Goal: Task Accomplishment & Management: Manage account settings

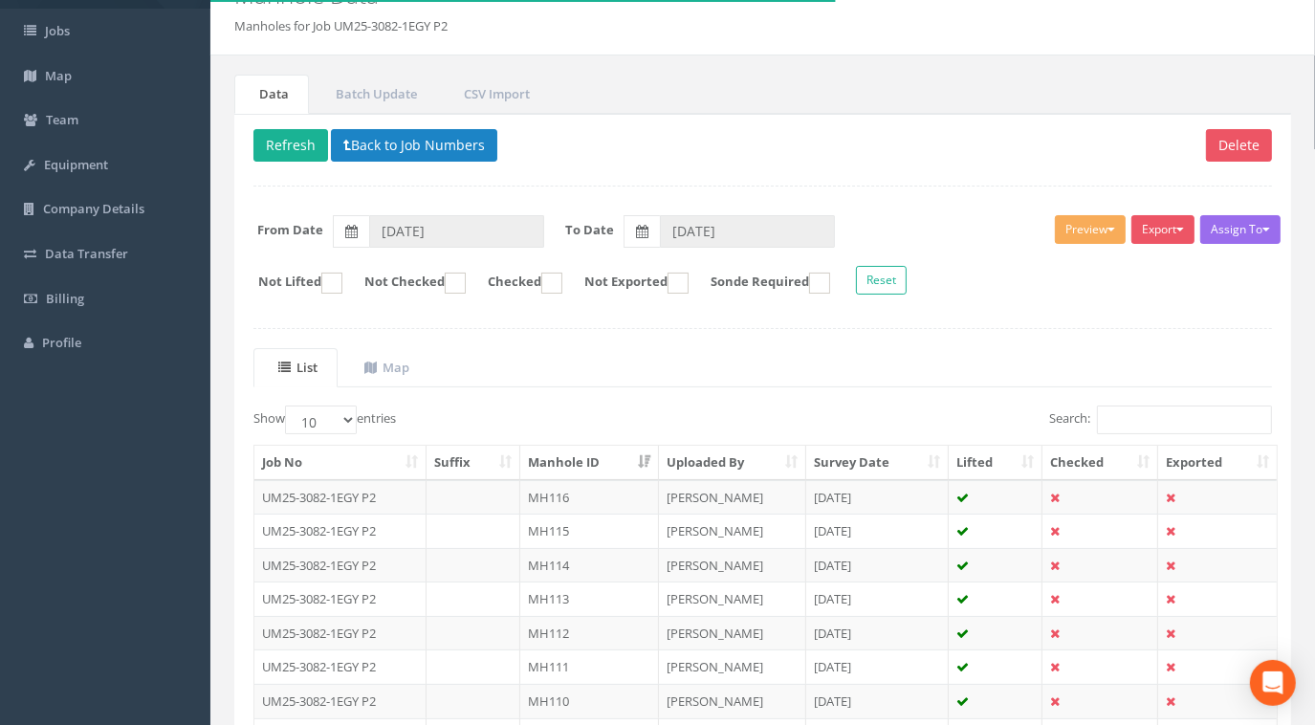
scroll to position [86, 0]
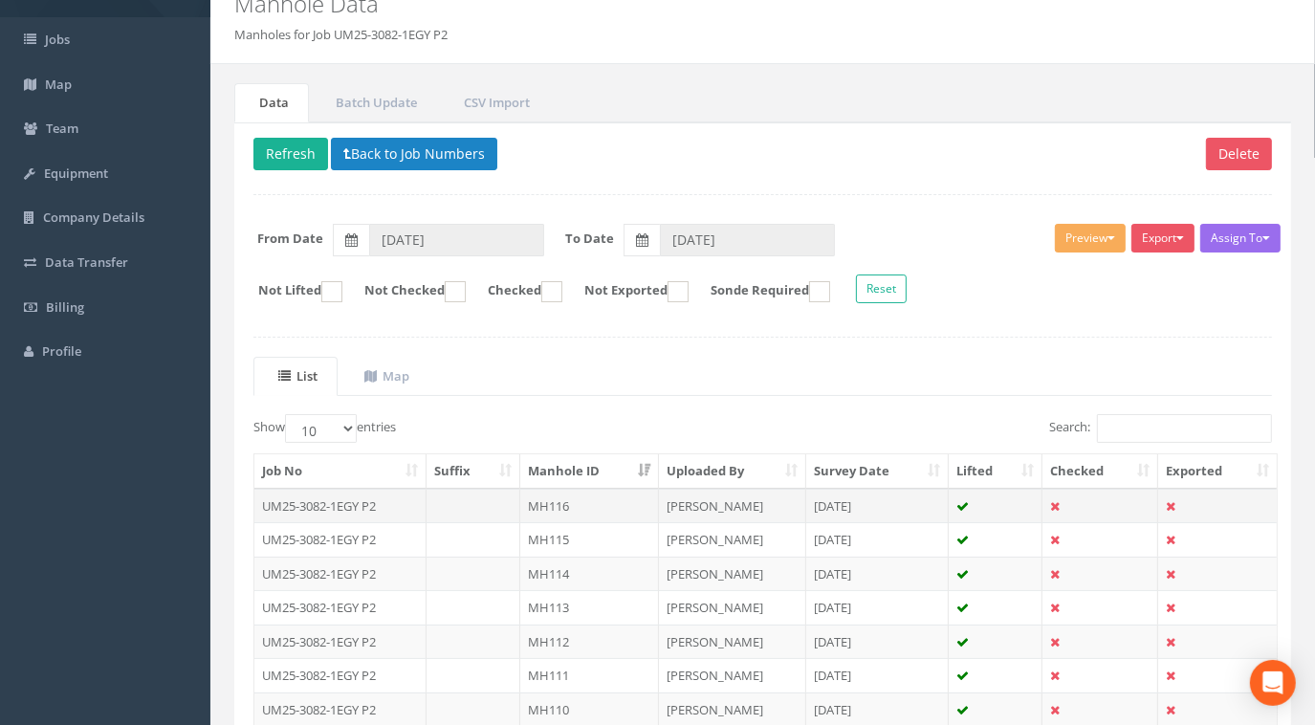
click at [380, 499] on td "UM25-3082-1EGY P2" at bounding box center [340, 506] width 172 height 34
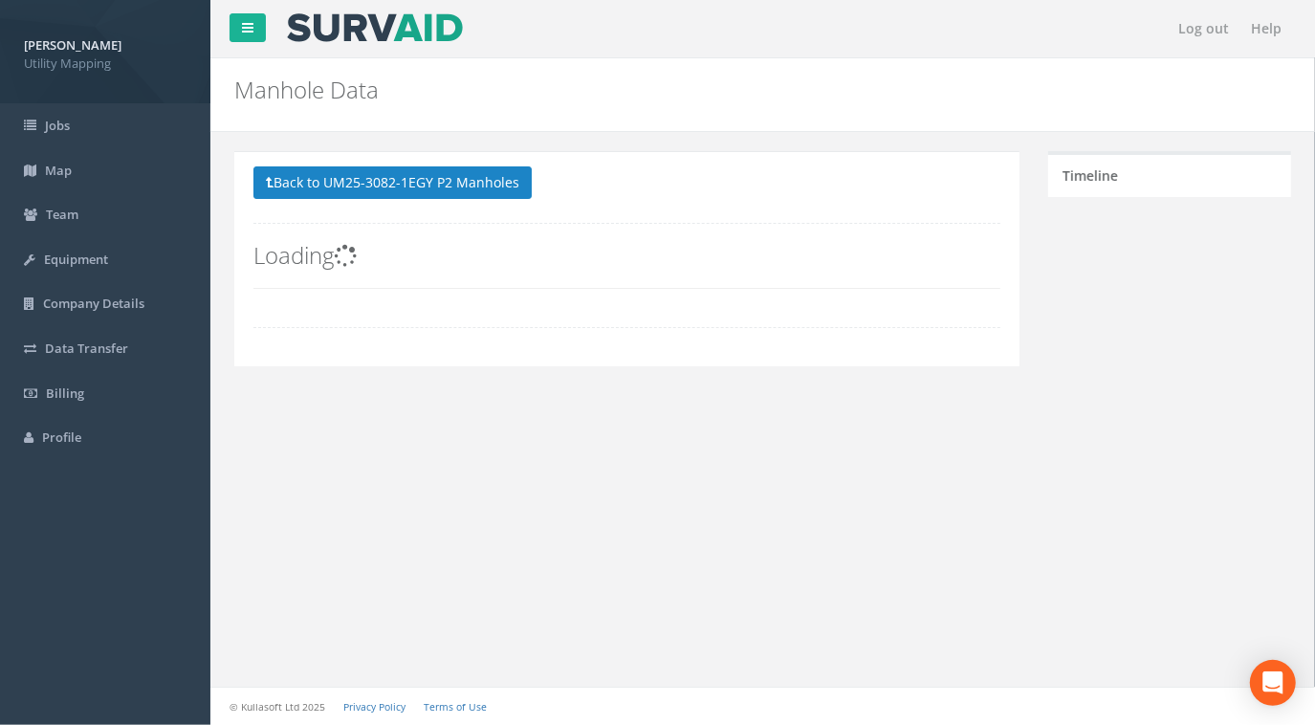
scroll to position [0, 0]
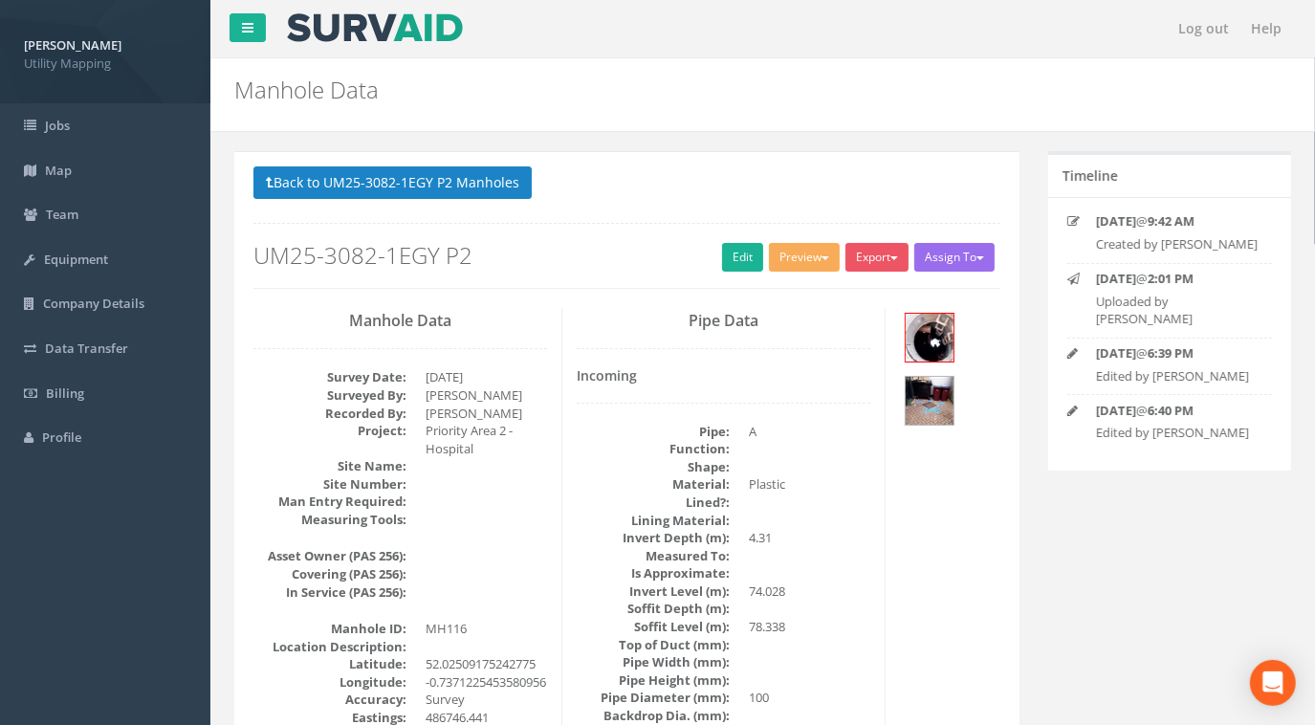
drag, startPoint x: 473, startPoint y: 254, endPoint x: 231, endPoint y: 253, distance: 241.9
drag, startPoint x: 231, startPoint y: 253, endPoint x: 283, endPoint y: 254, distance: 51.6
copy h2 "UM25-3082-1EGY P2"
click at [405, 180] on button "Back to UM25-3082-1EGY P2 Manholes" at bounding box center [392, 182] width 278 height 33
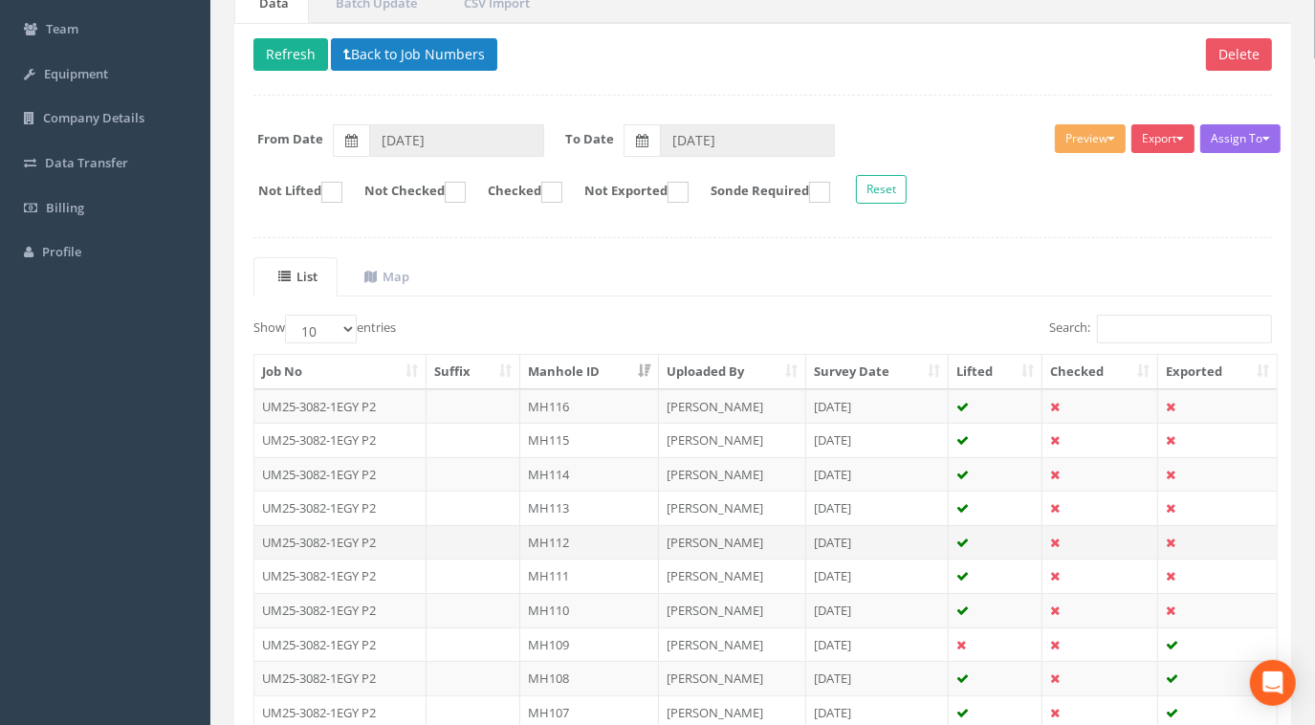
scroll to position [260, 0]
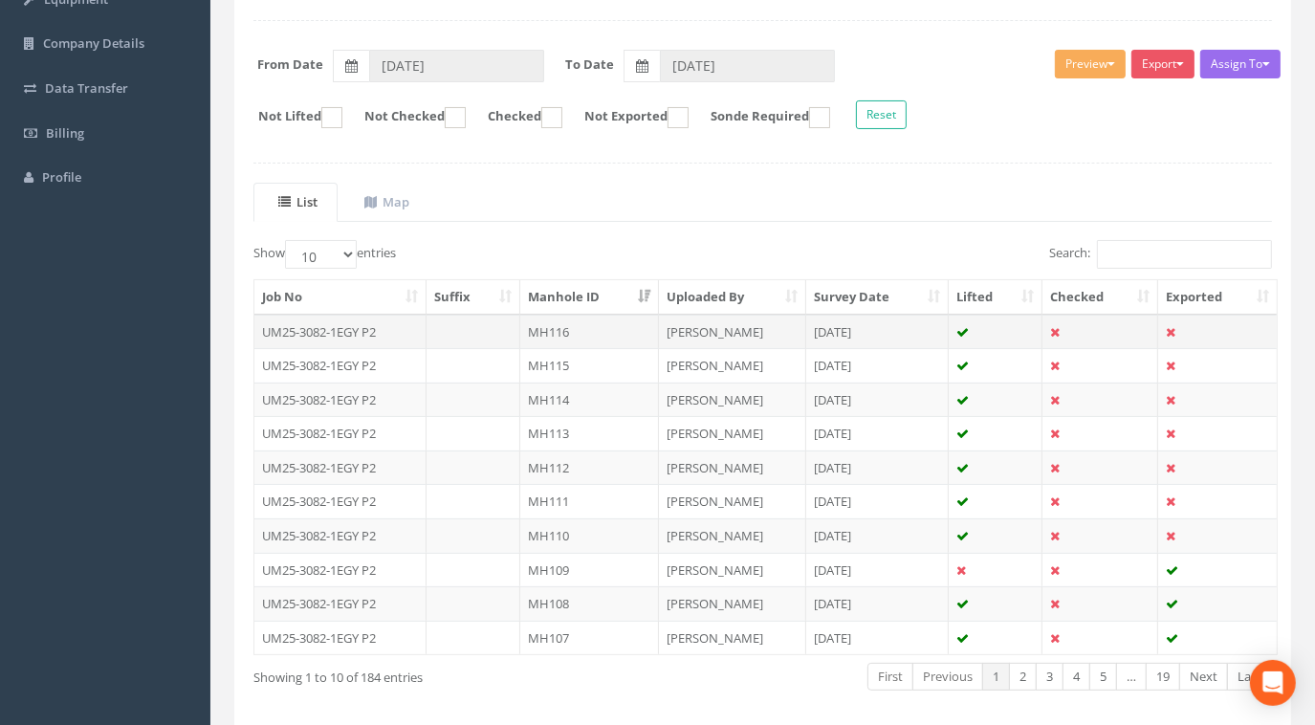
click at [343, 328] on td "UM25-3082-1EGY P2" at bounding box center [340, 332] width 172 height 34
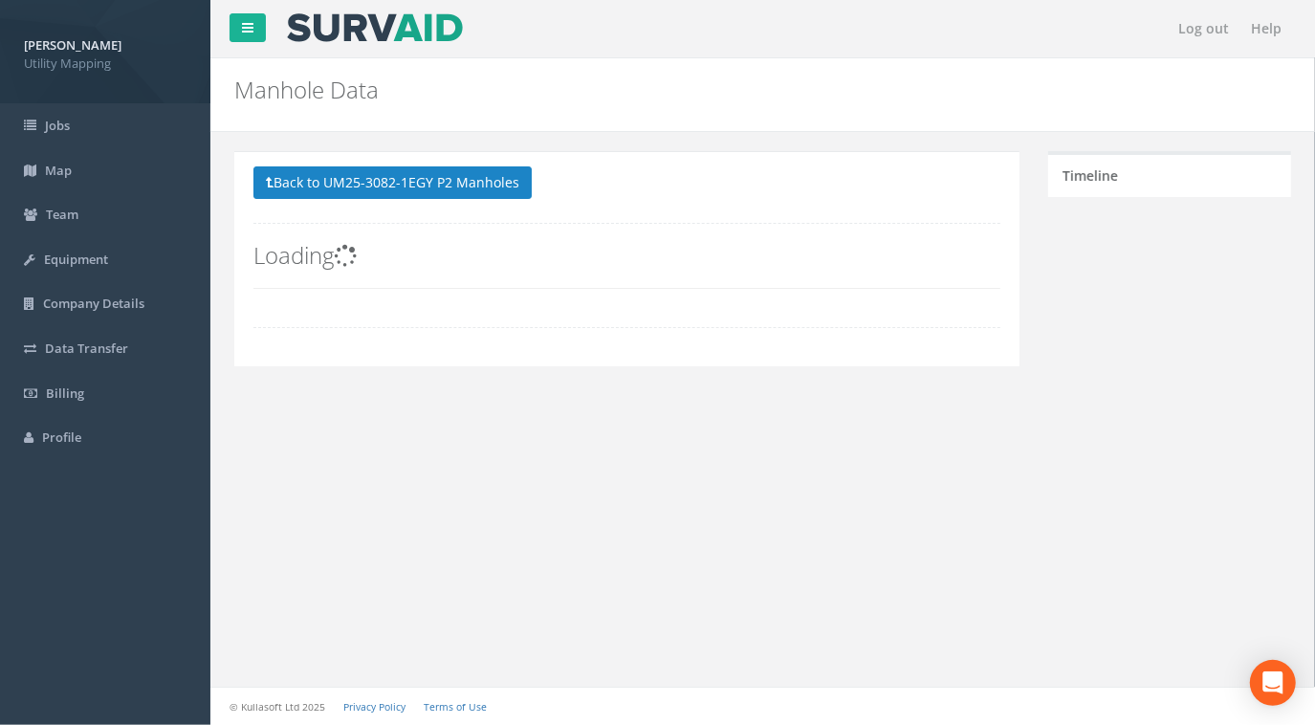
scroll to position [0, 0]
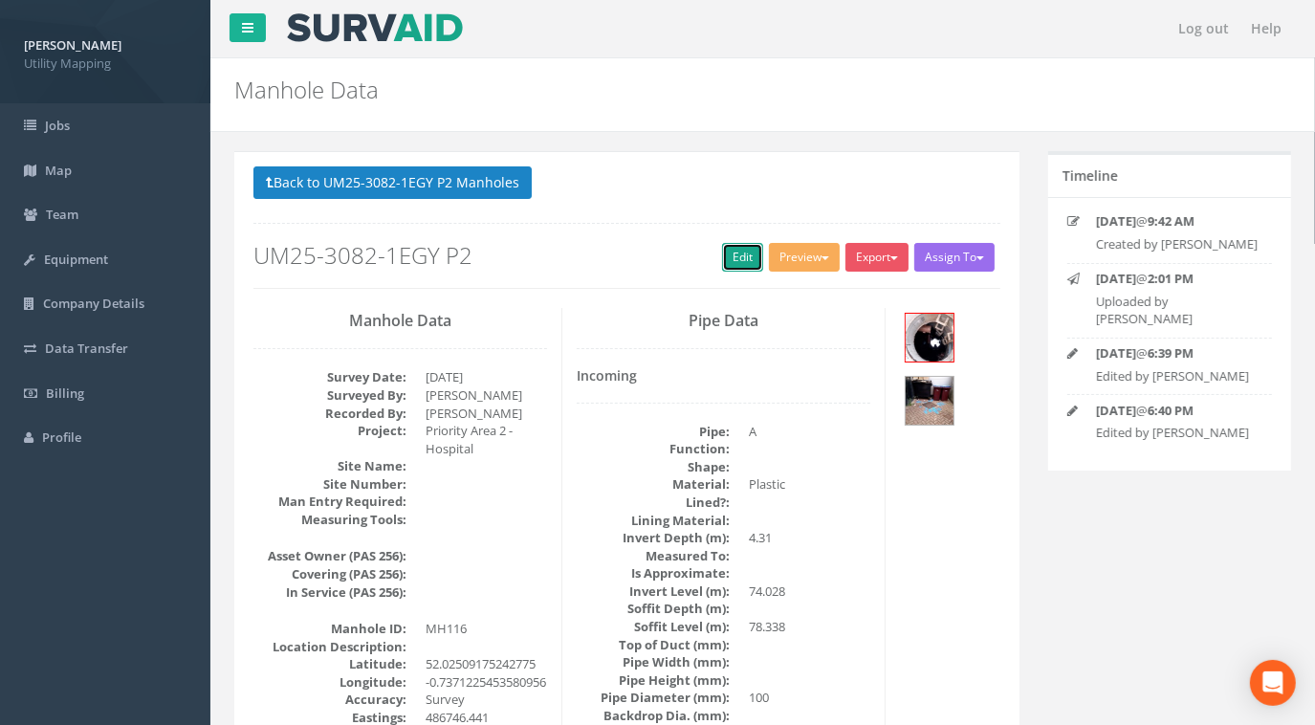
click at [742, 260] on link "Edit" at bounding box center [742, 257] width 41 height 29
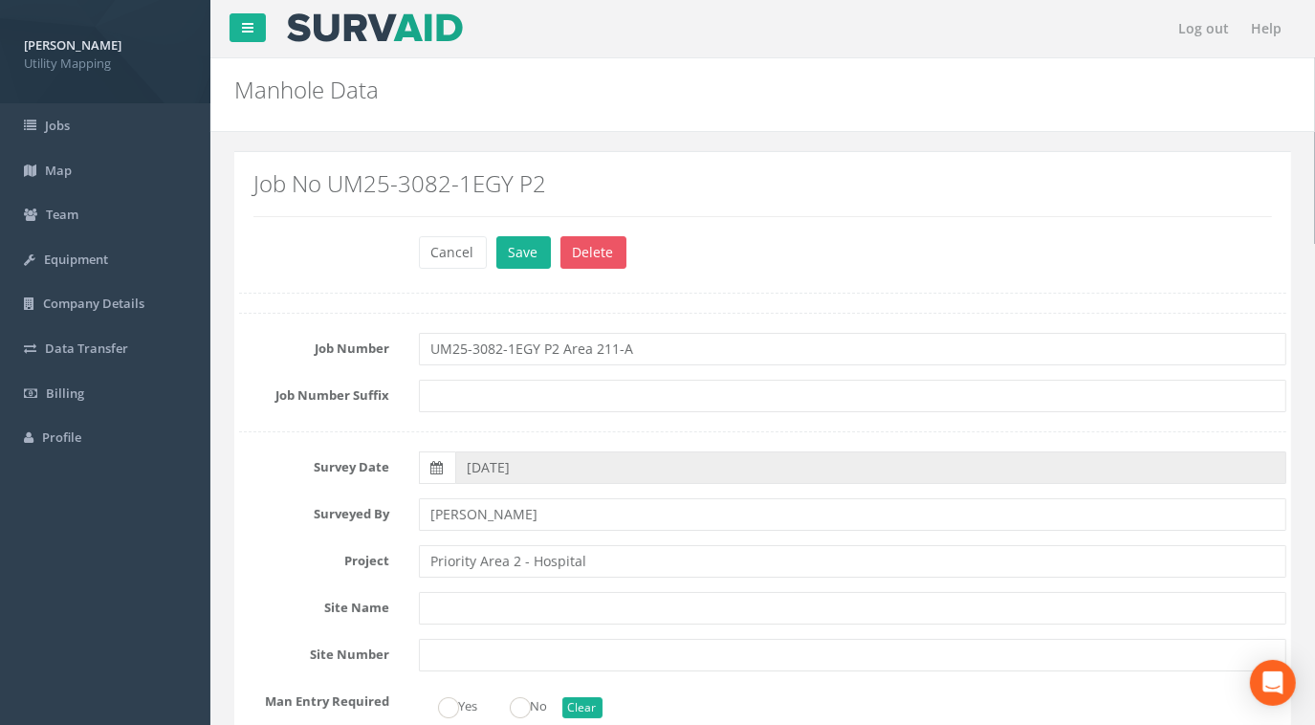
drag, startPoint x: 642, startPoint y: 339, endPoint x: 299, endPoint y: 333, distance: 343.3
type input "UM25-3082-1EGY P2 Area 211-A"
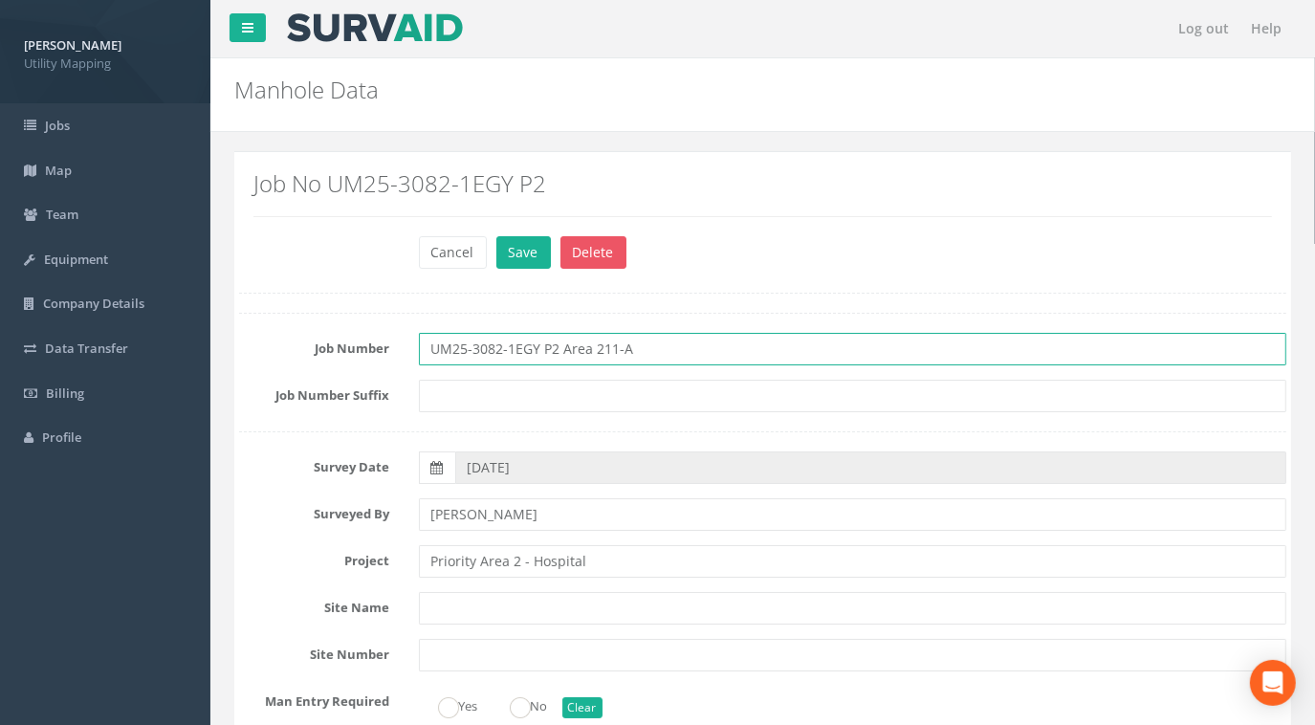
click at [655, 345] on input "UM25-3082-1EGY P2 Area 211-A" at bounding box center [853, 349] width 868 height 33
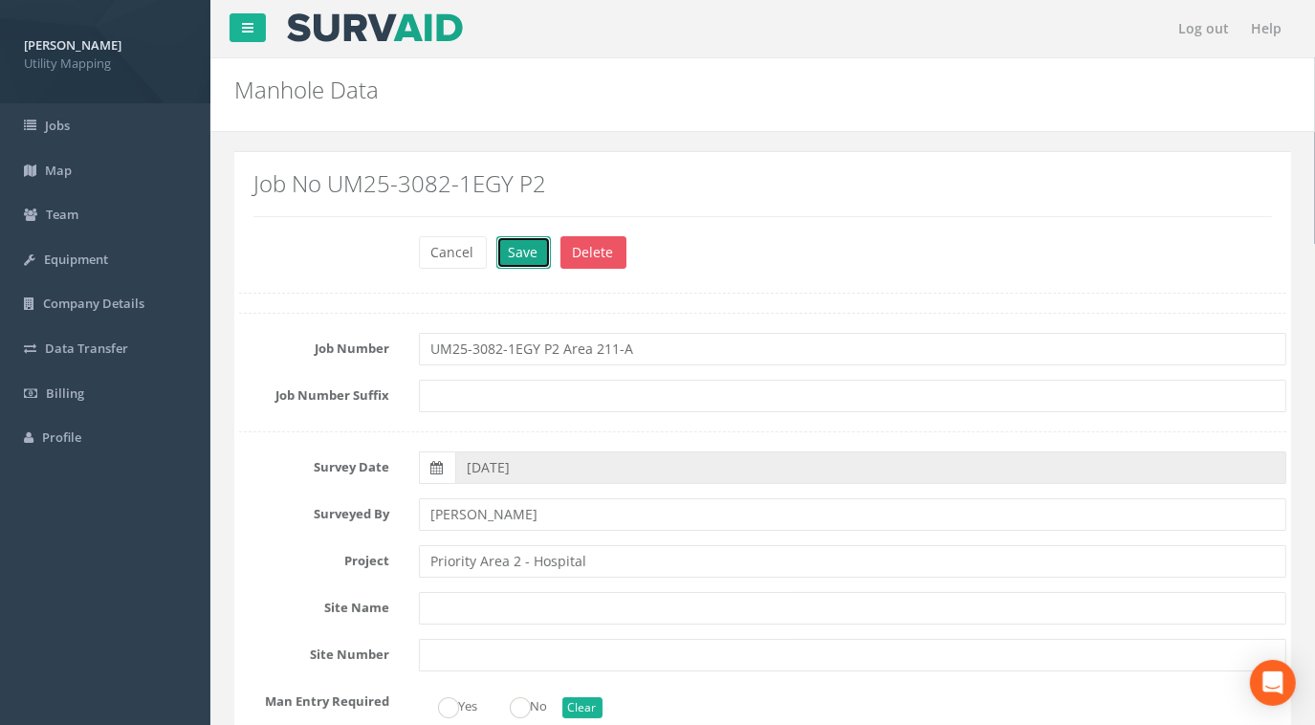
click at [508, 257] on button "Save" at bounding box center [523, 252] width 54 height 33
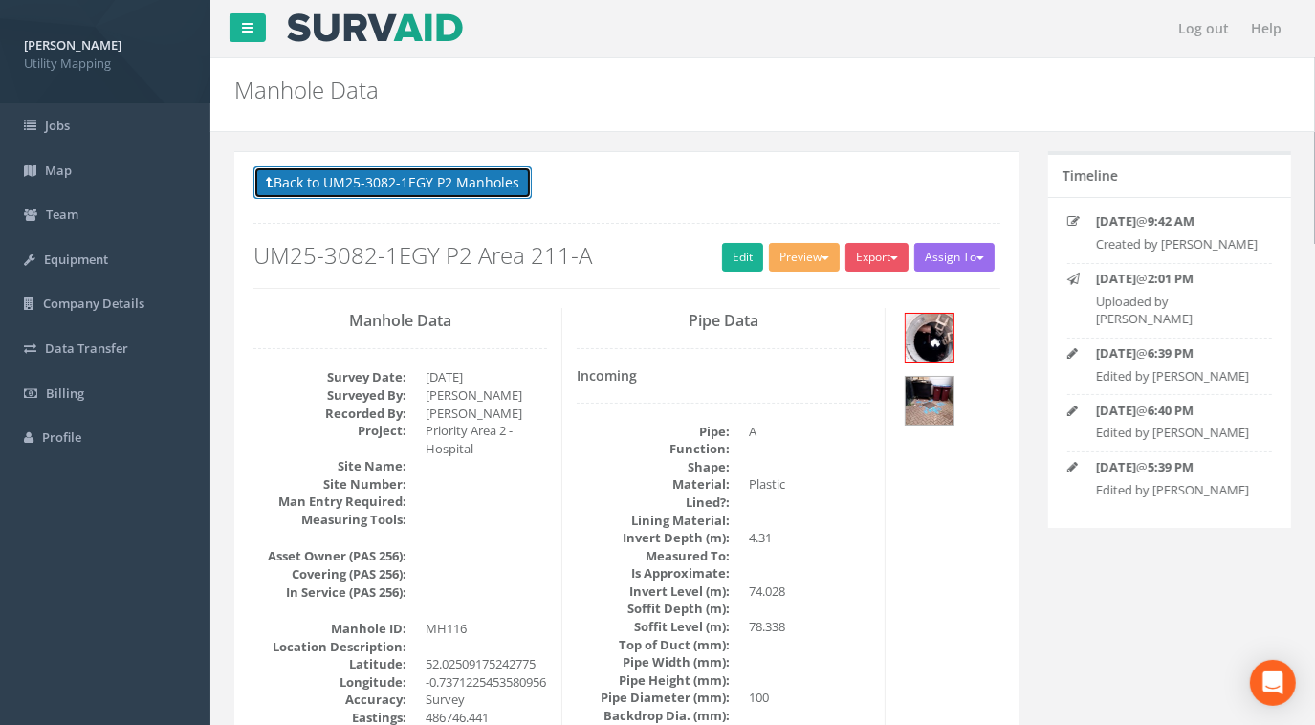
click at [486, 191] on button "Back to UM25-3082-1EGY P2 Manholes" at bounding box center [392, 182] width 278 height 33
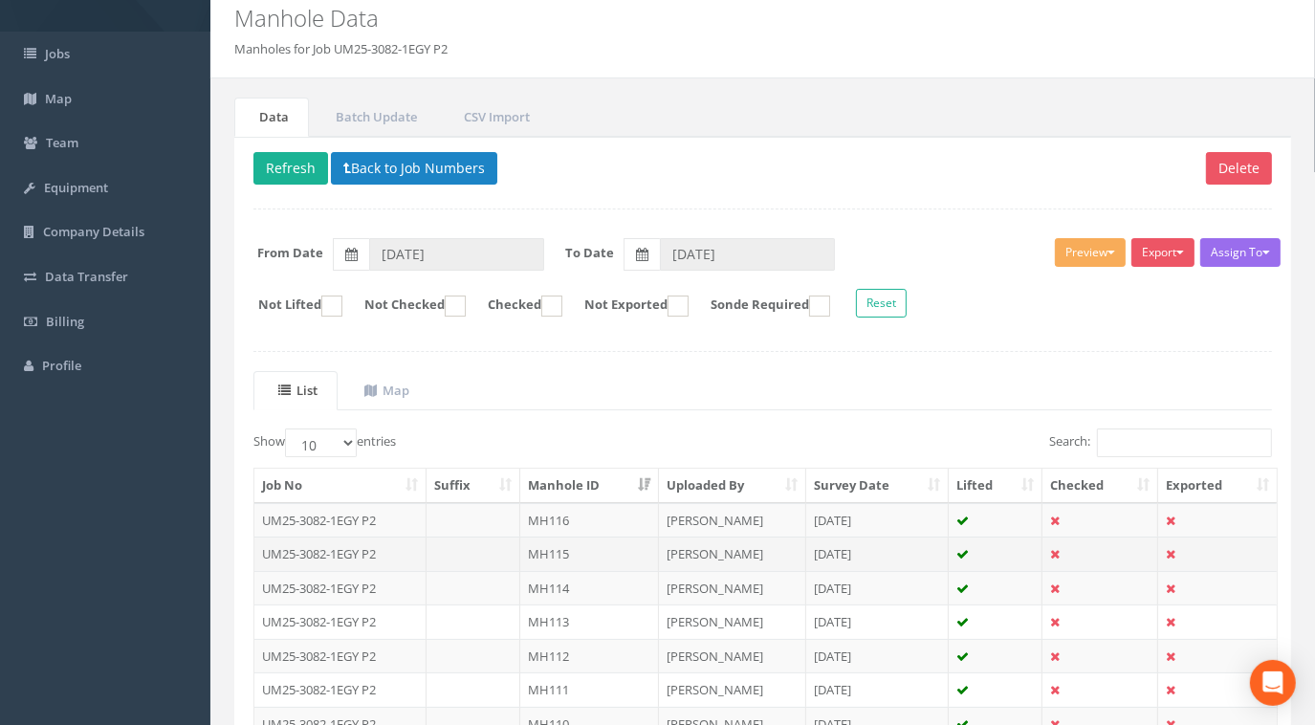
scroll to position [86, 0]
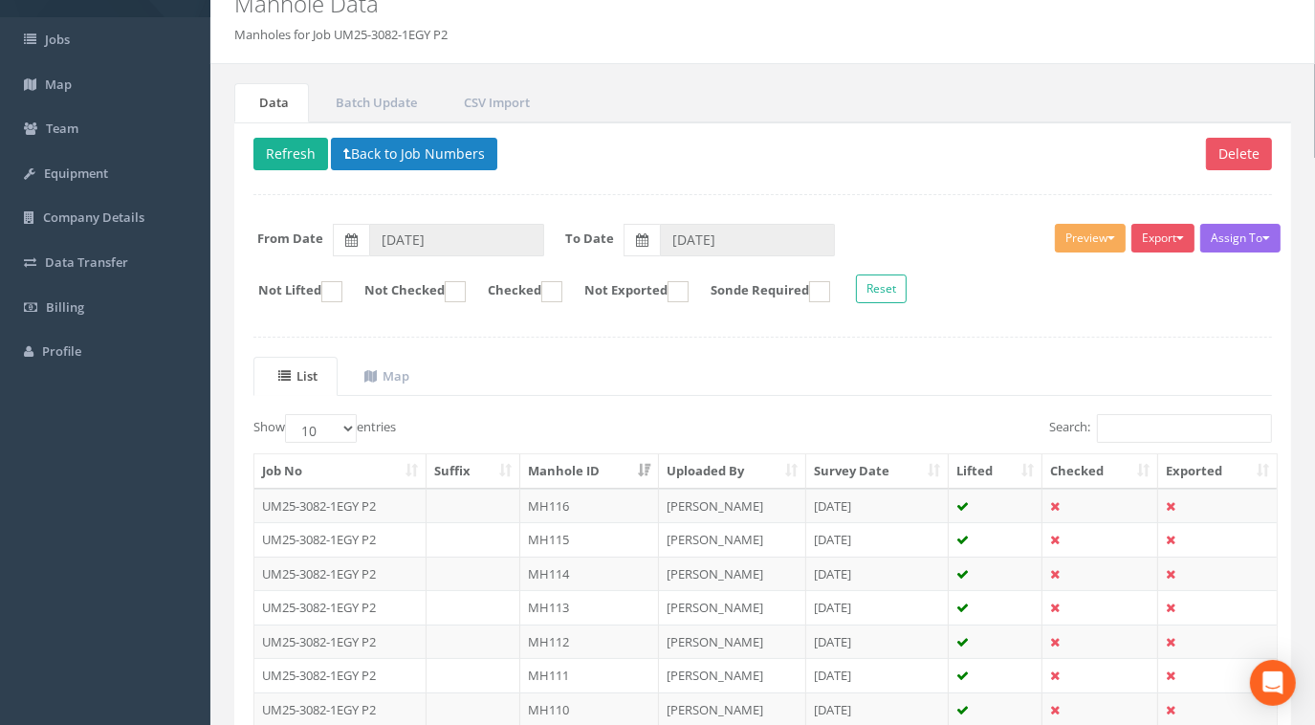
click at [371, 532] on td "UM25-3082-1EGY P2" at bounding box center [340, 539] width 172 height 34
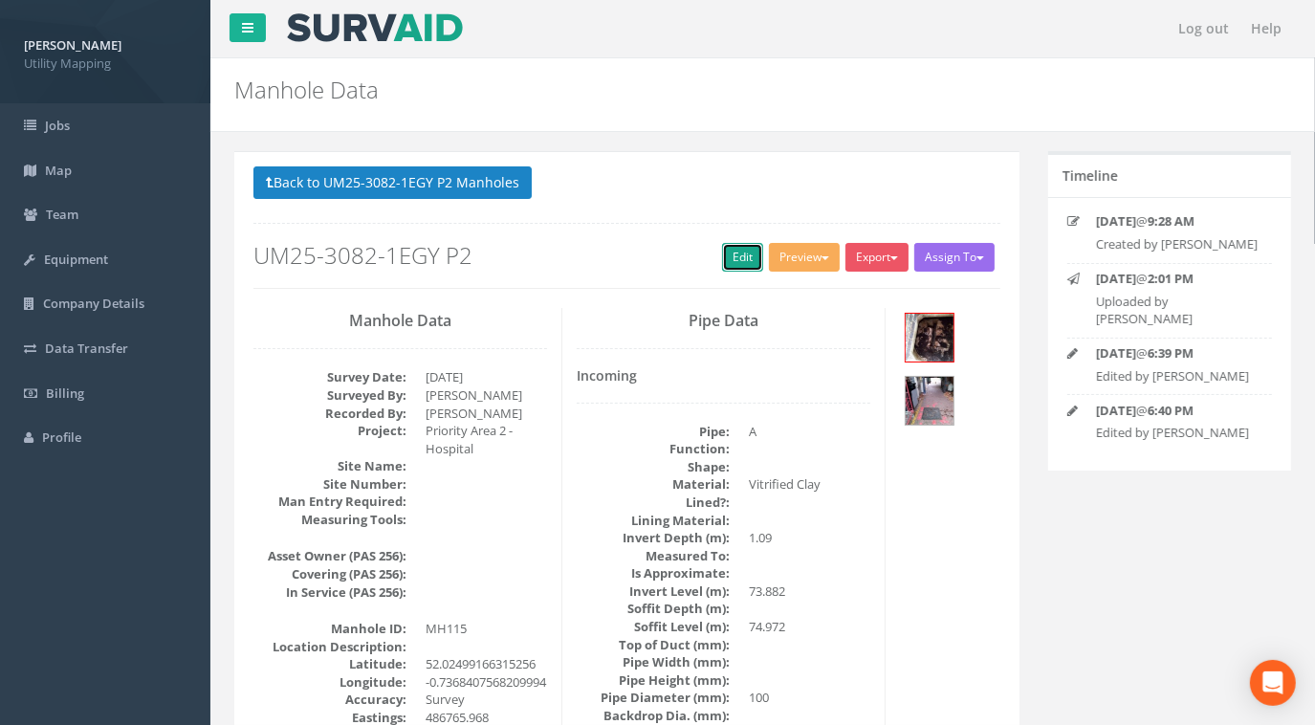
click at [739, 257] on link "Edit" at bounding box center [742, 257] width 41 height 29
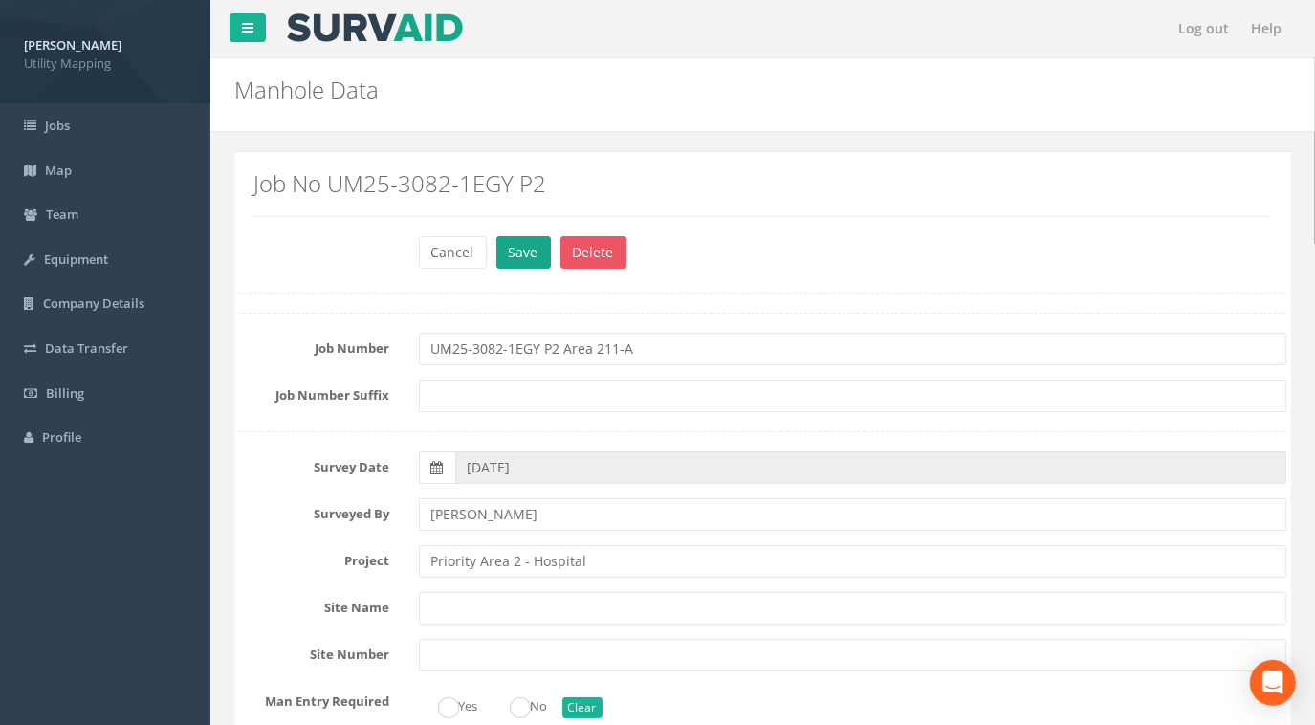
type input "UM25-3082-1EGY P2 Area 211-A"
click at [527, 260] on button "Save" at bounding box center [523, 252] width 54 height 33
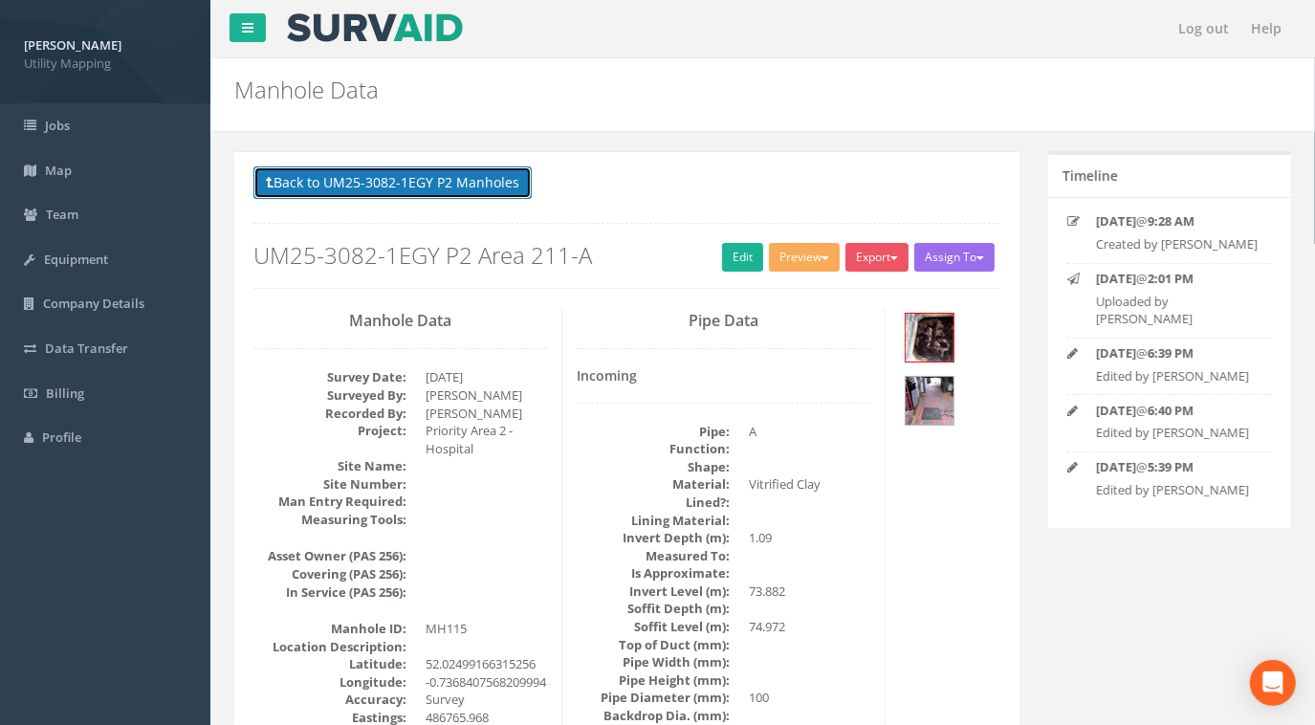
click at [501, 167] on button "Back to UM25-3082-1EGY P2 Manholes" at bounding box center [392, 182] width 278 height 33
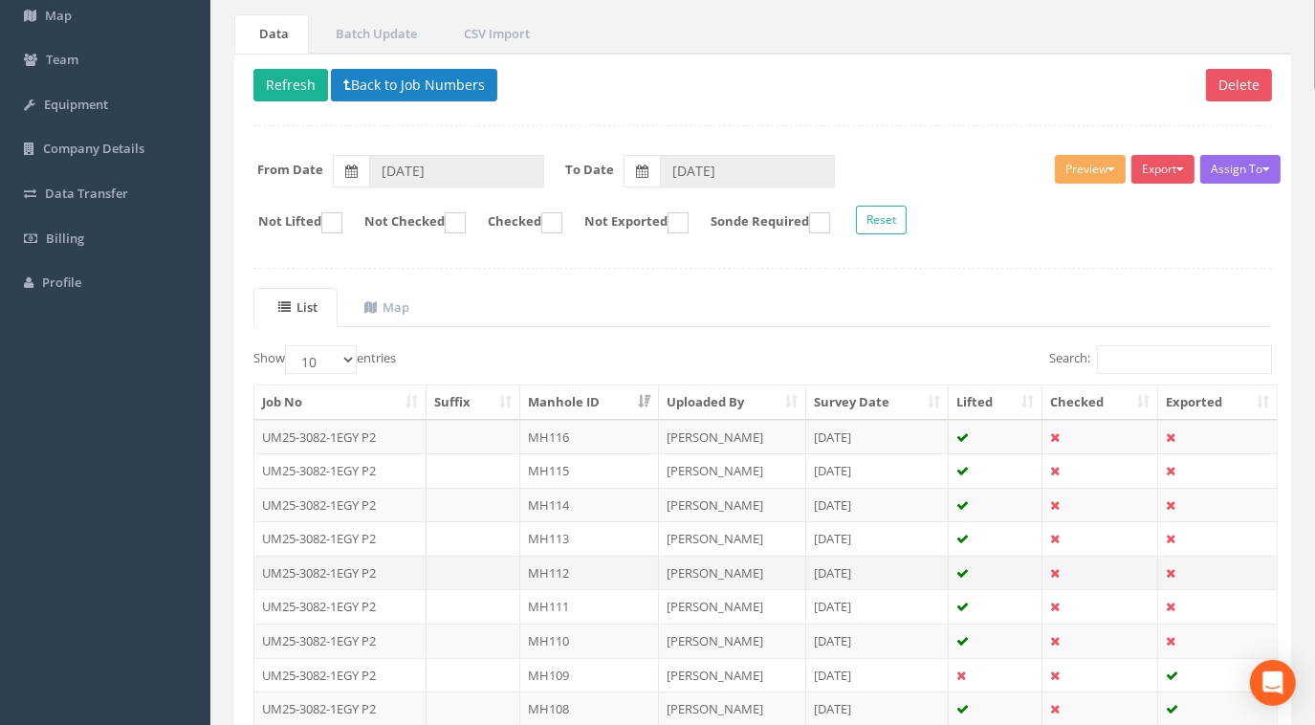
scroll to position [173, 0]
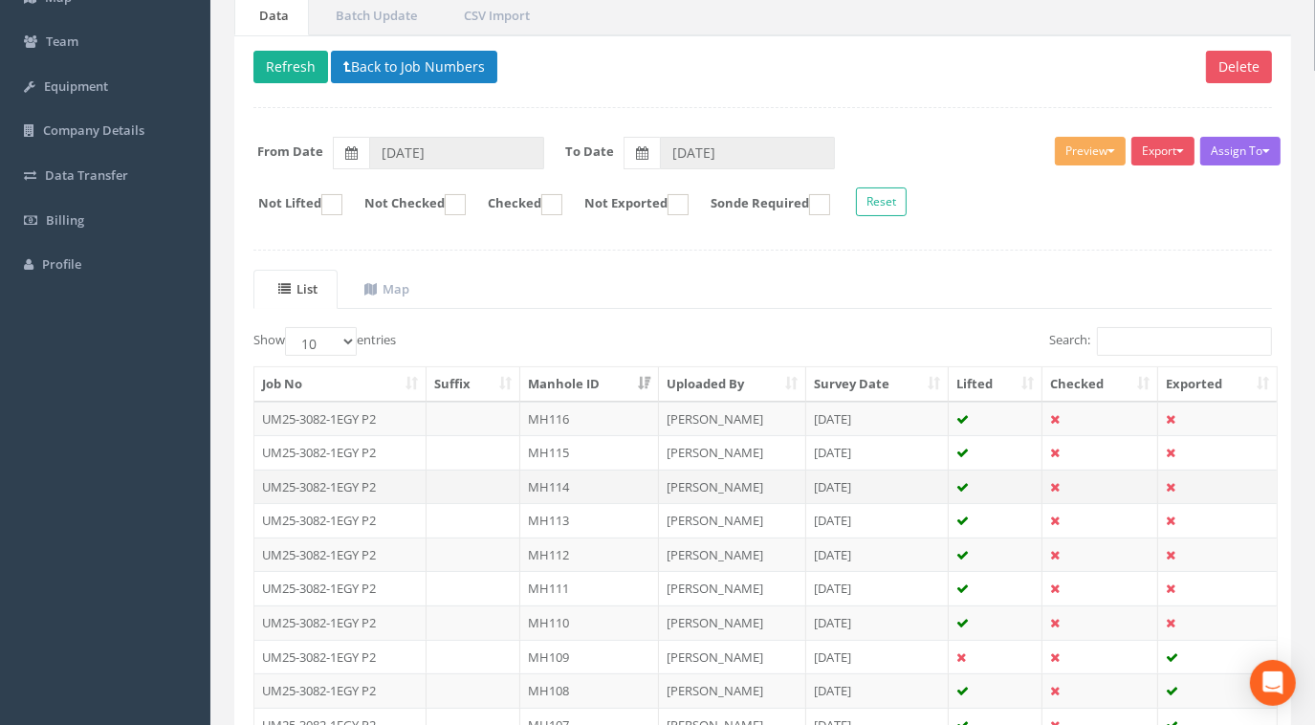
click at [561, 484] on td "MH114" at bounding box center [589, 486] width 139 height 34
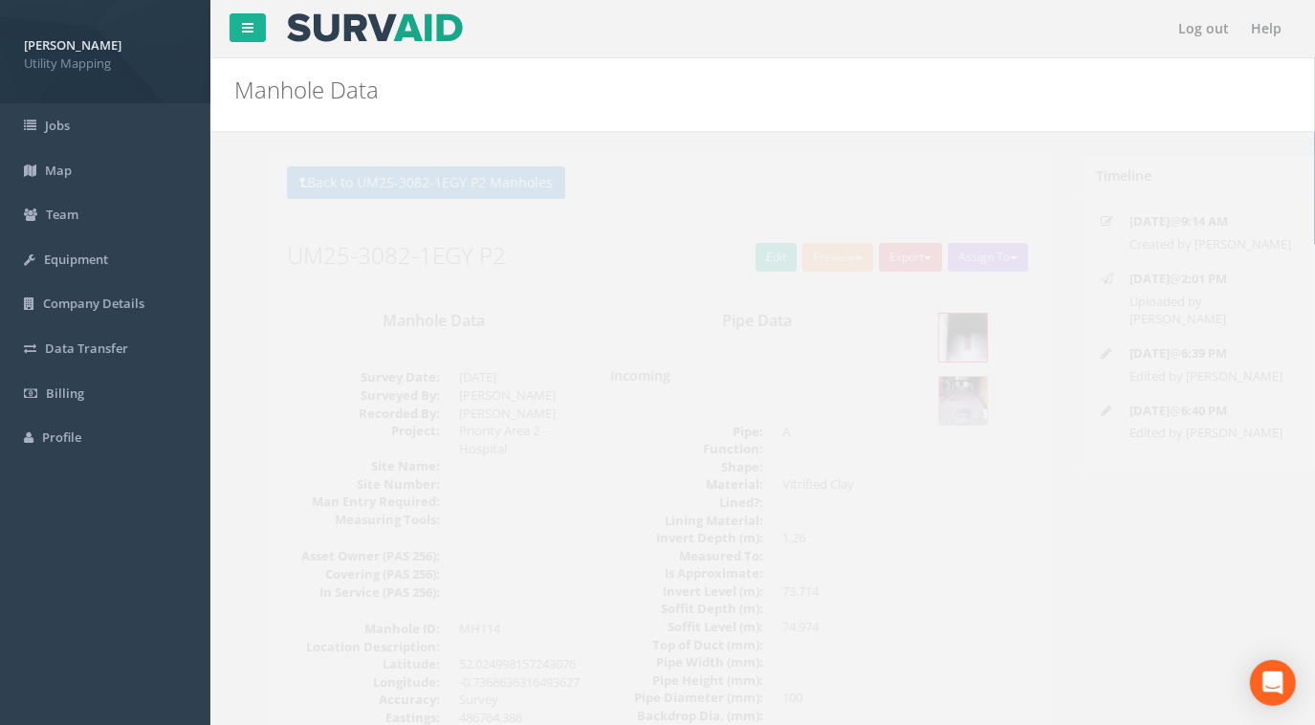
click at [713, 260] on h2 "UM25-3082-1EGY P2" at bounding box center [626, 255] width 747 height 25
click at [722, 261] on link "Edit" at bounding box center [742, 257] width 41 height 29
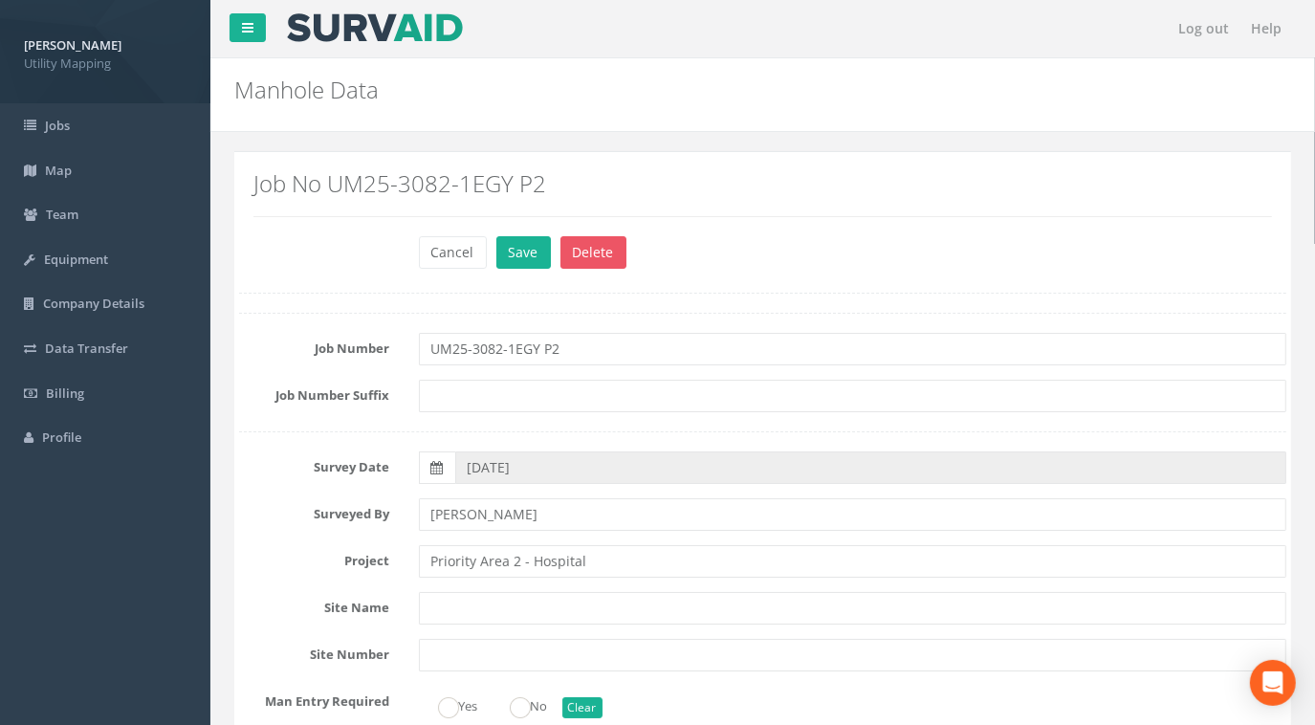
click at [511, 257] on button "Save" at bounding box center [523, 252] width 54 height 33
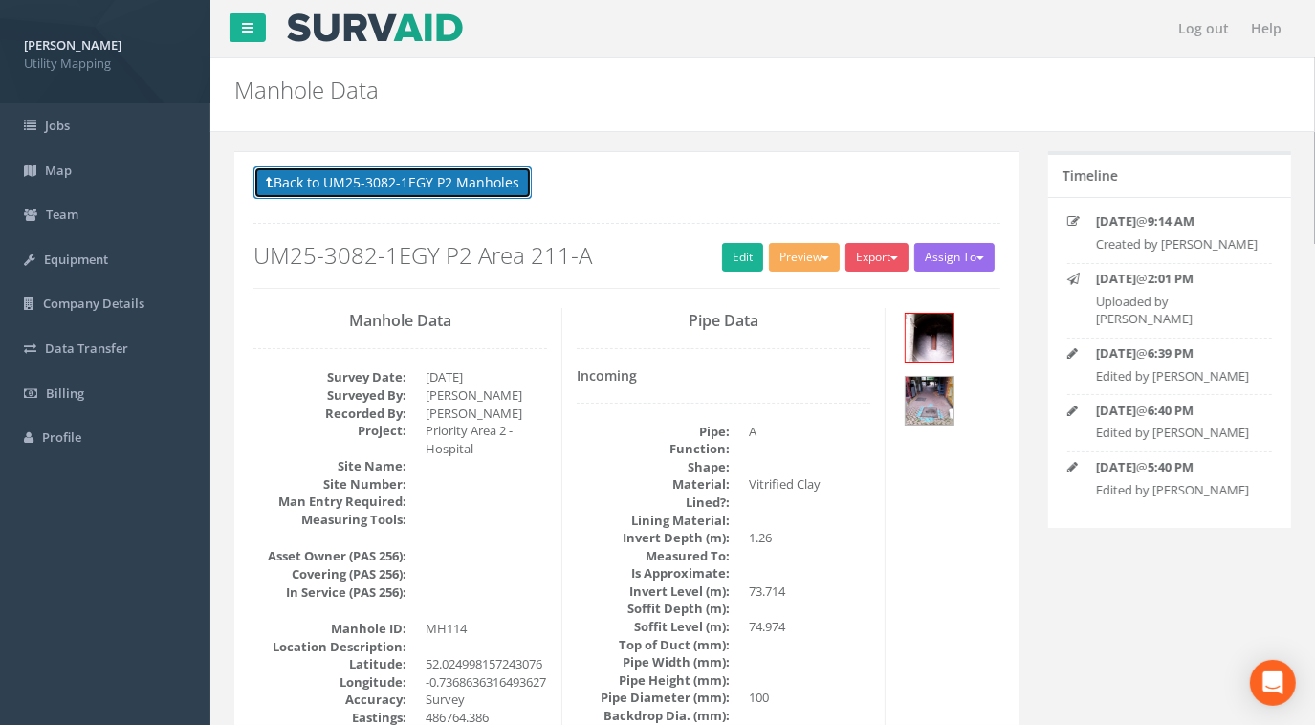
click at [474, 193] on button "Back to UM25-3082-1EGY P2 Manholes" at bounding box center [392, 182] width 278 height 33
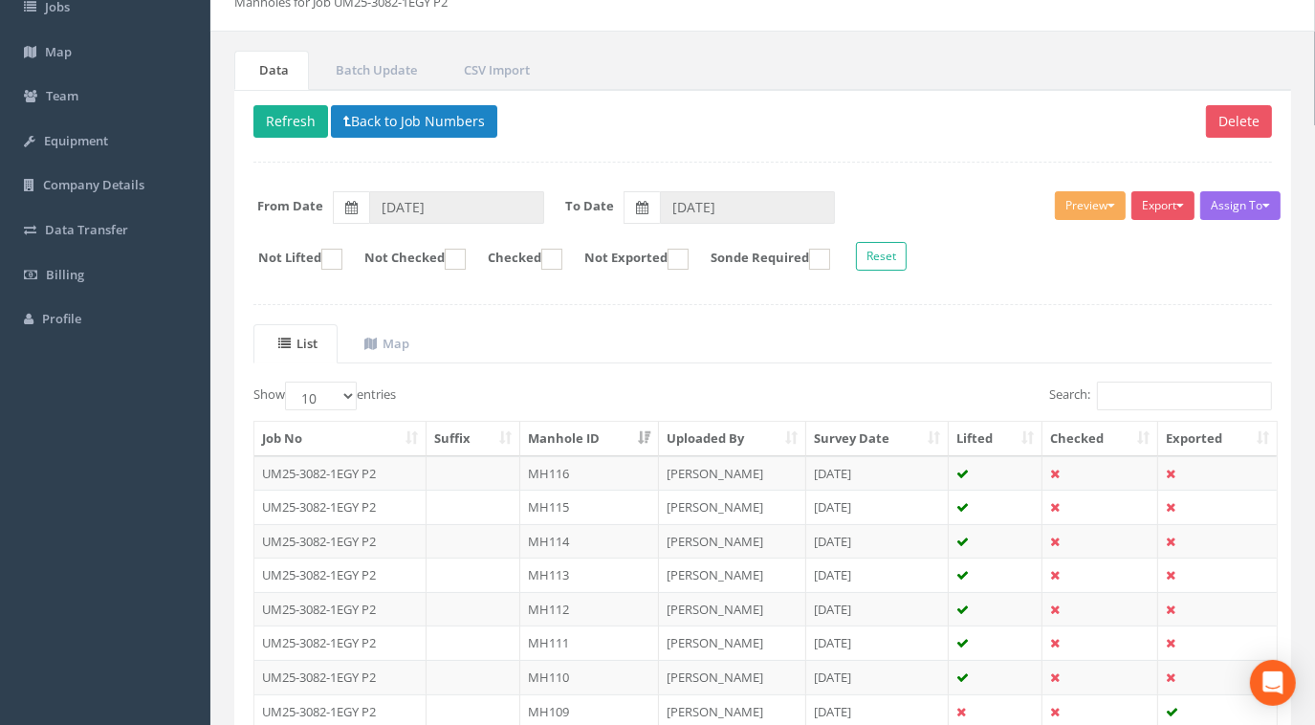
scroll to position [173, 0]
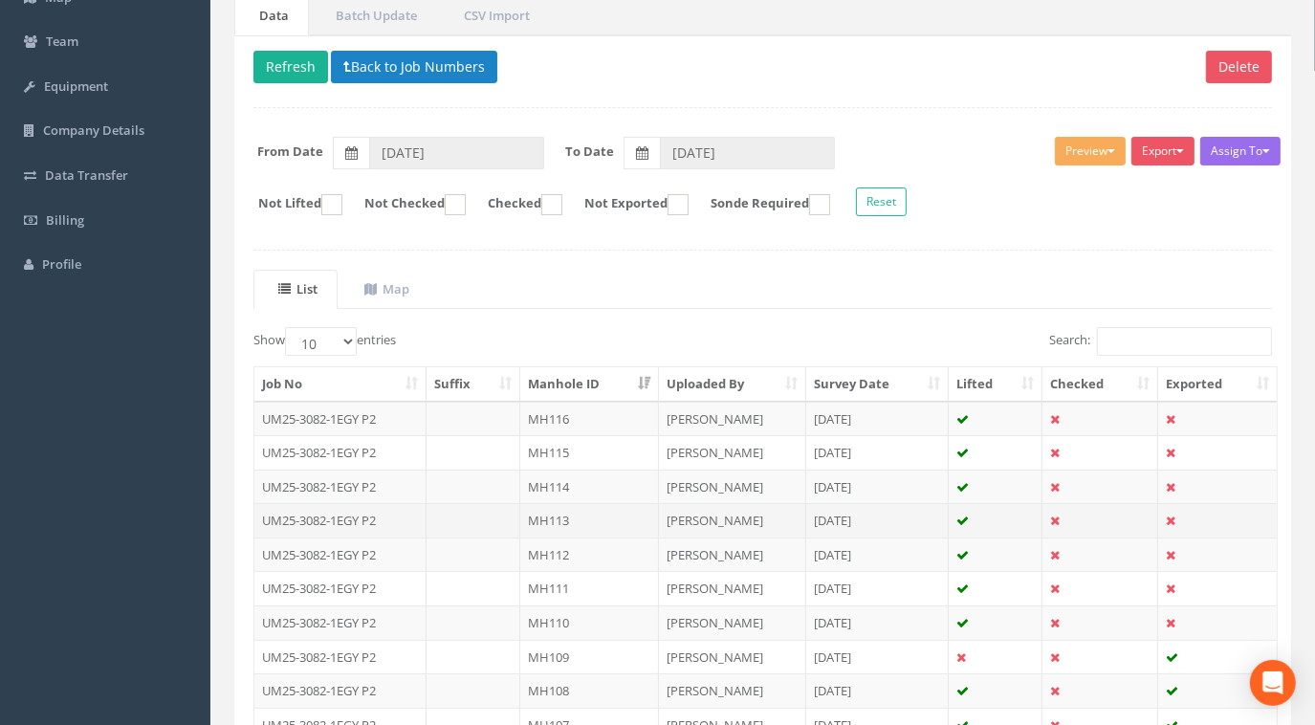
click at [544, 516] on td "MH113" at bounding box center [589, 520] width 139 height 34
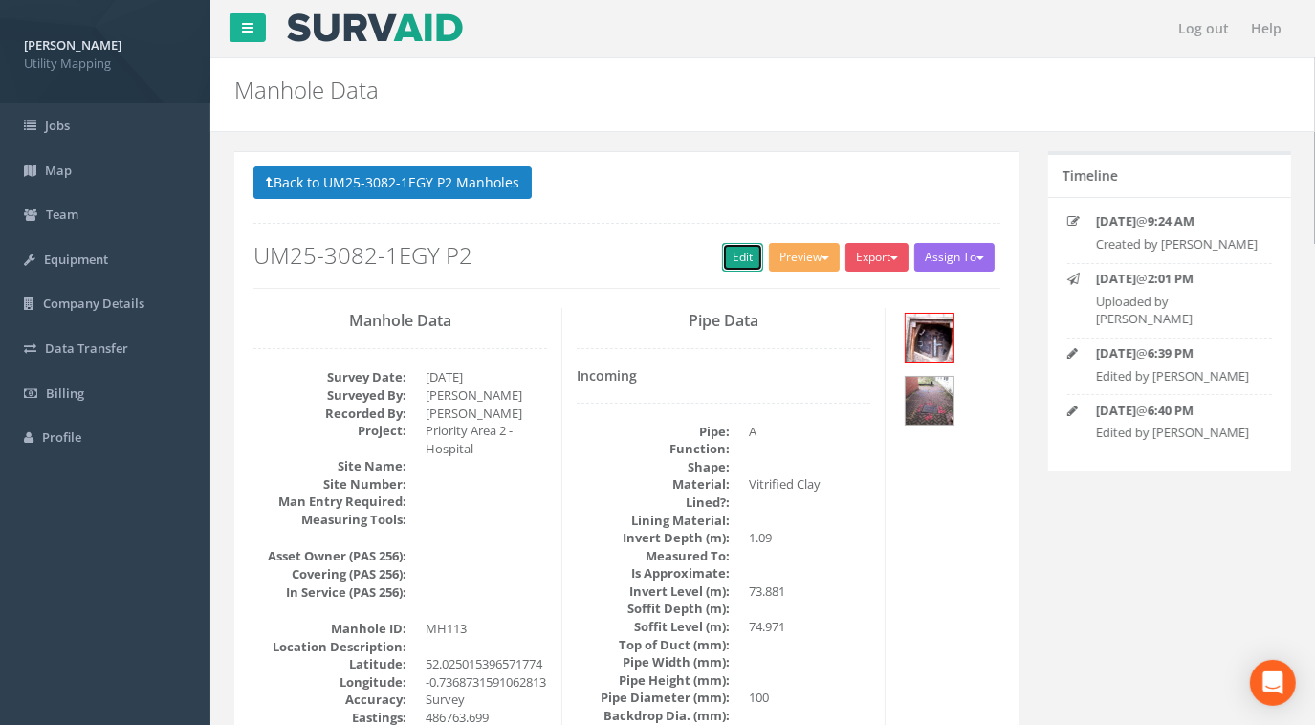
click at [737, 257] on link "Edit" at bounding box center [742, 257] width 41 height 29
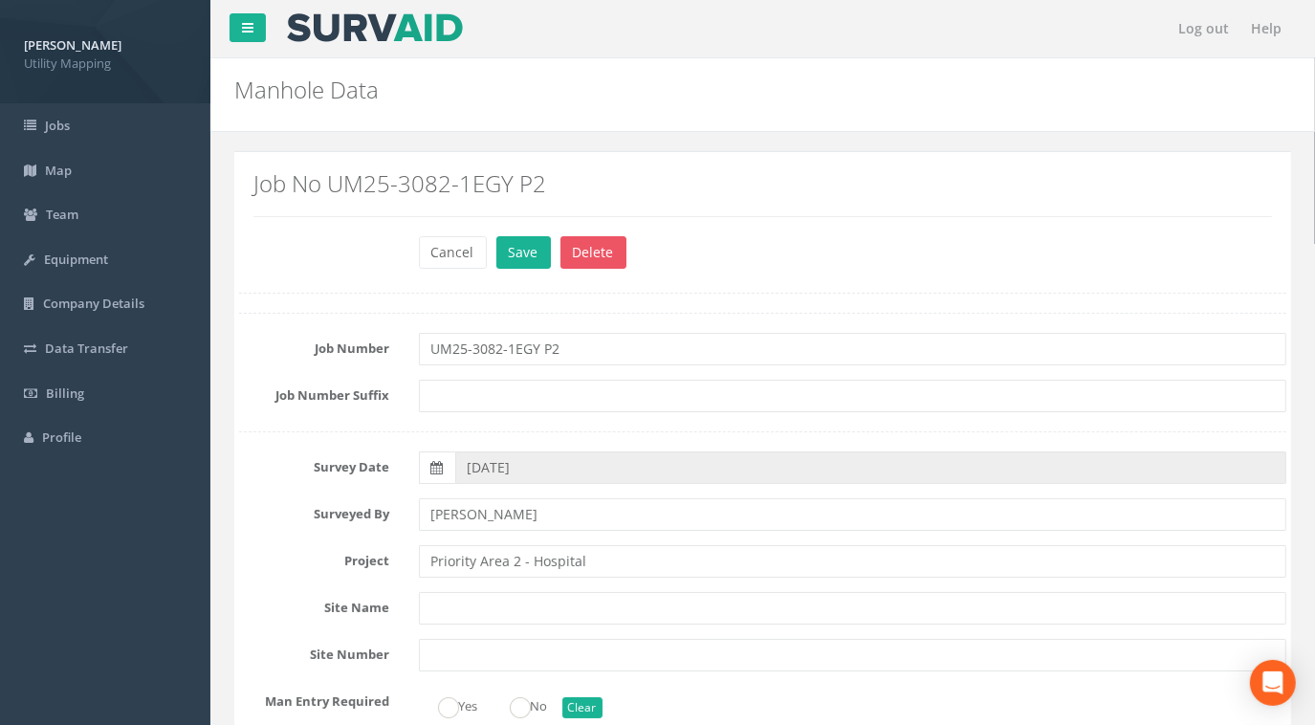
click at [511, 254] on button "Save" at bounding box center [523, 252] width 54 height 33
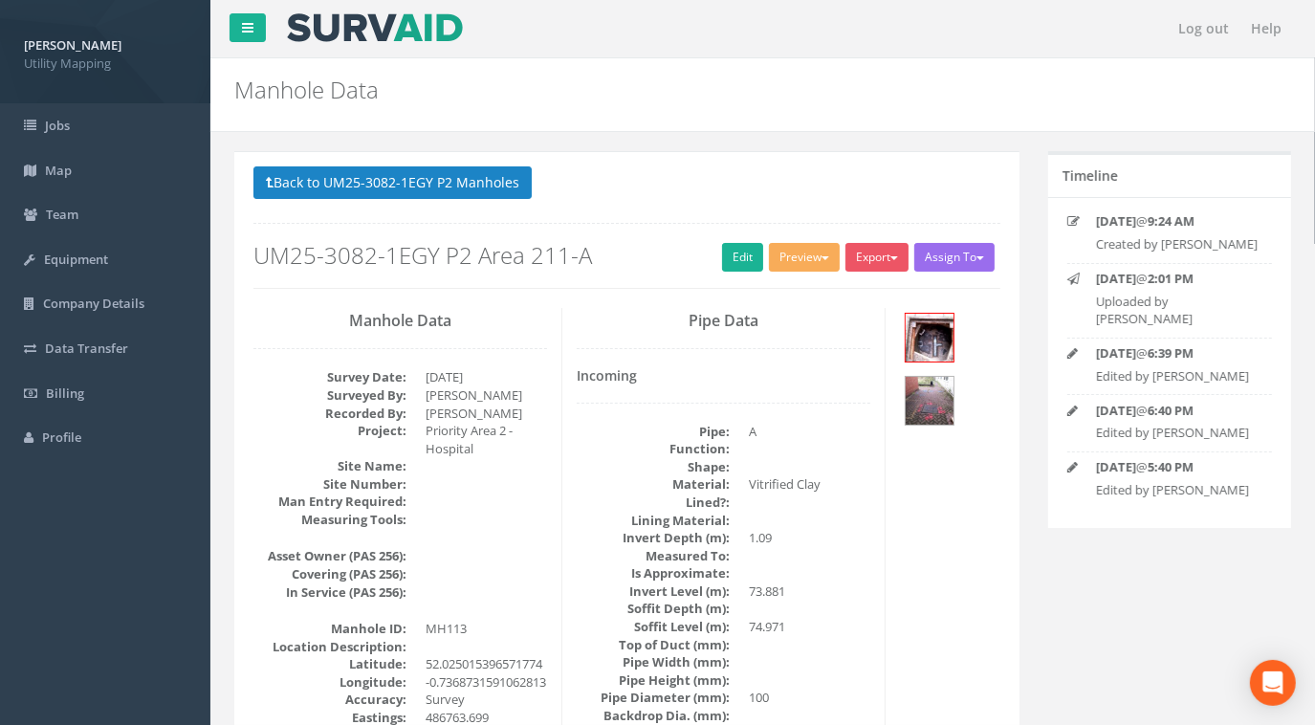
click at [478, 184] on button "Back to UM25-3082-1EGY P2 Manholes" at bounding box center [392, 182] width 278 height 33
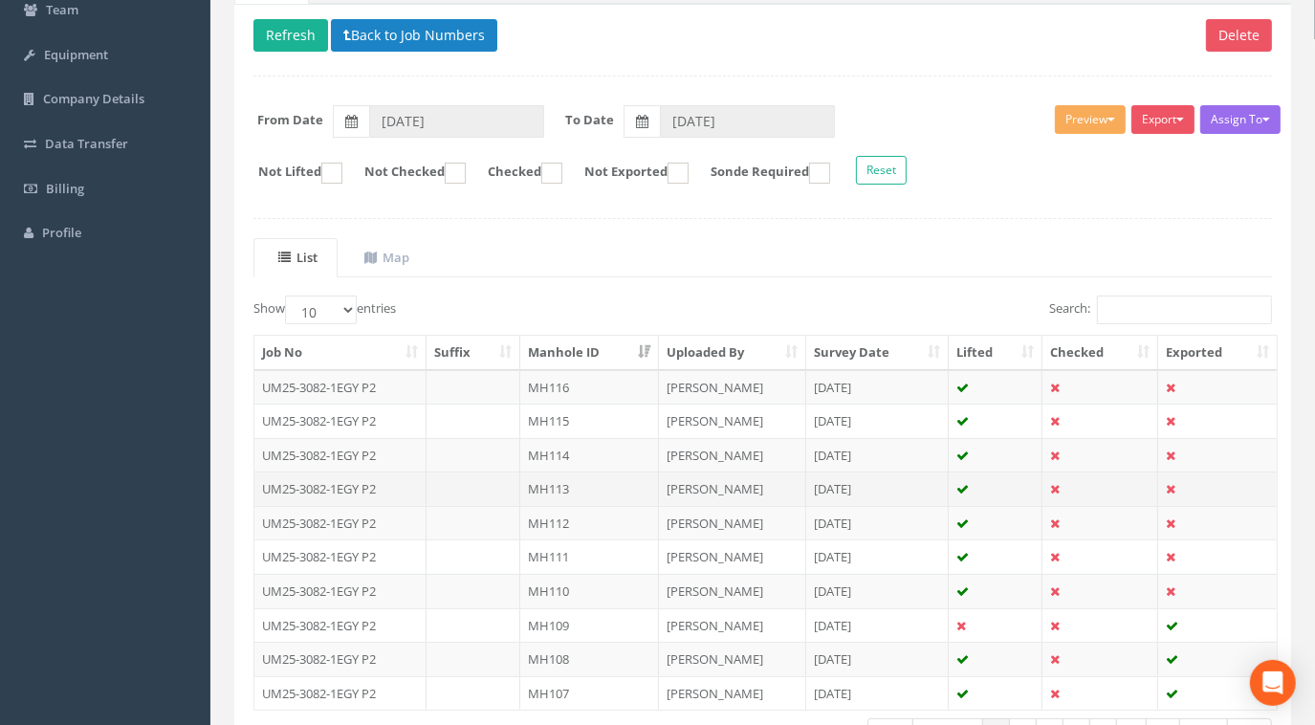
scroll to position [260, 0]
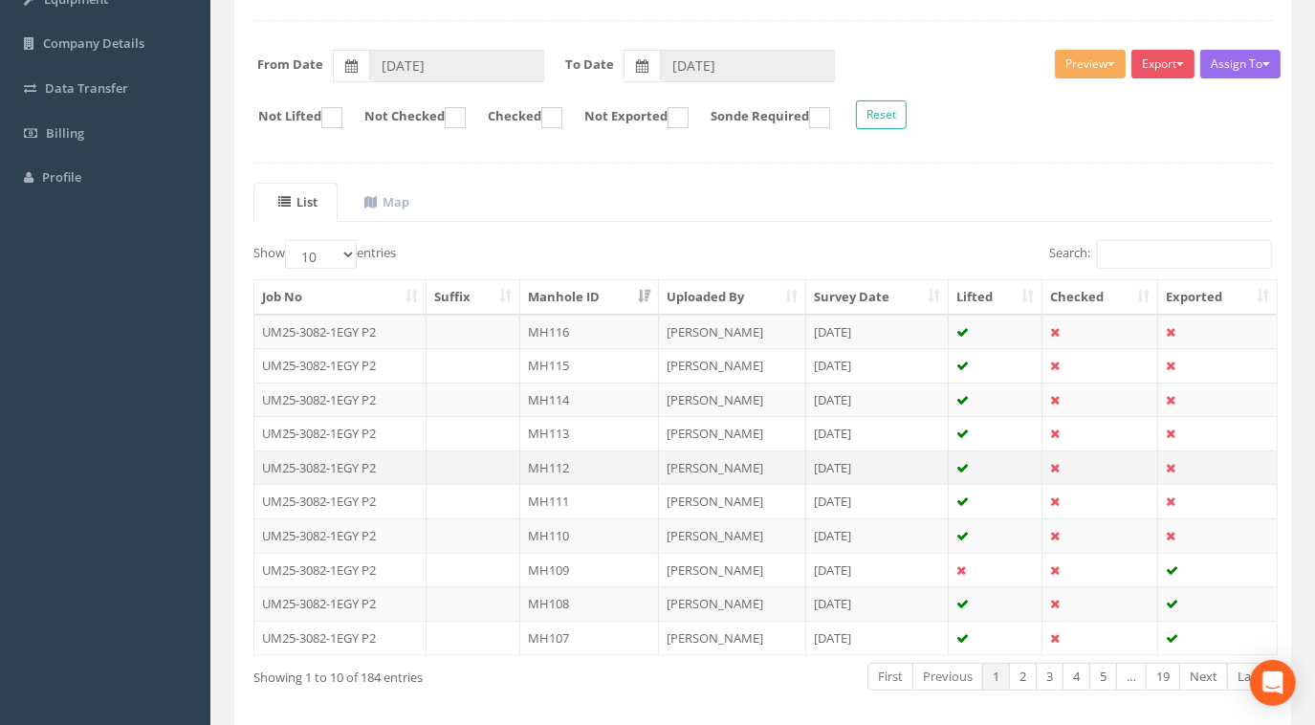
click at [386, 462] on td "UM25-3082-1EGY P2" at bounding box center [340, 467] width 172 height 34
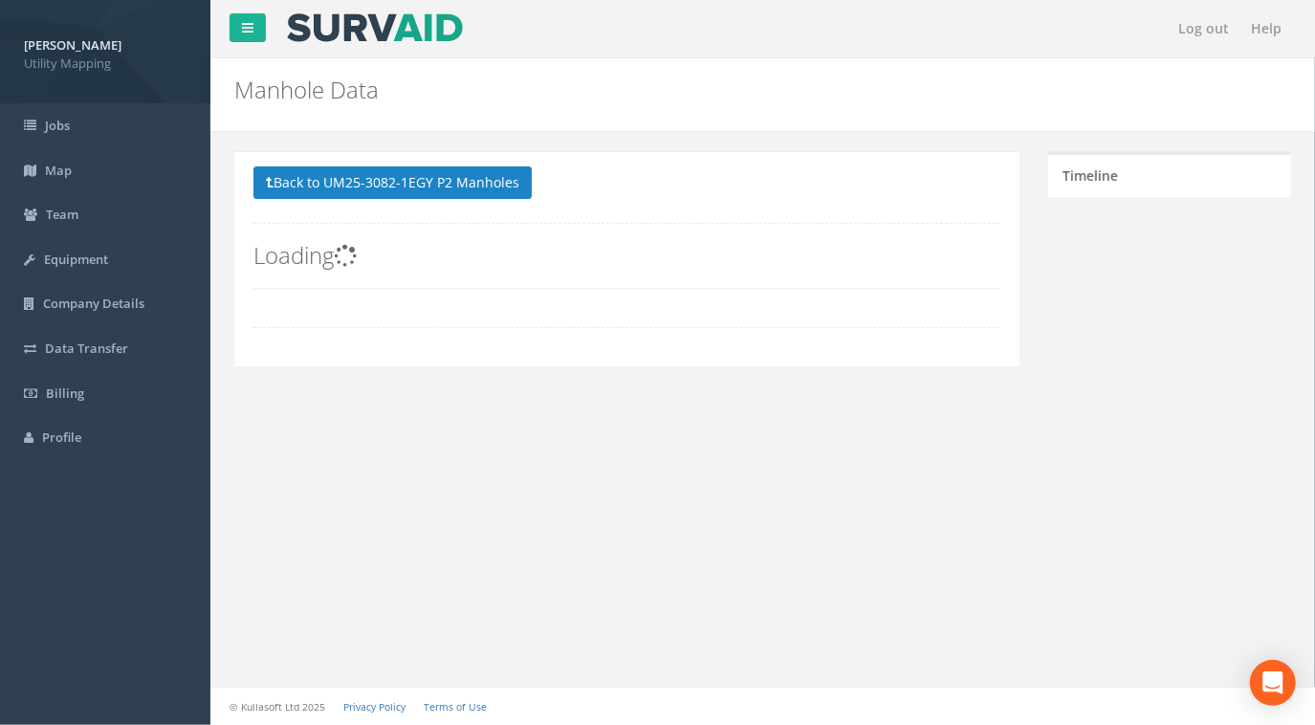
scroll to position [0, 0]
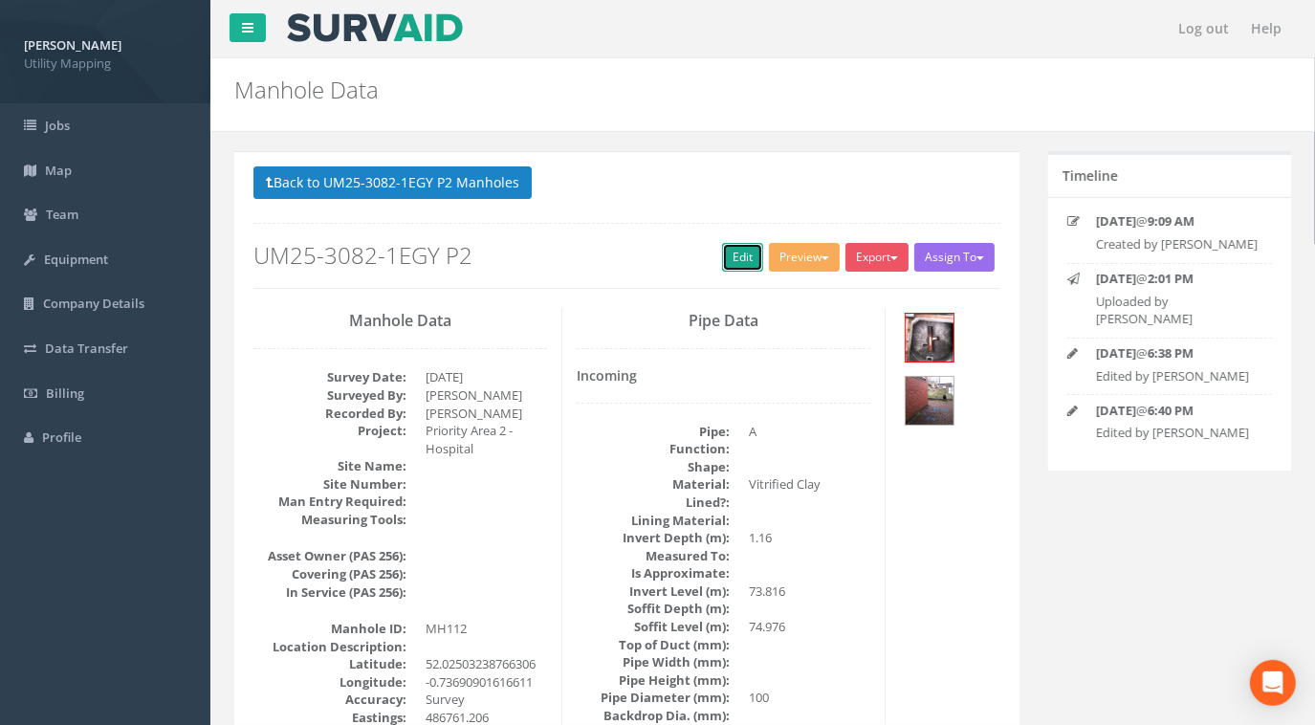
click at [727, 254] on link "Edit" at bounding box center [742, 257] width 41 height 29
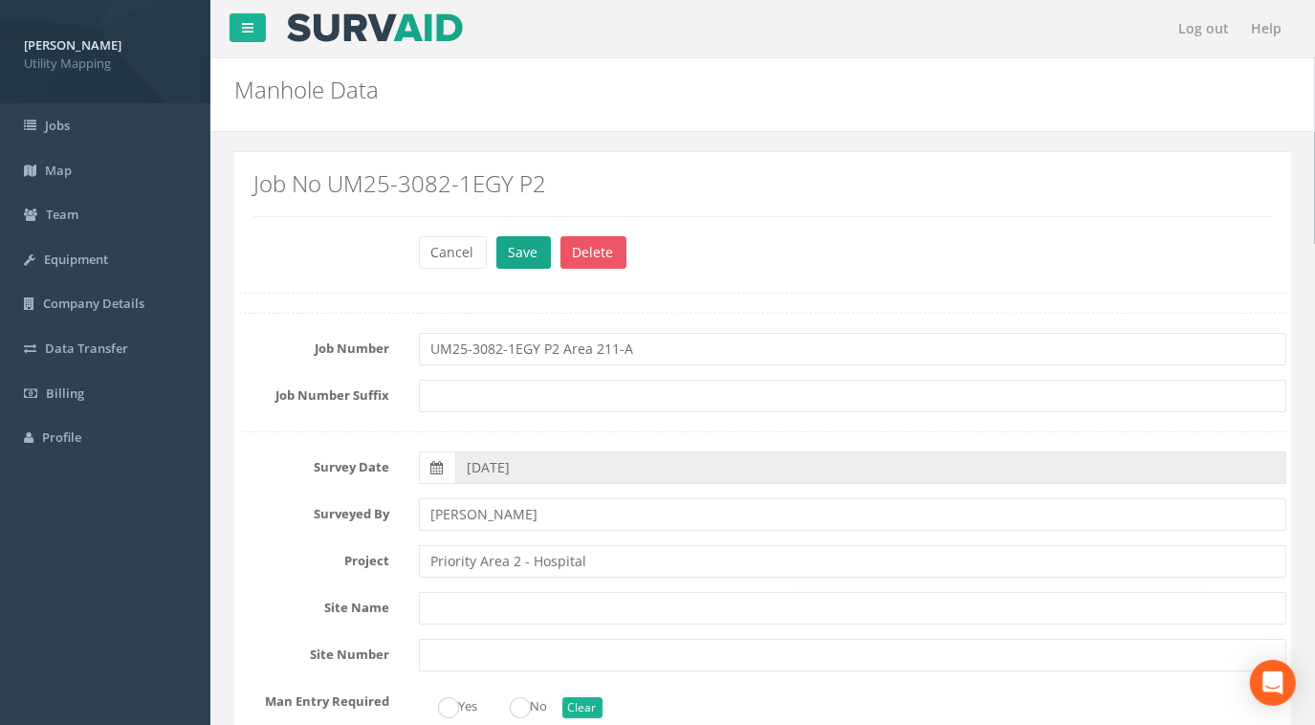
type input "UM25-3082-1EGY P2 Area 211-A"
click at [516, 250] on button "Save" at bounding box center [523, 252] width 54 height 33
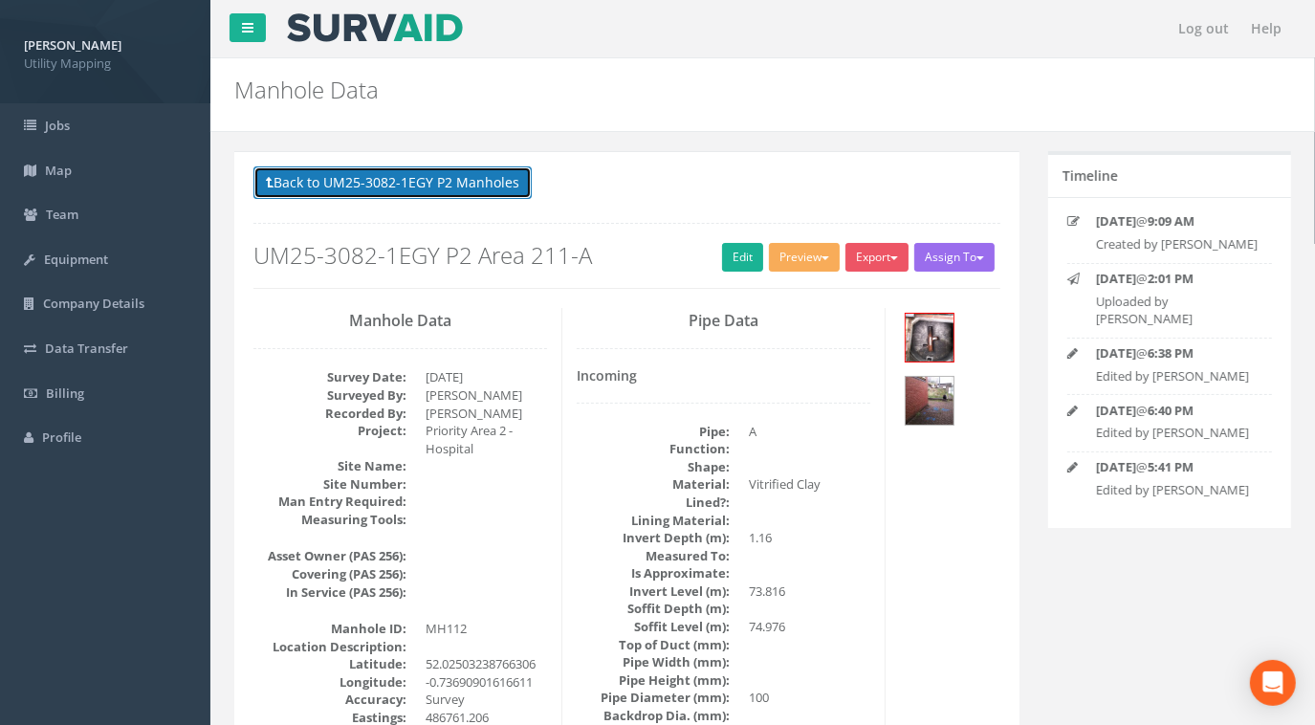
click at [477, 186] on button "Back to UM25-3082-1EGY P2 Manholes" at bounding box center [392, 182] width 278 height 33
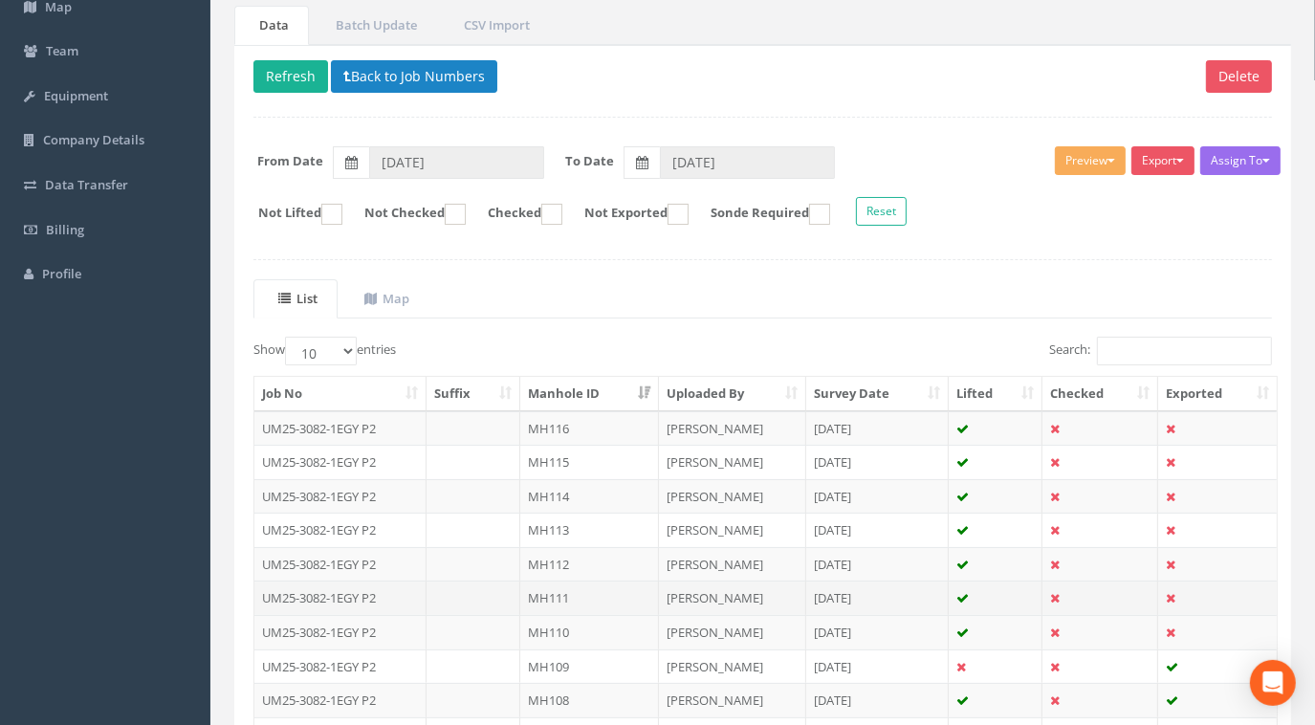
scroll to position [173, 0]
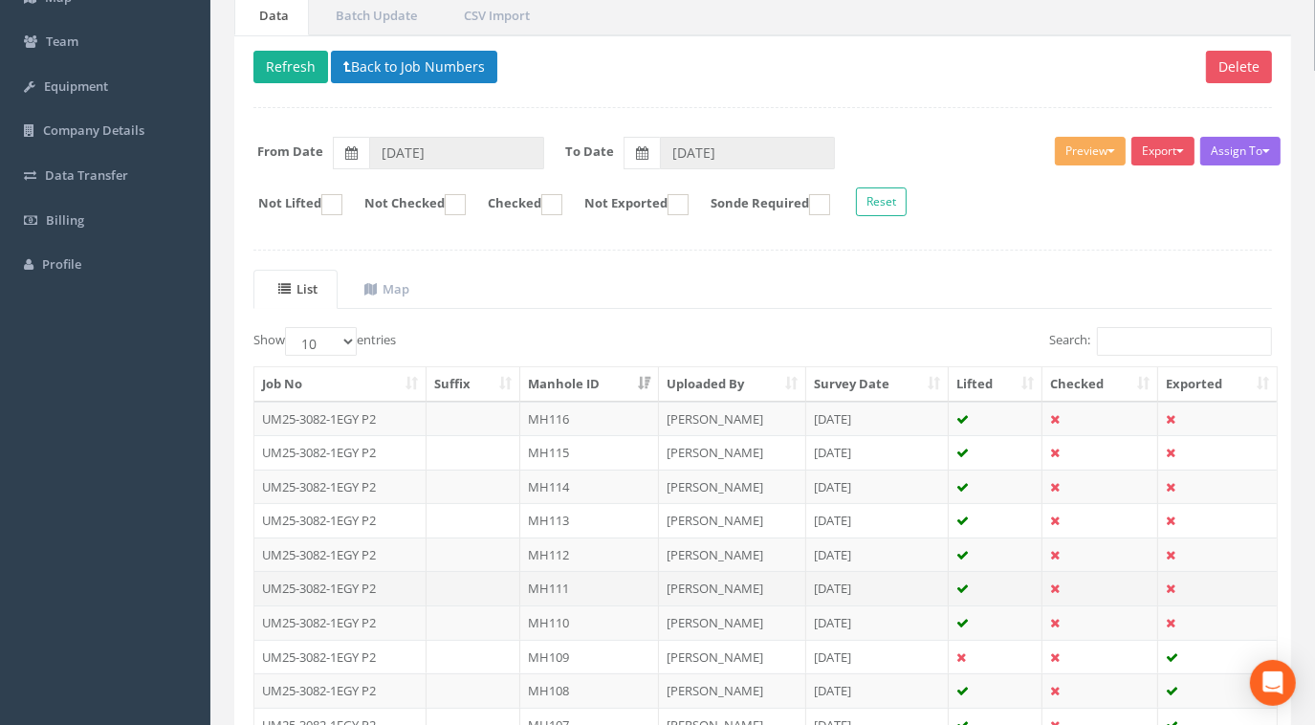
click at [404, 581] on td "UM25-3082-1EGY P2" at bounding box center [340, 588] width 172 height 34
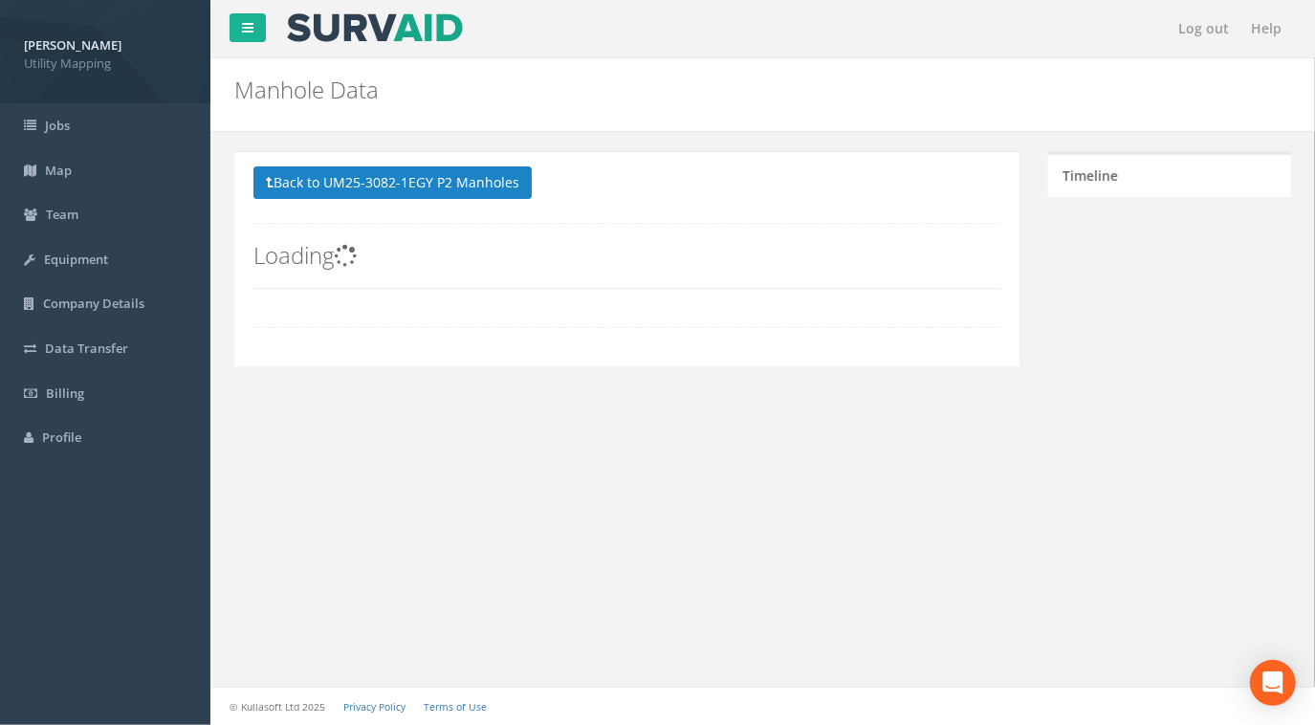
scroll to position [0, 0]
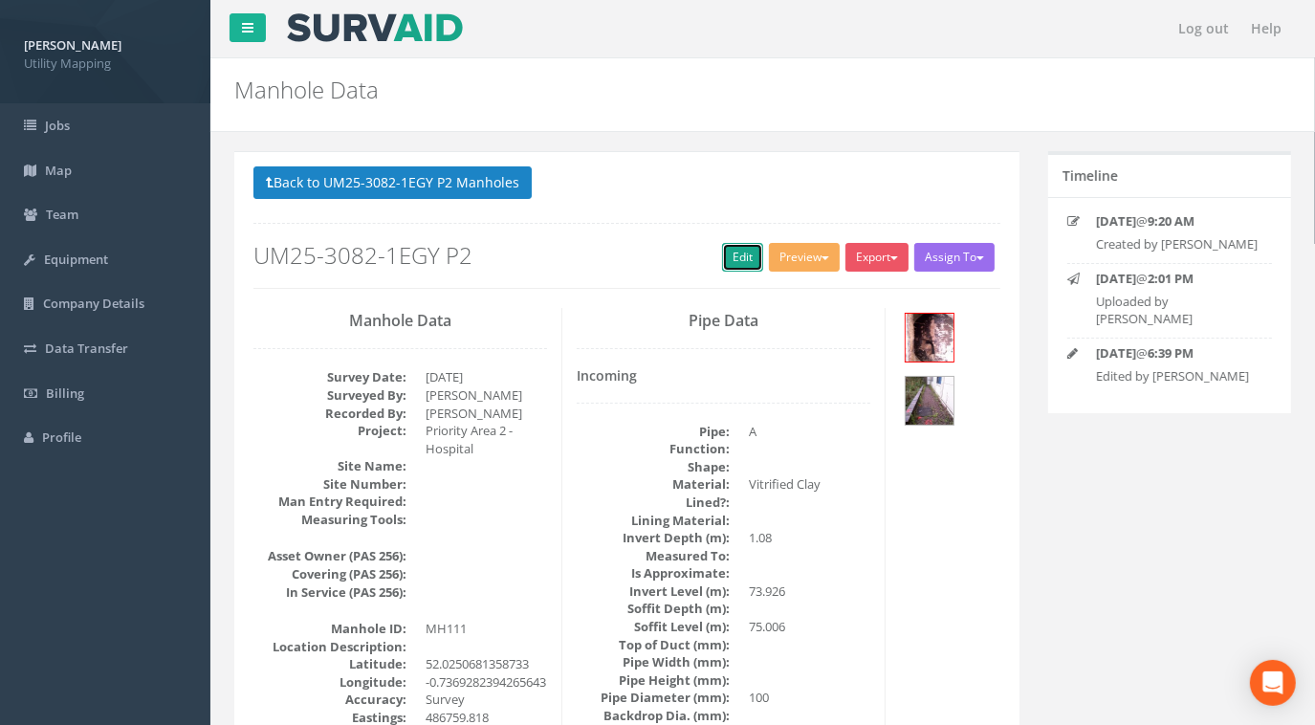
click at [739, 259] on link "Edit" at bounding box center [742, 257] width 41 height 29
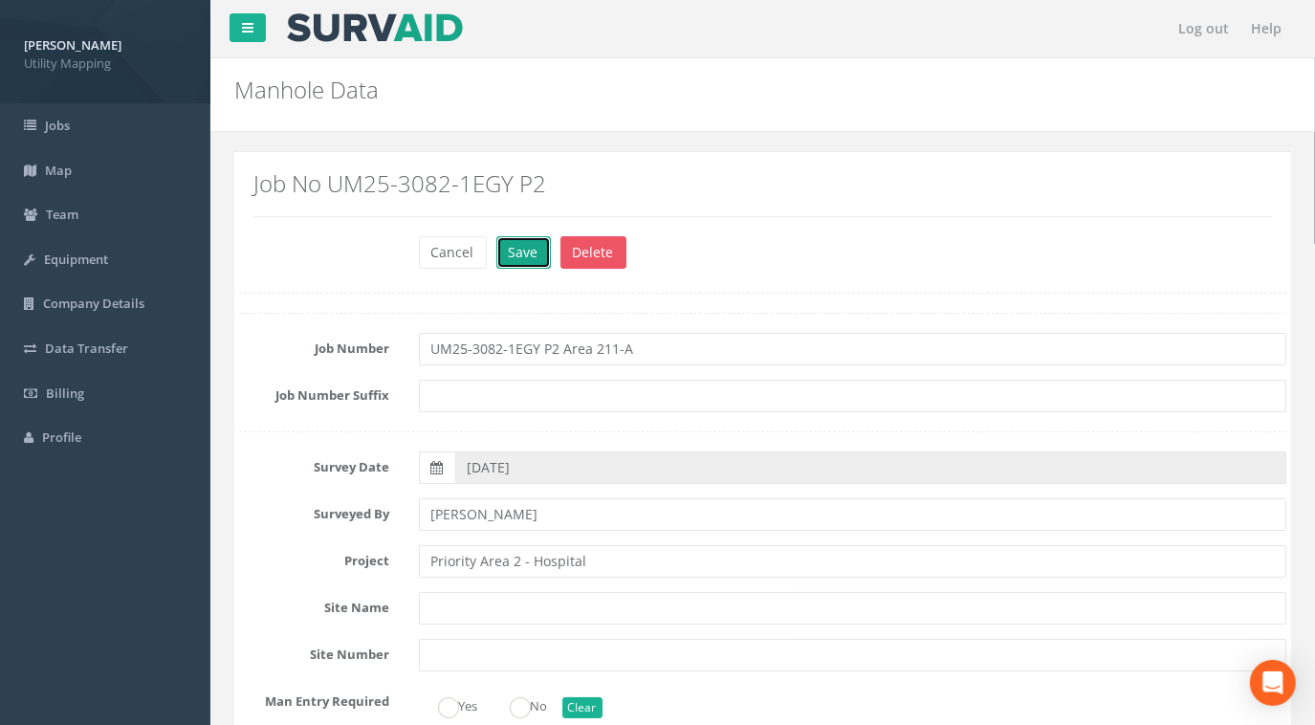
click at [528, 251] on button "Save" at bounding box center [523, 252] width 54 height 33
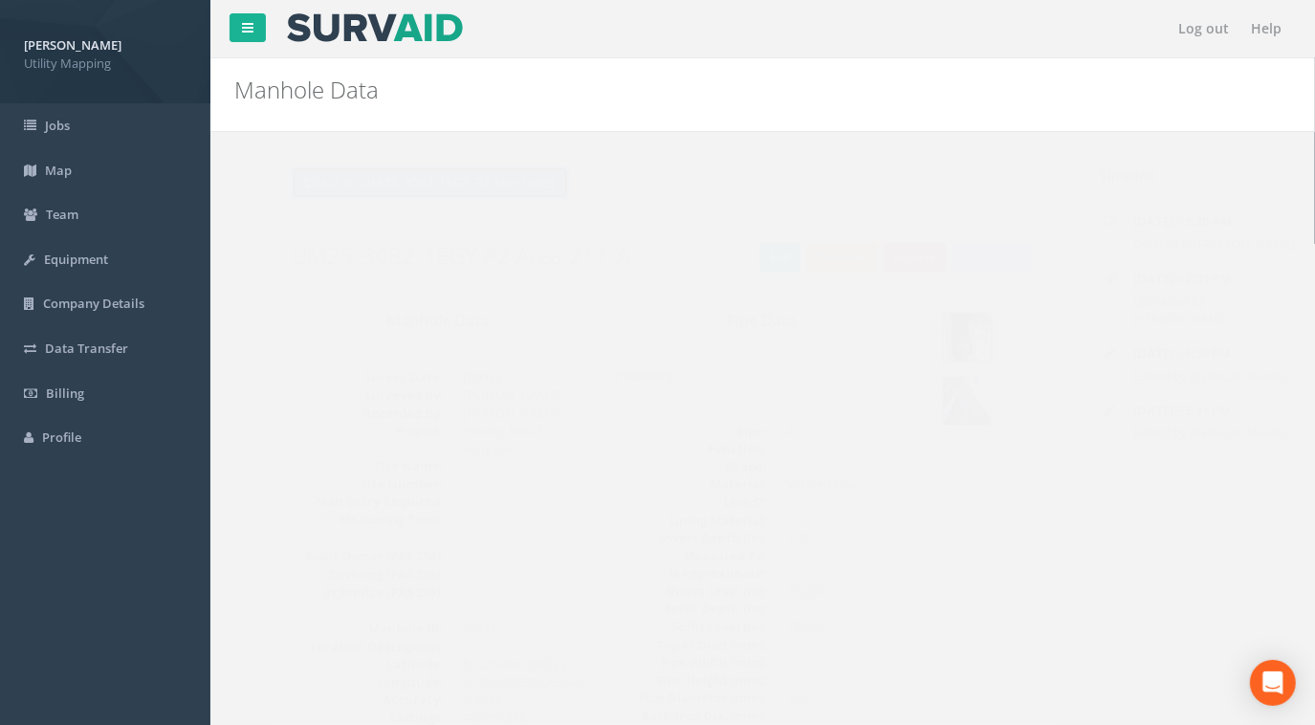
click at [457, 172] on button "Back to UM25-3082-1EGY P2 Manholes" at bounding box center [392, 182] width 278 height 33
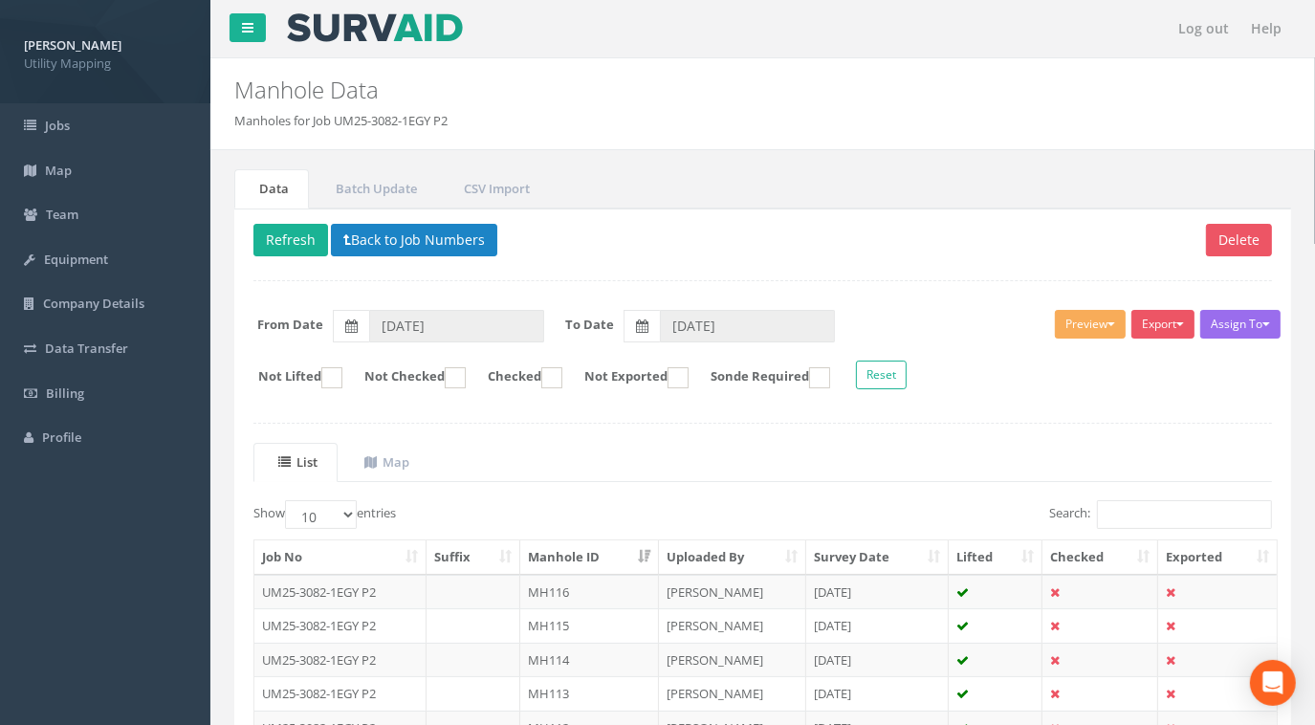
scroll to position [173, 0]
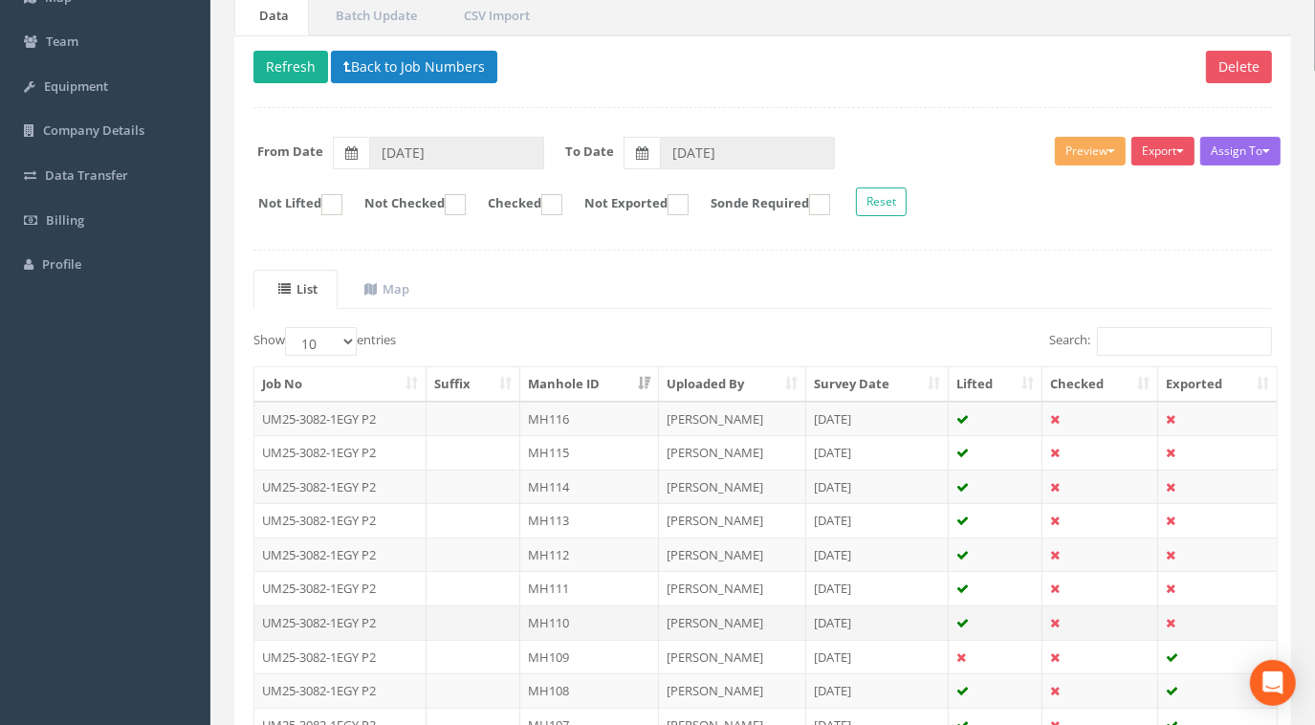
click at [389, 612] on td "UM25-3082-1EGY P2" at bounding box center [340, 622] width 172 height 34
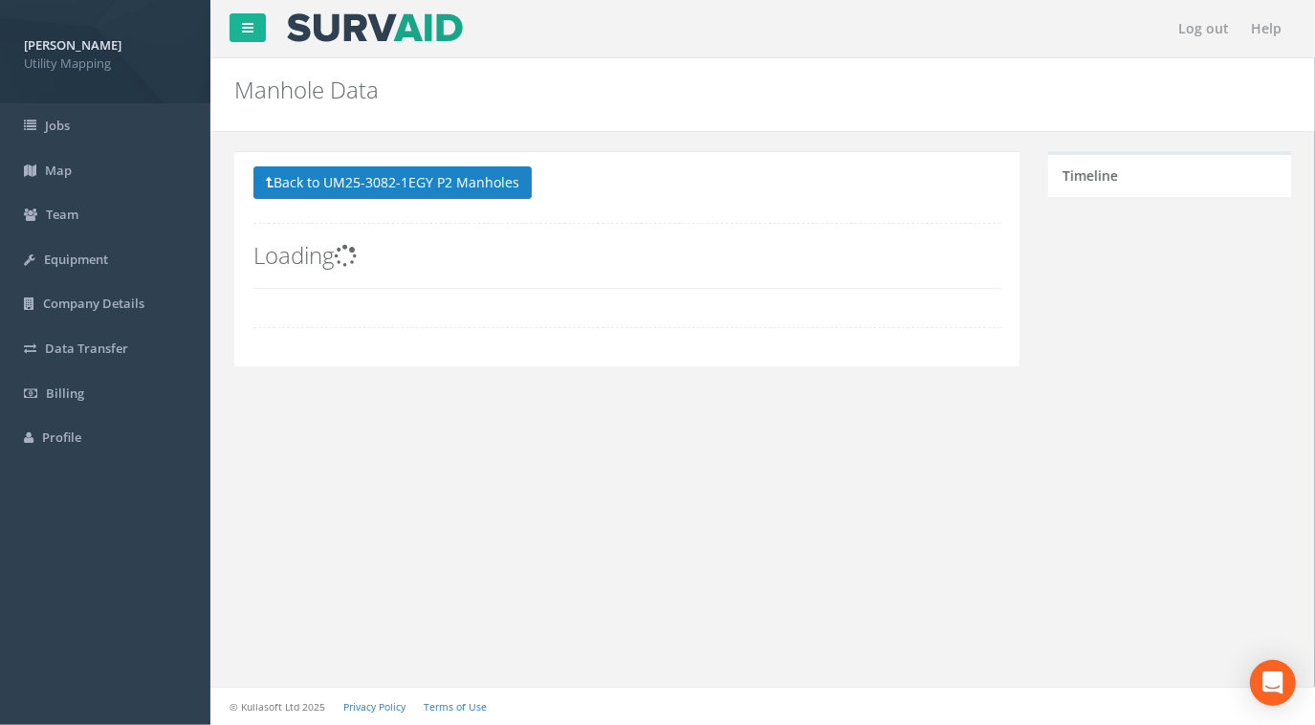
scroll to position [0, 0]
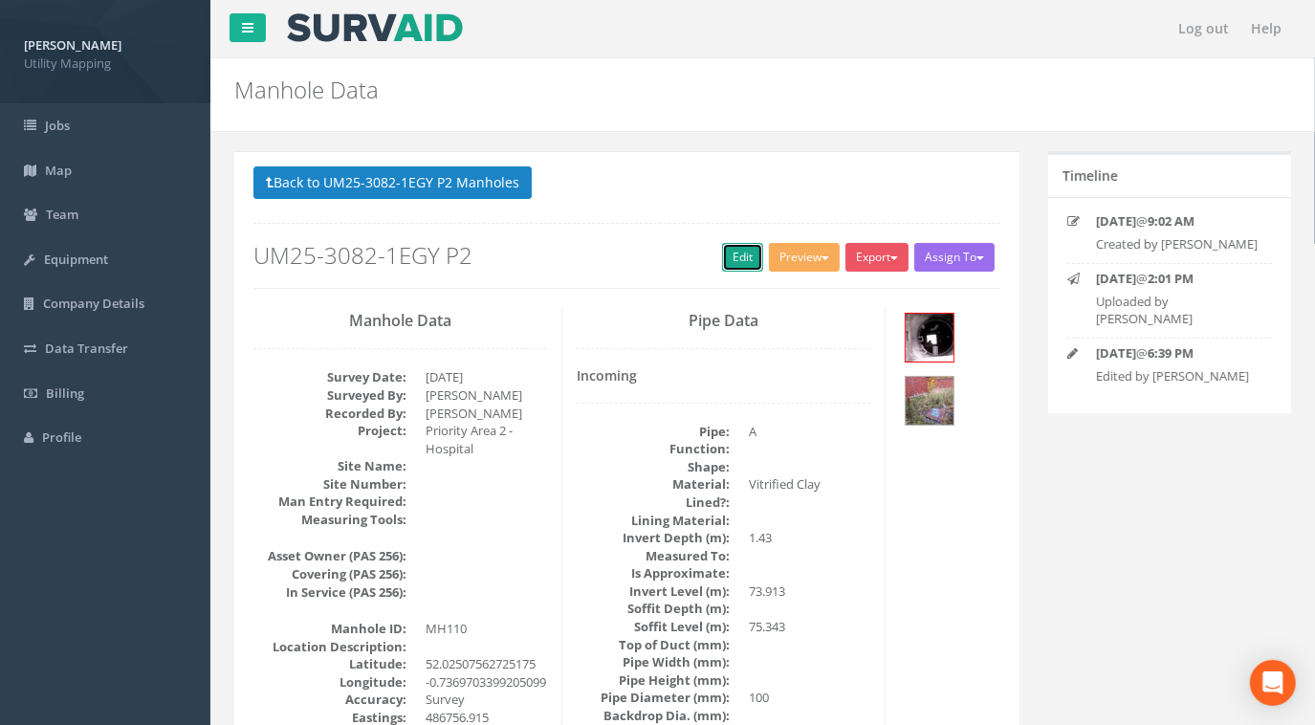
click at [732, 250] on link "Edit" at bounding box center [742, 257] width 41 height 29
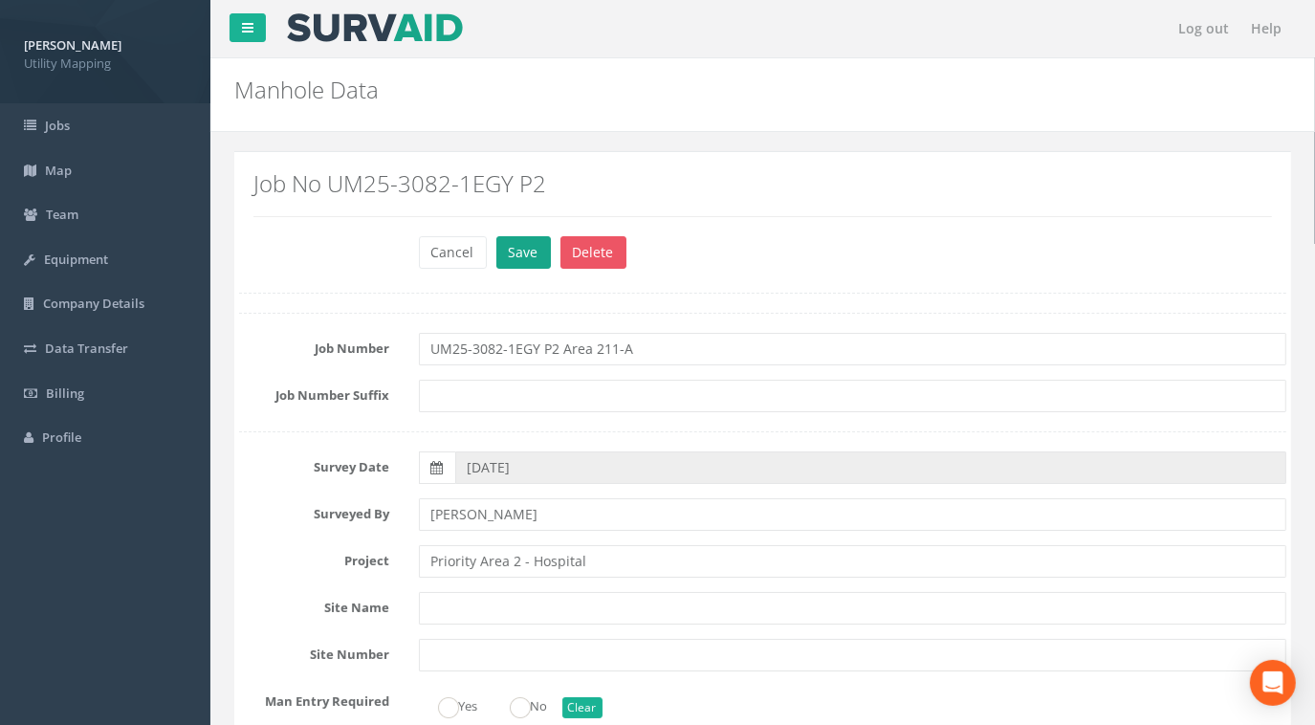
type input "UM25-3082-1EGY P2 Area 211-A"
click at [512, 255] on button "Save" at bounding box center [523, 252] width 54 height 33
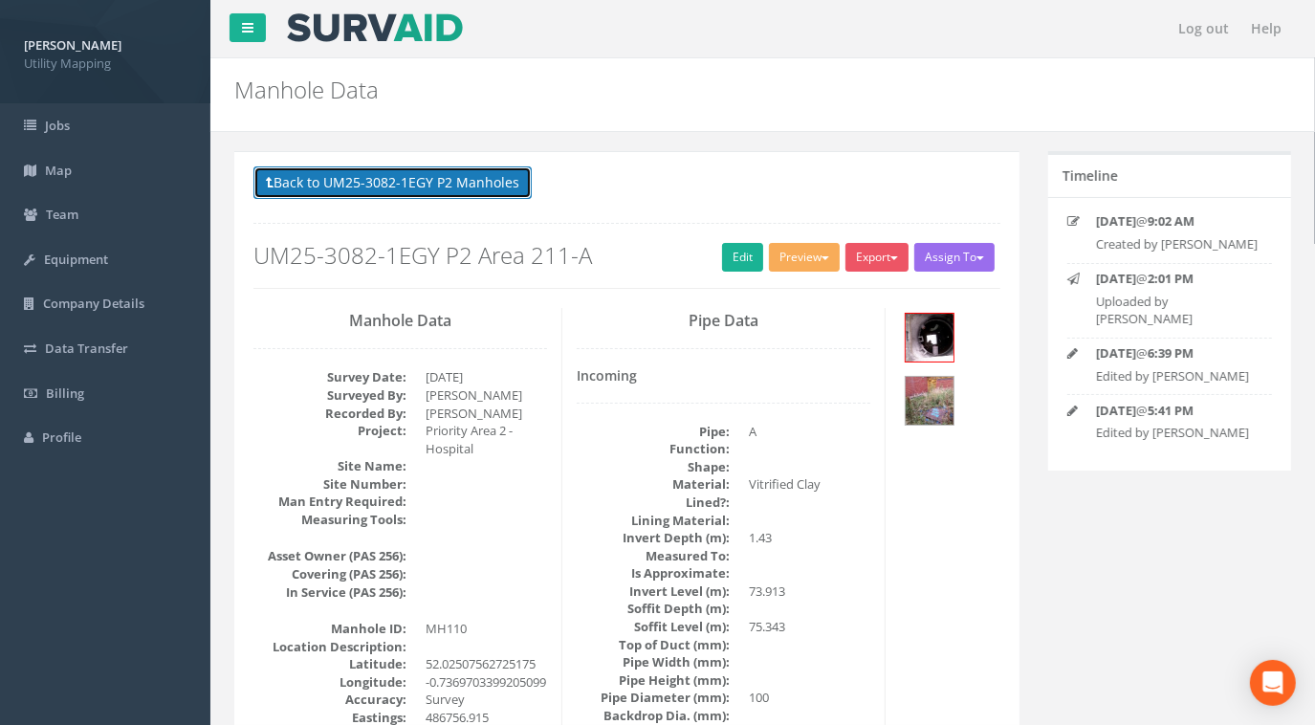
click at [441, 191] on button "Back to UM25-3082-1EGY P2 Manholes" at bounding box center [392, 182] width 278 height 33
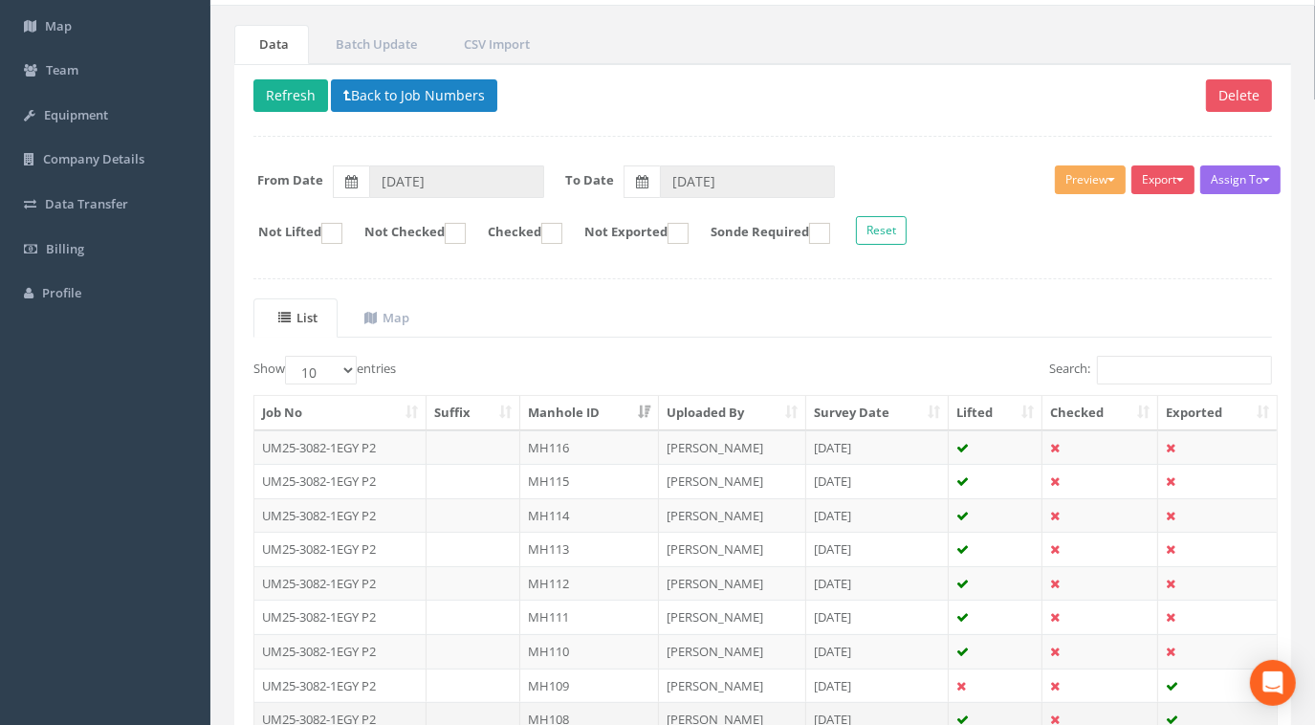
scroll to position [334, 0]
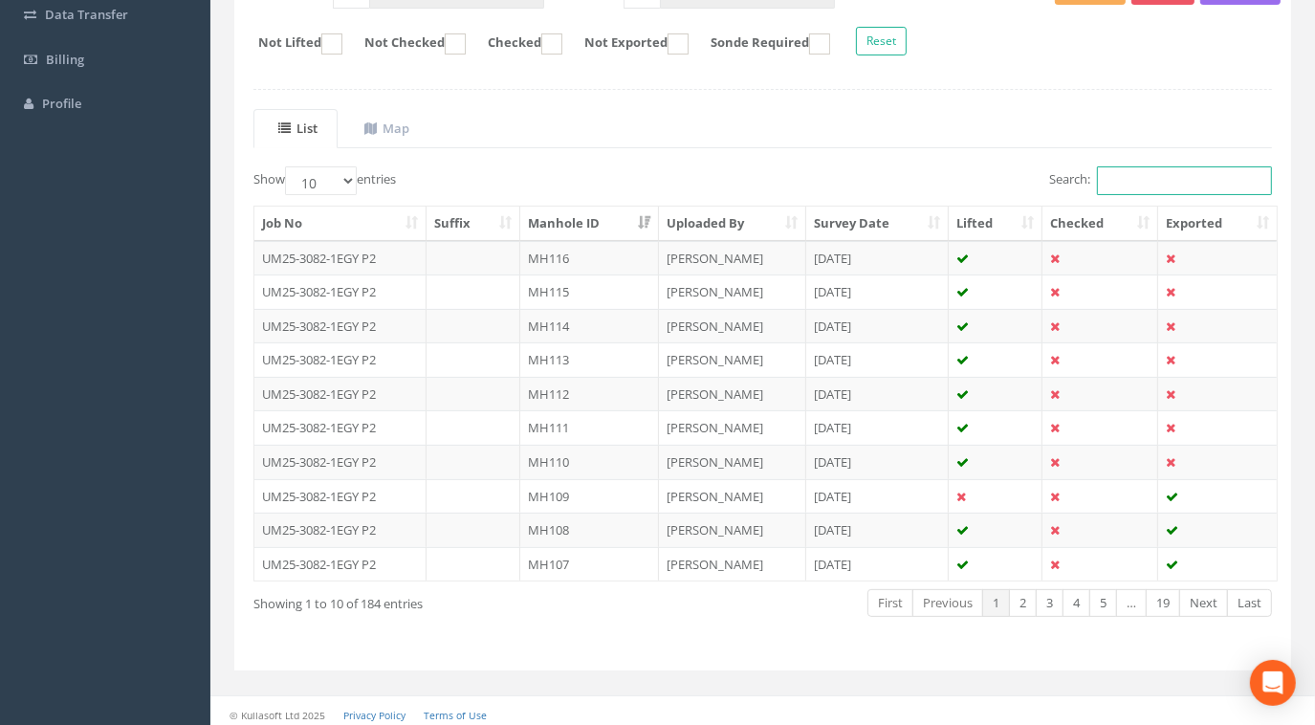
click at [1171, 185] on input "Search:" at bounding box center [1184, 180] width 175 height 29
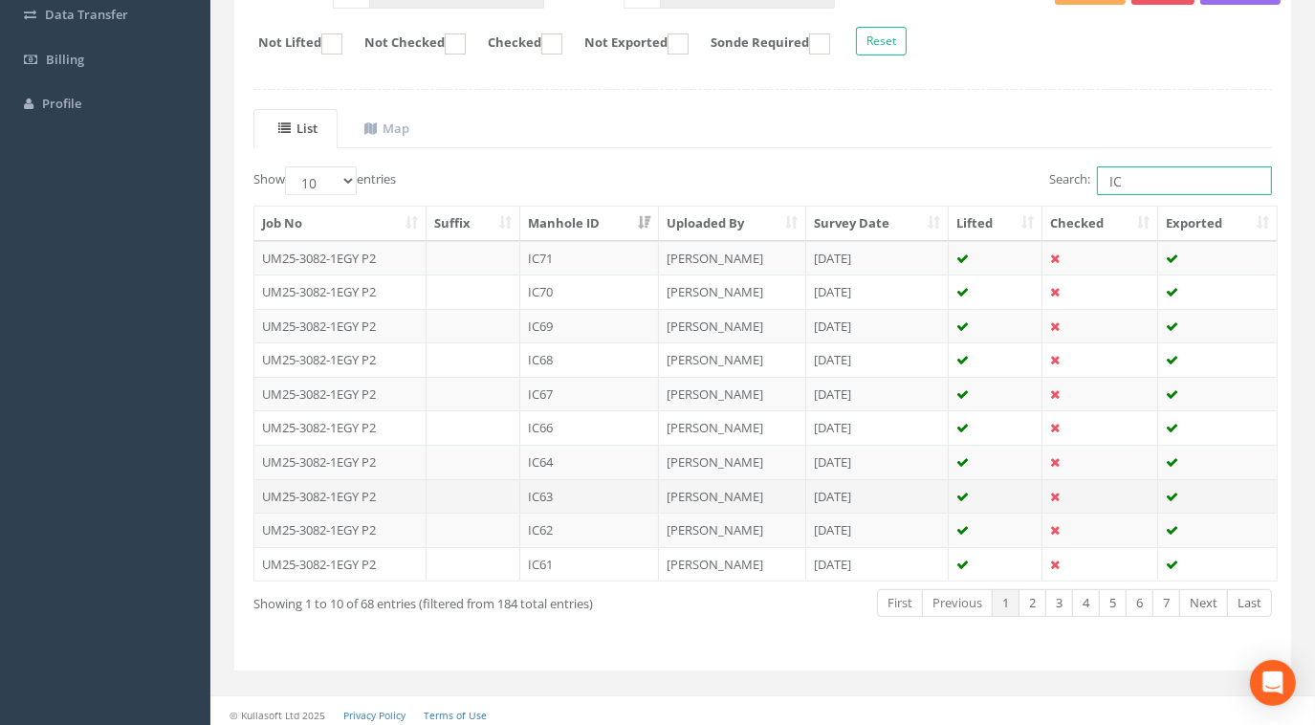
type input "IC"
click at [344, 488] on td "UM25-3082-1EGY P2" at bounding box center [340, 496] width 172 height 34
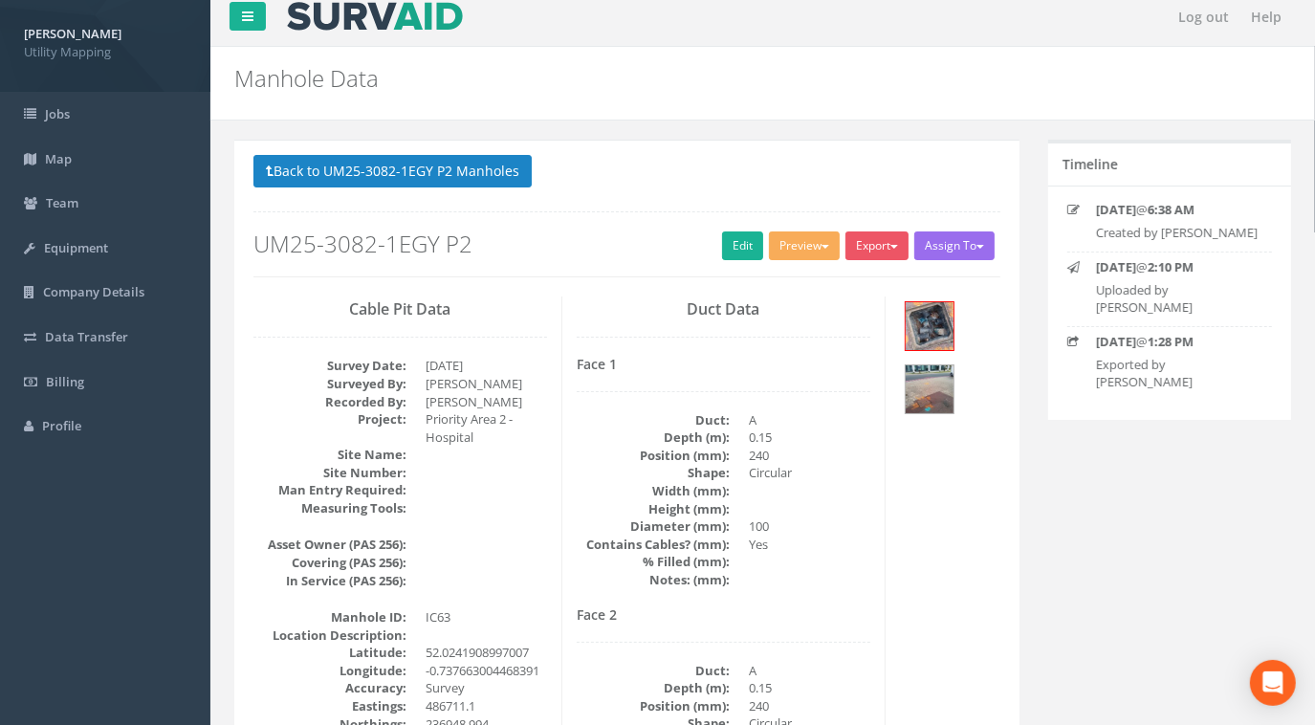
scroll to position [0, 0]
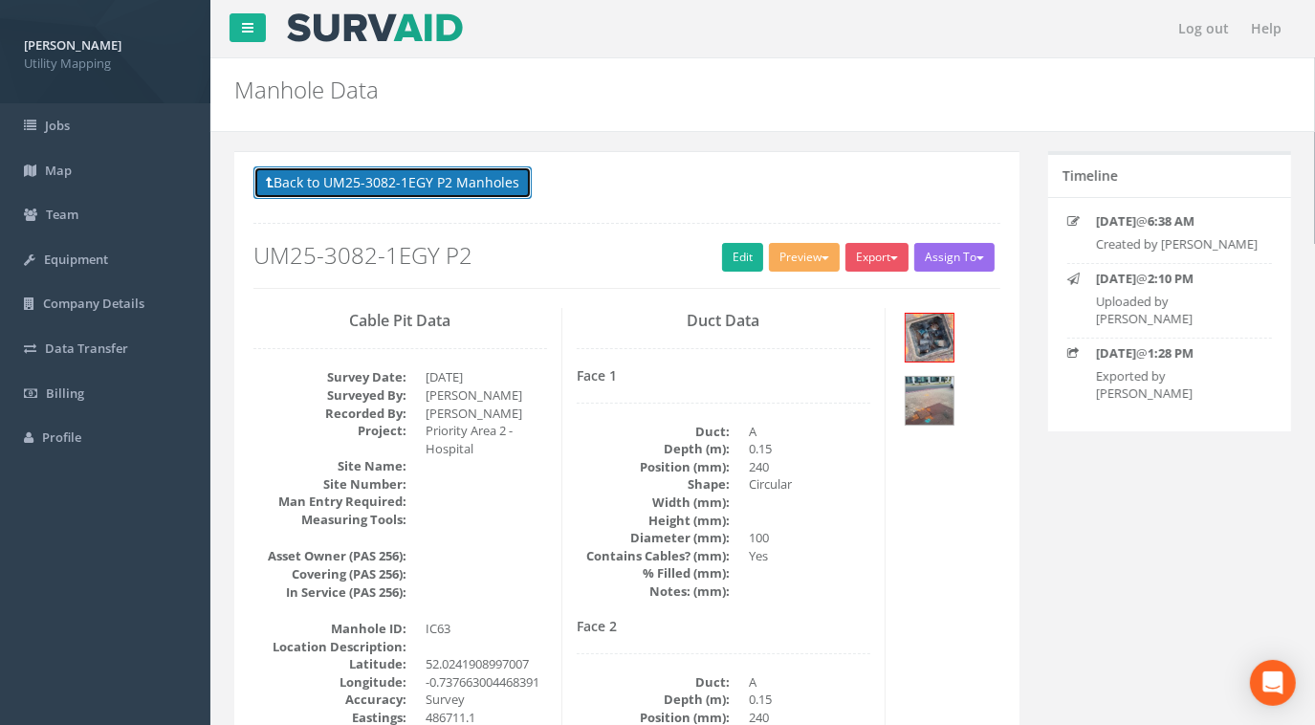
click at [506, 174] on button "Back to UM25-3082-1EGY P2 Manholes" at bounding box center [392, 182] width 278 height 33
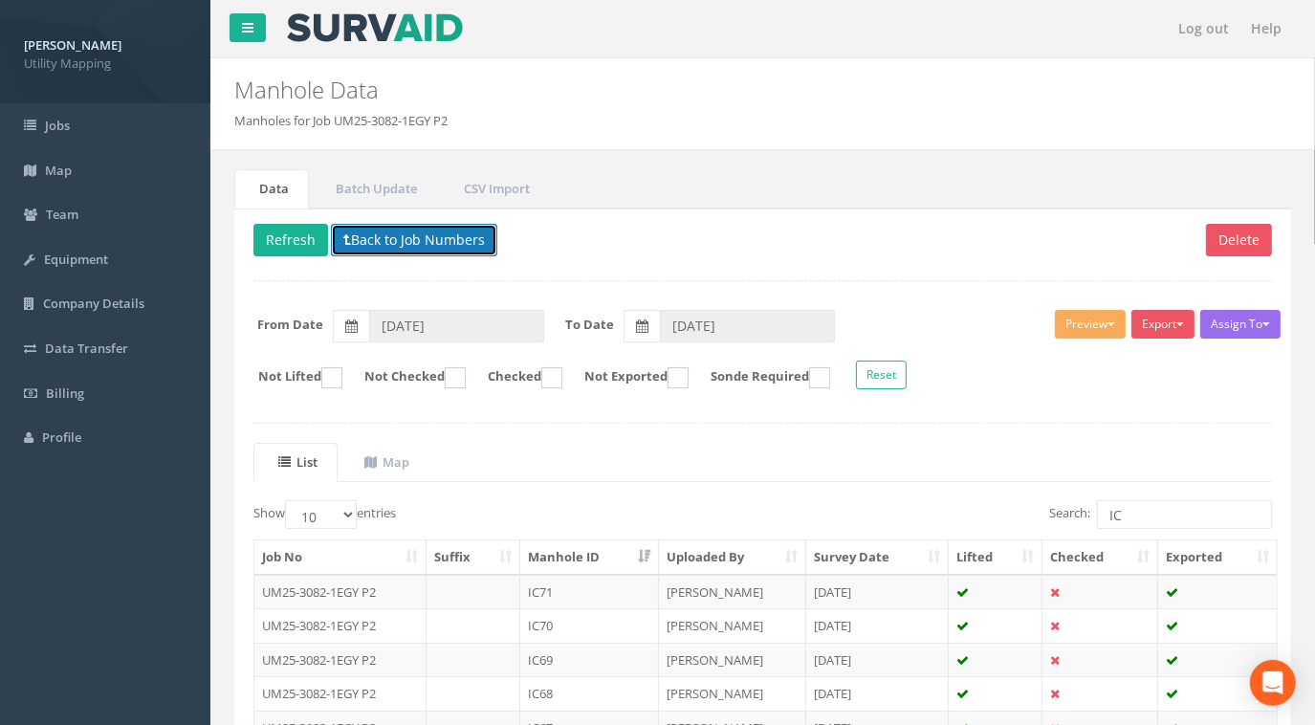
click at [449, 244] on button "Back to Job Numbers" at bounding box center [414, 240] width 166 height 33
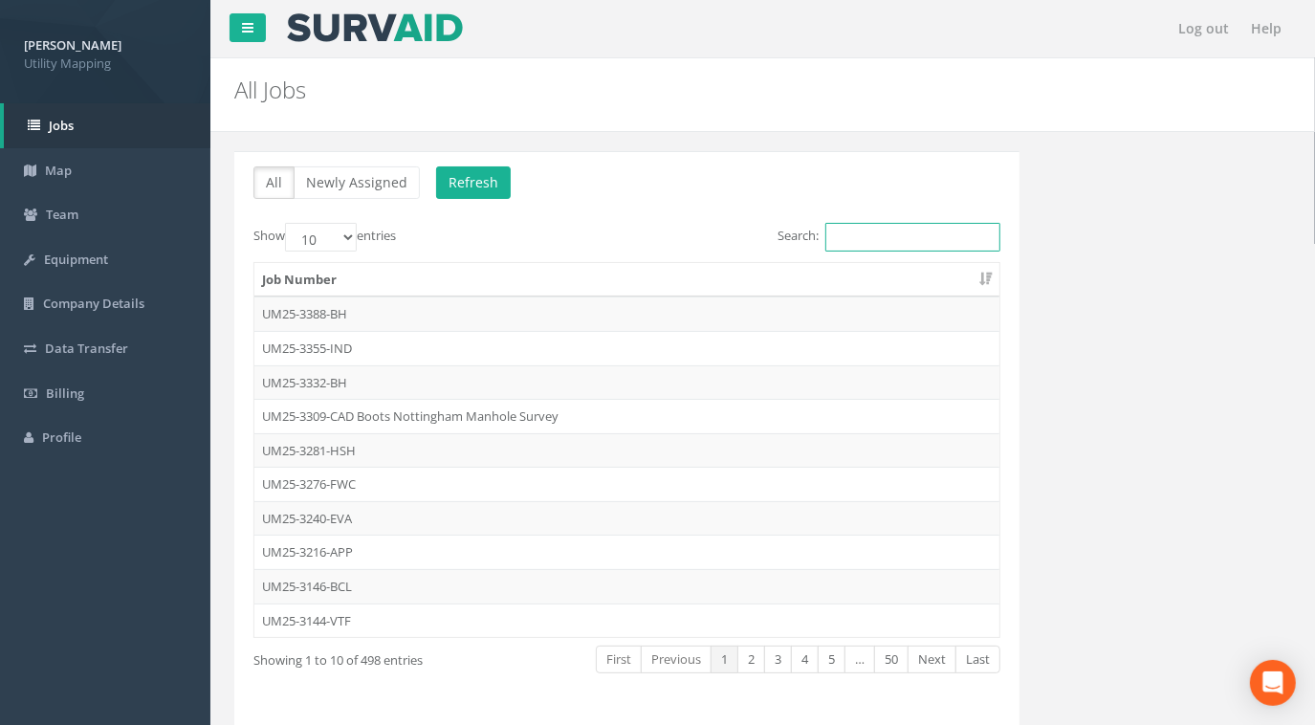
click at [953, 229] on input "Search:" at bounding box center [912, 237] width 175 height 29
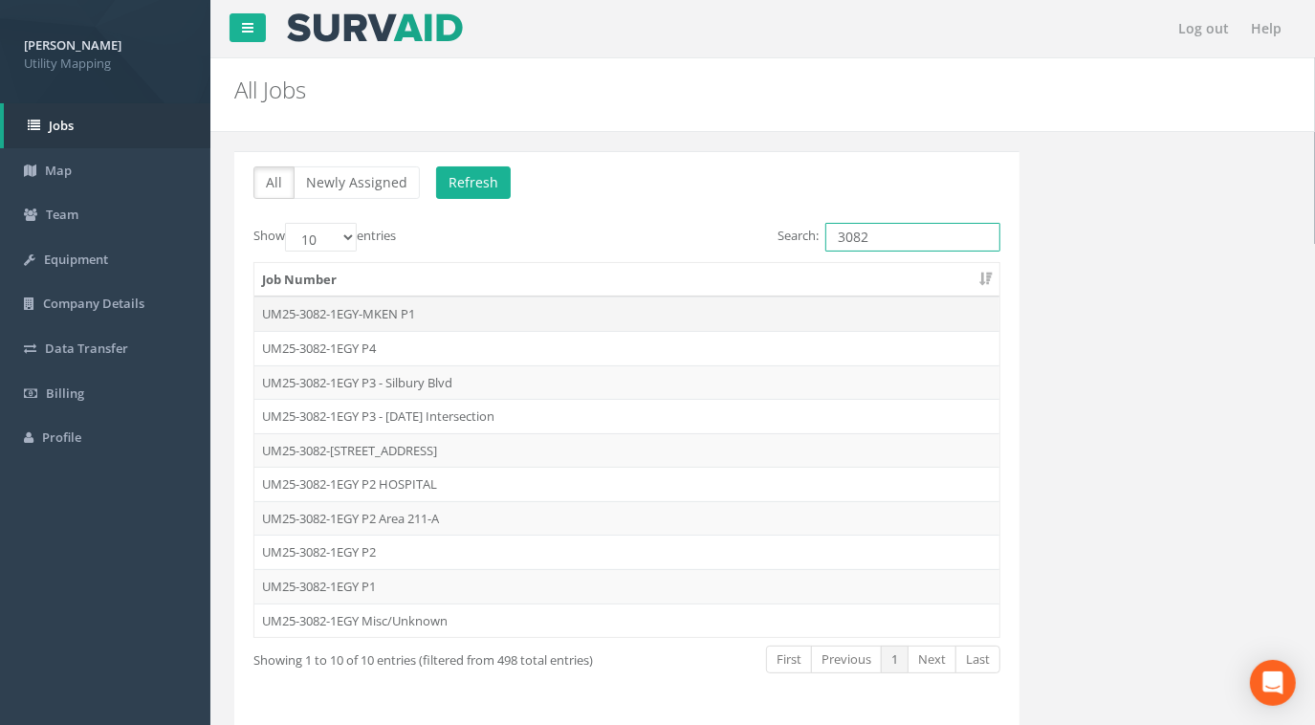
type input "3082"
click at [382, 311] on td "UM25-3082-1EGY-MKEN P1" at bounding box center [626, 313] width 745 height 34
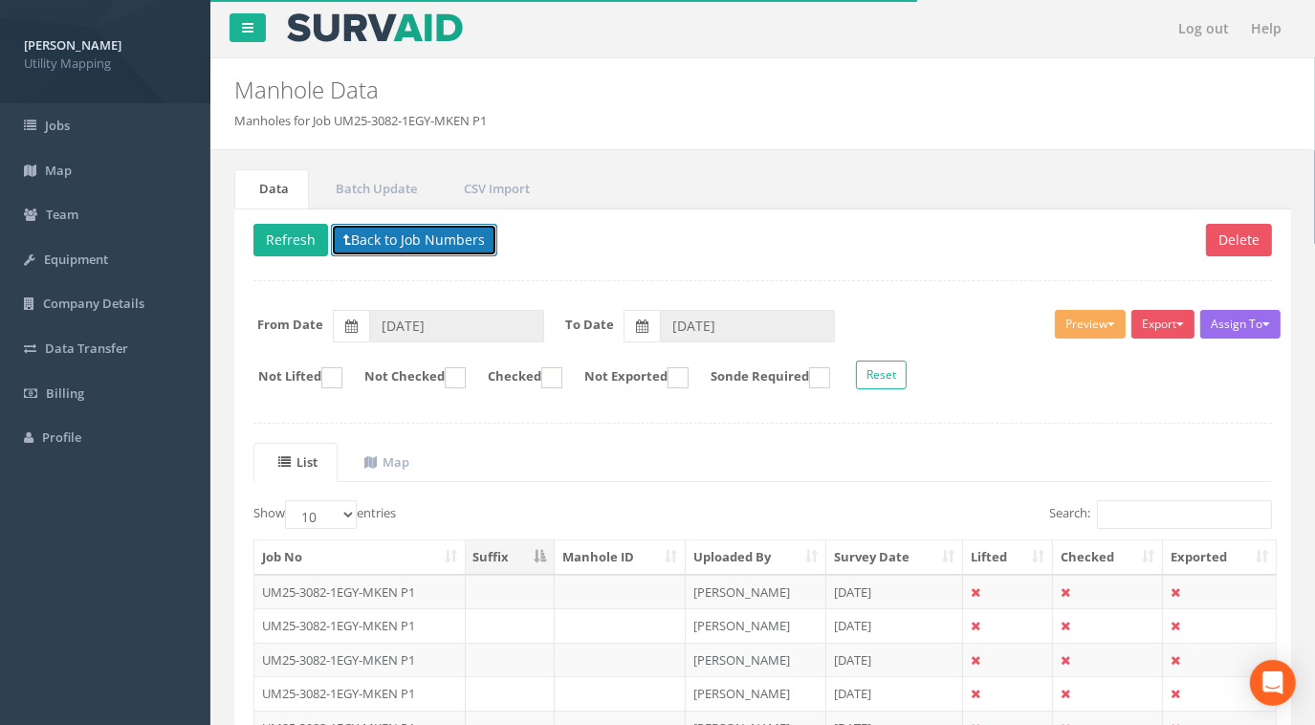
click at [429, 229] on button "Back to Job Numbers" at bounding box center [414, 240] width 166 height 33
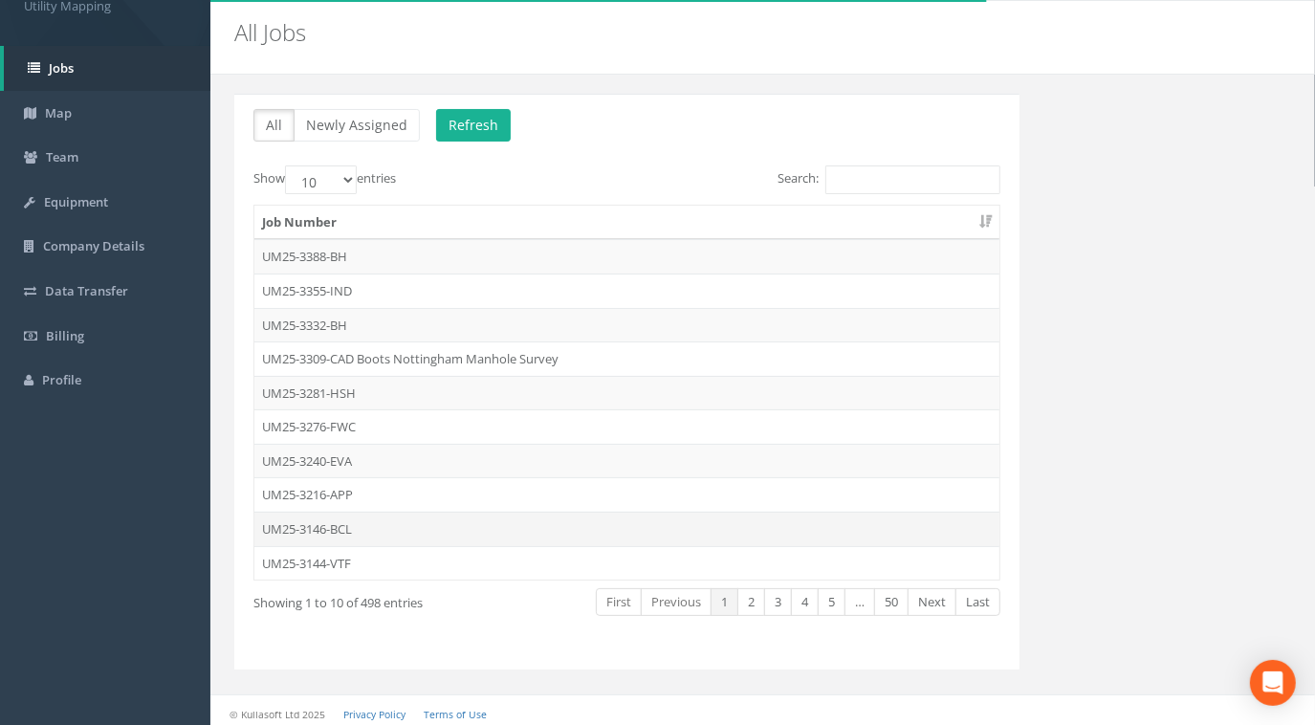
scroll to position [58, 0]
click at [899, 166] on input "Search:" at bounding box center [912, 178] width 175 height 29
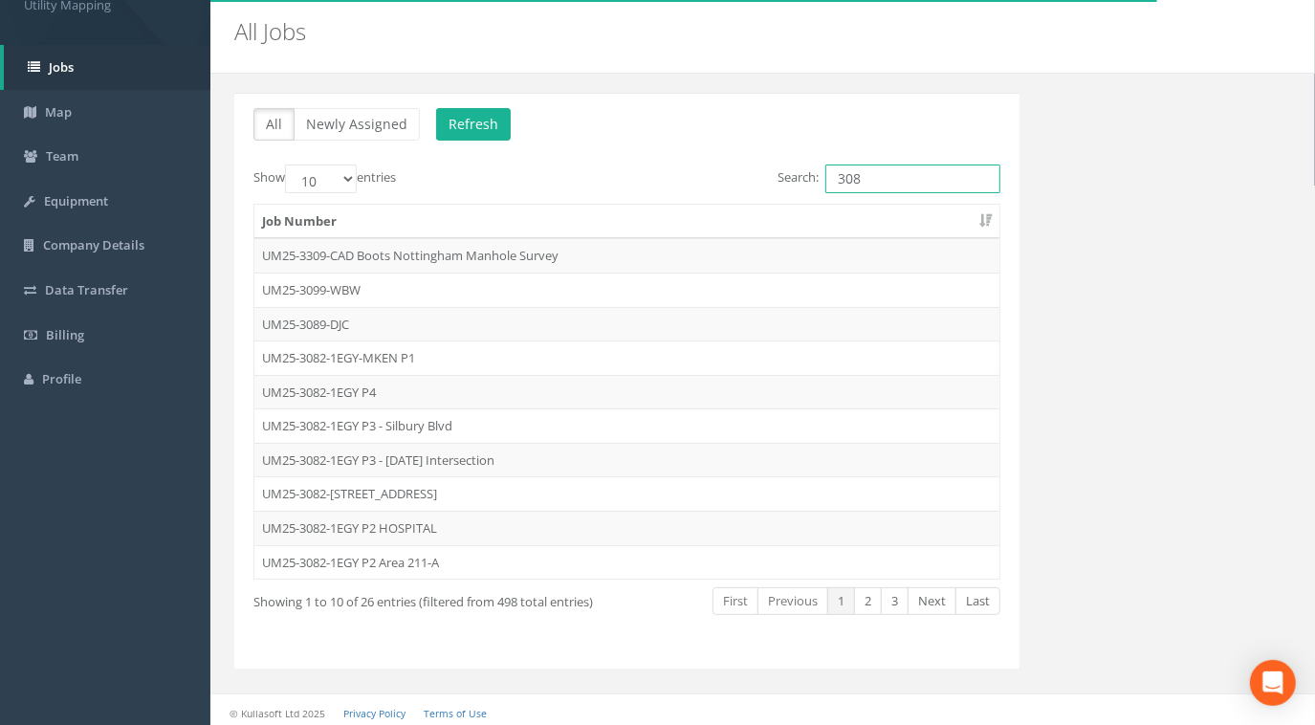
type input "3082"
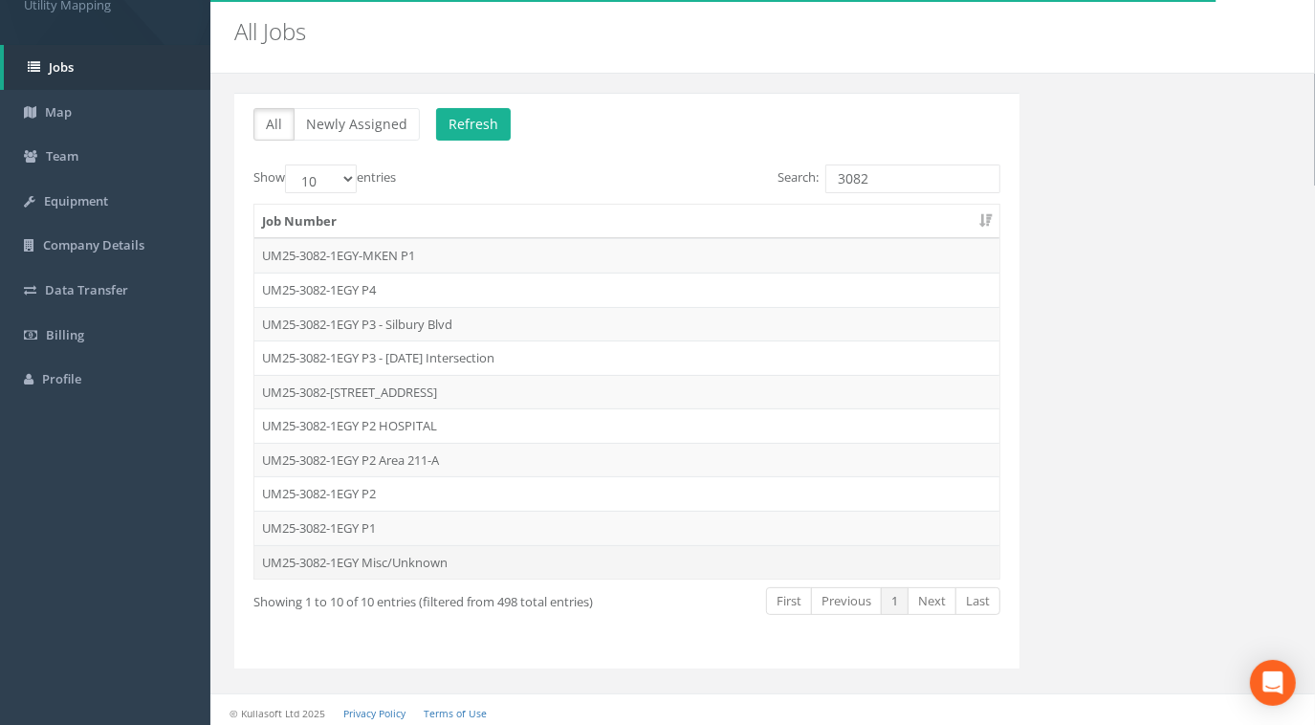
click at [373, 550] on td "UM25-3082-1EGY Misc/Unknown" at bounding box center [626, 562] width 745 height 34
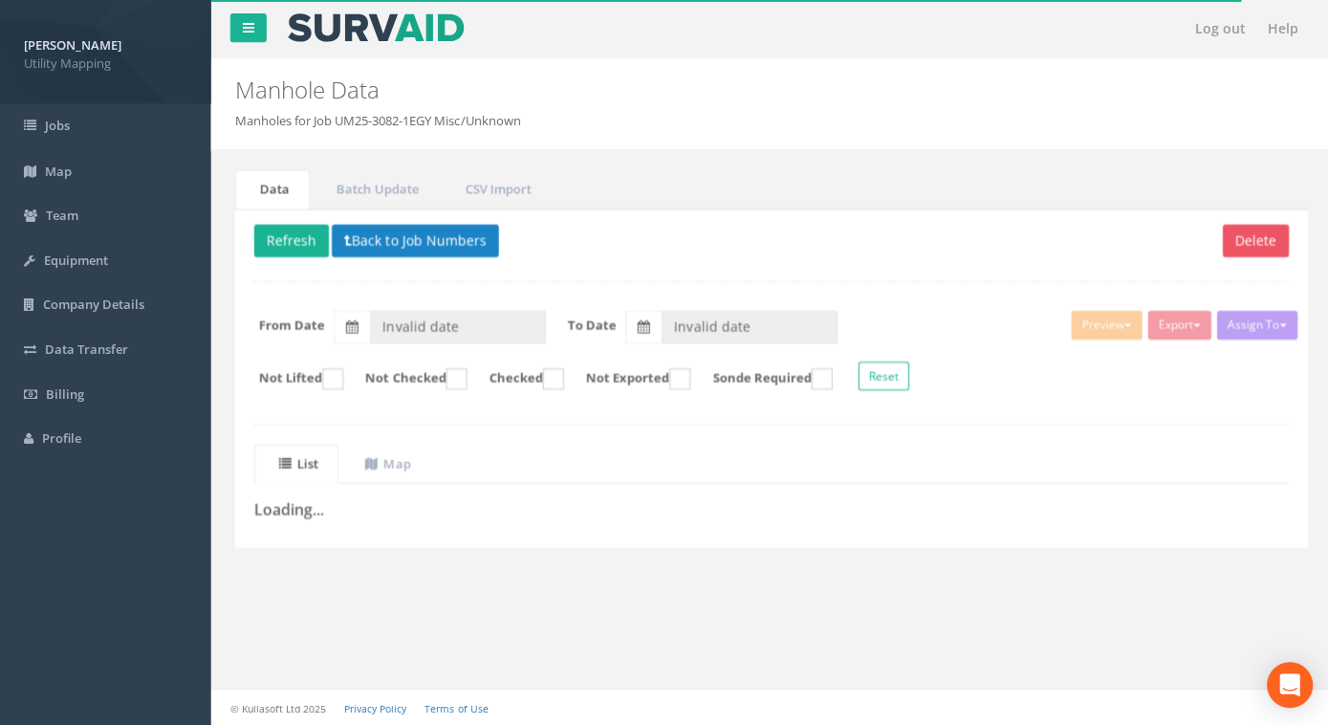
type input "[DATE]"
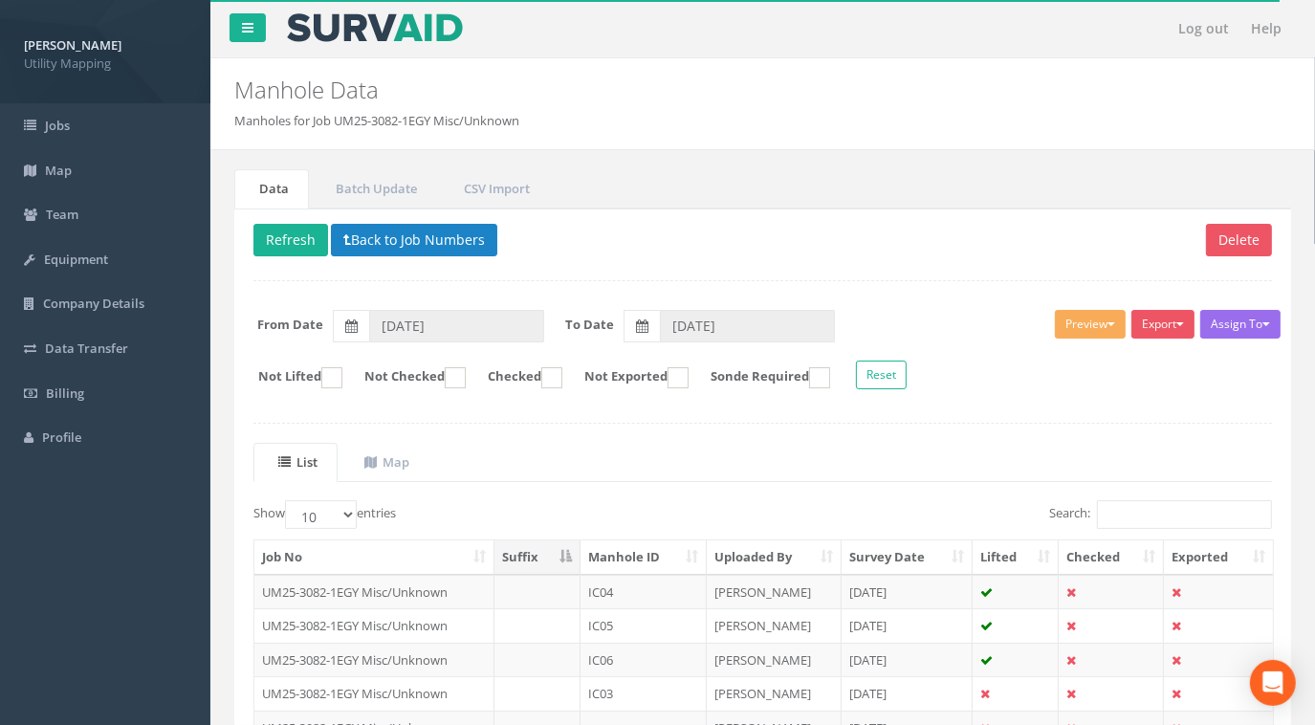
drag, startPoint x: 533, startPoint y: 124, endPoint x: 337, endPoint y: 117, distance: 195.2
click at [337, 117] on ol "Manholes for Job UM25-3082-1EGY Misc/Unknown" at bounding box center [672, 121] width 876 height 18
copy li "UM25-3082-1EGY Misc/Unknown"
click at [375, 241] on button "Back to Job Numbers" at bounding box center [414, 240] width 166 height 33
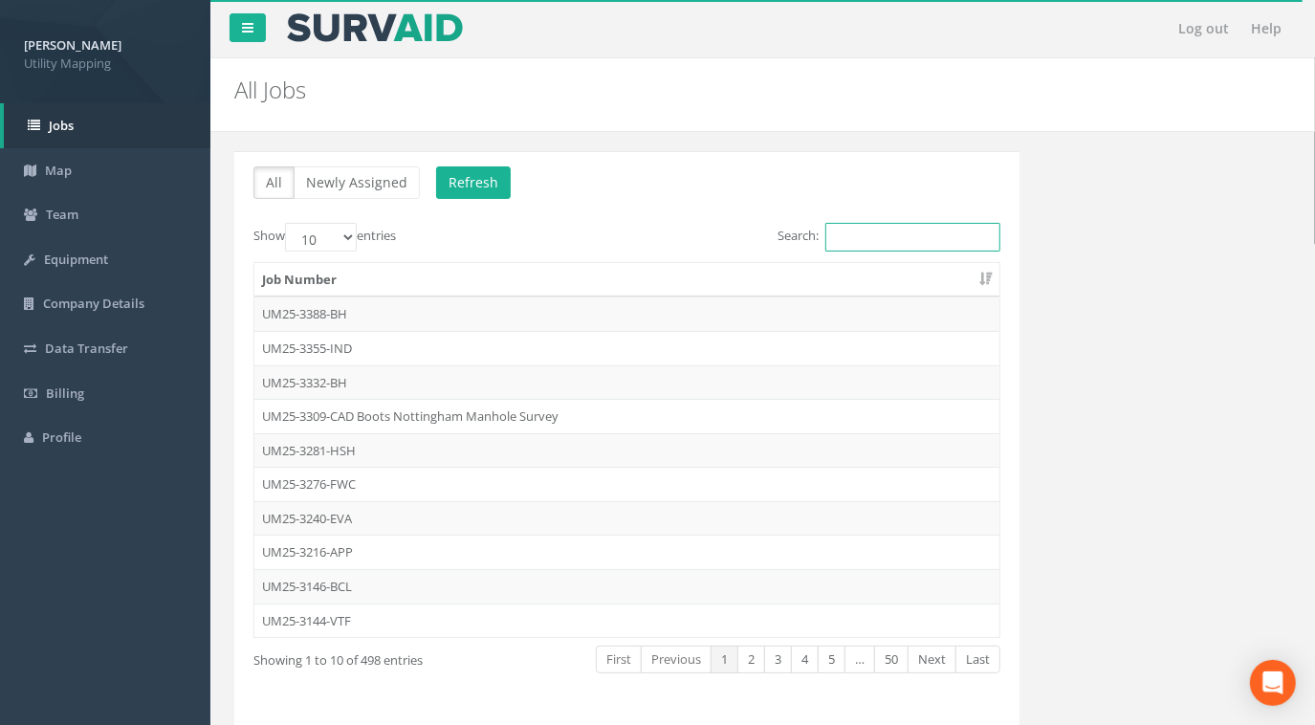
click at [920, 235] on input "Search:" at bounding box center [912, 237] width 175 height 29
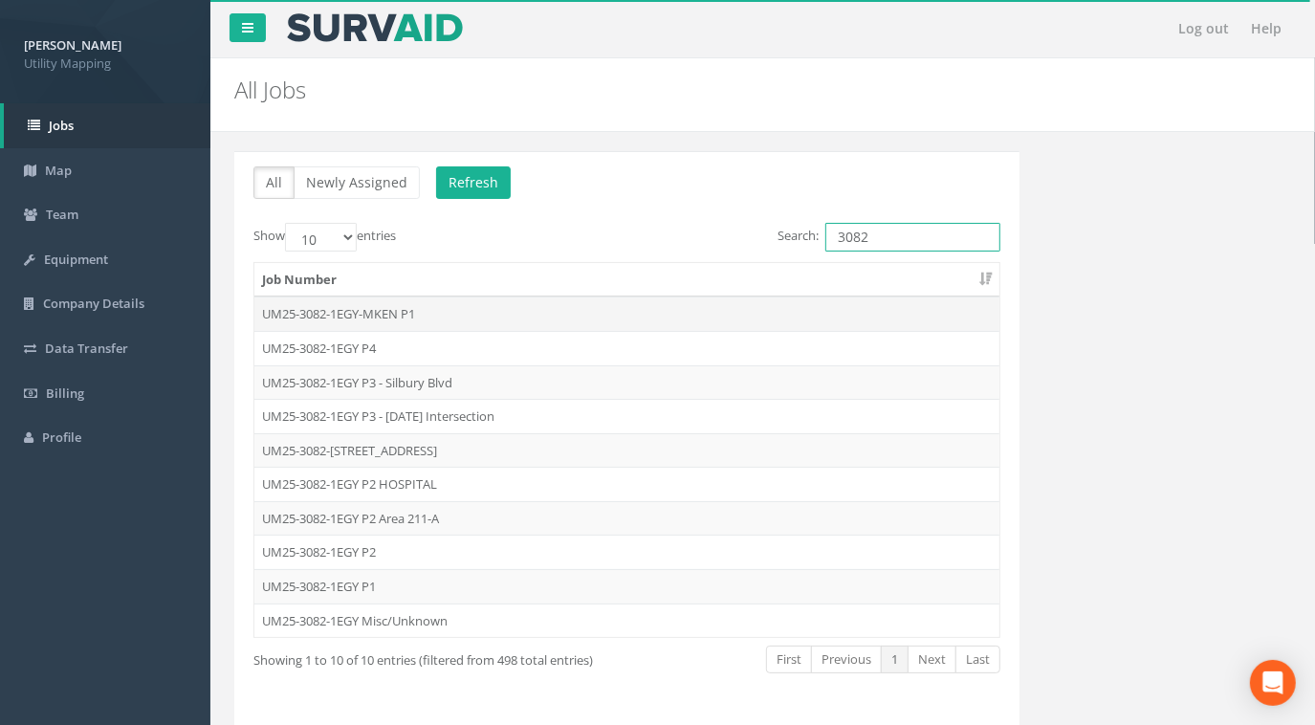
type input "3082"
click at [399, 307] on td "UM25-3082-1EGY-MKEN P1" at bounding box center [626, 313] width 745 height 34
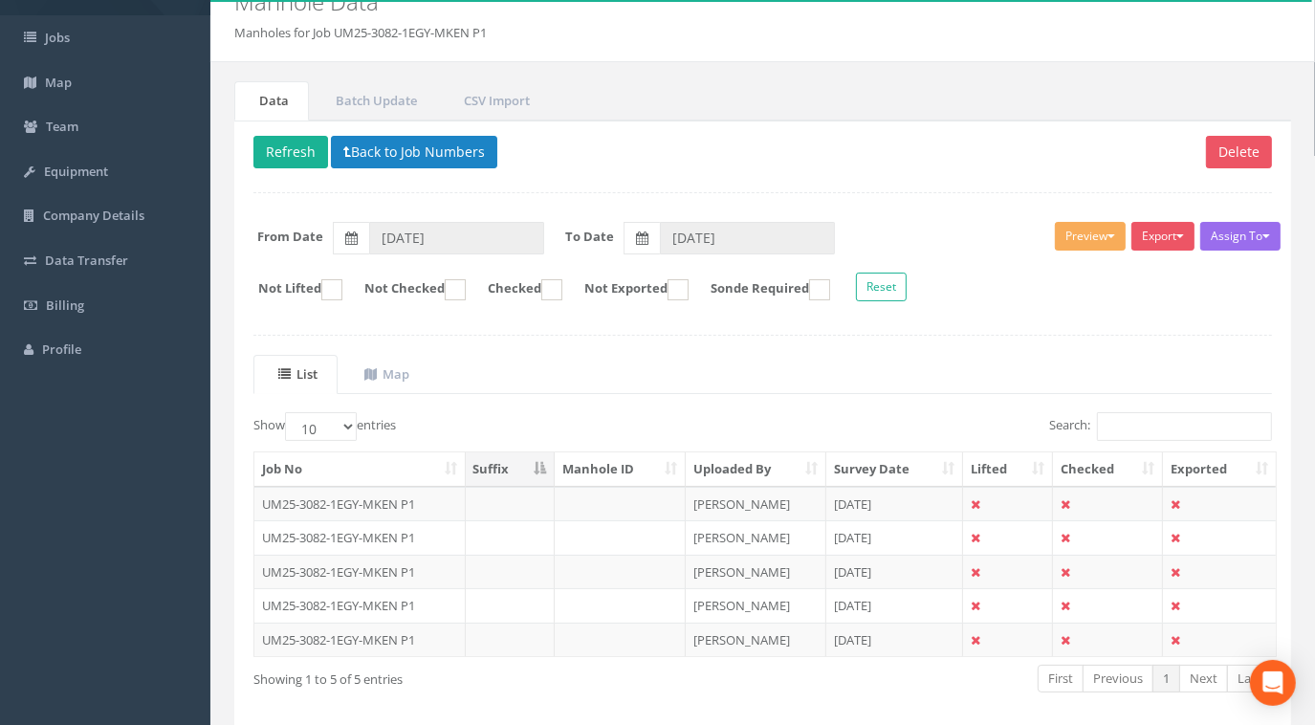
scroll to position [165, 0]
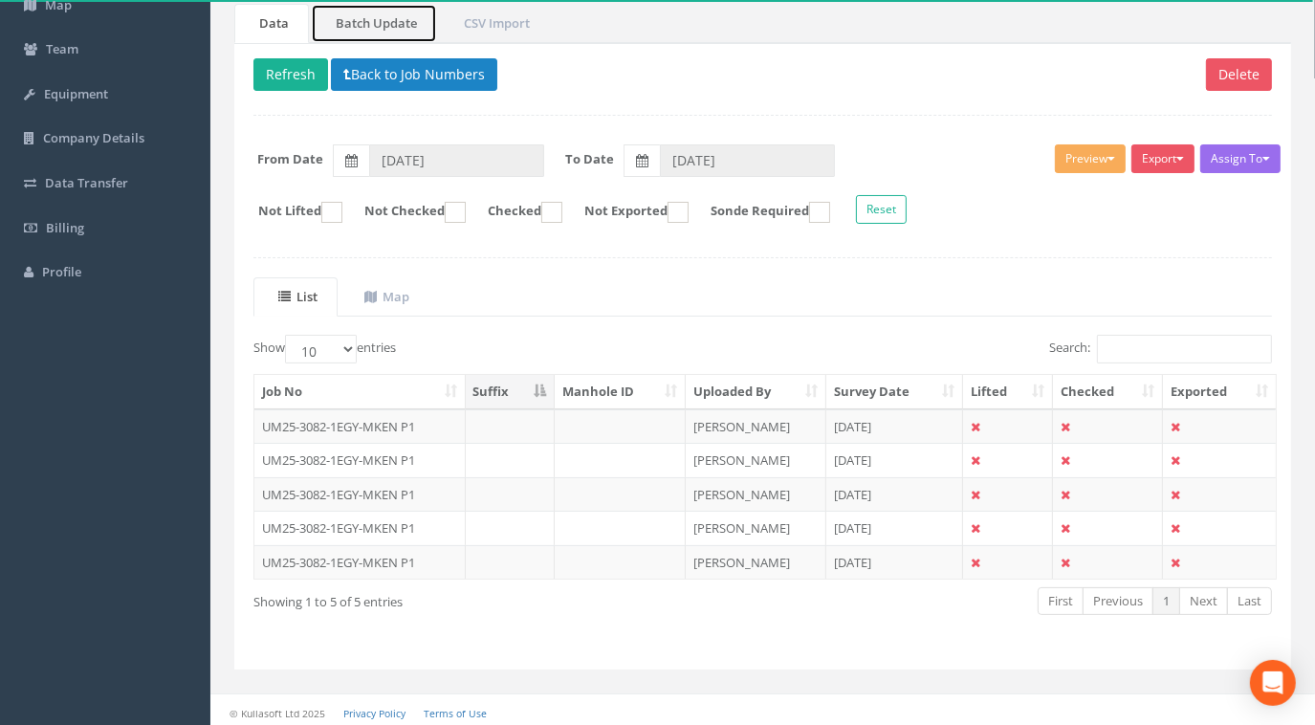
click at [371, 11] on link "Batch Update" at bounding box center [374, 23] width 126 height 39
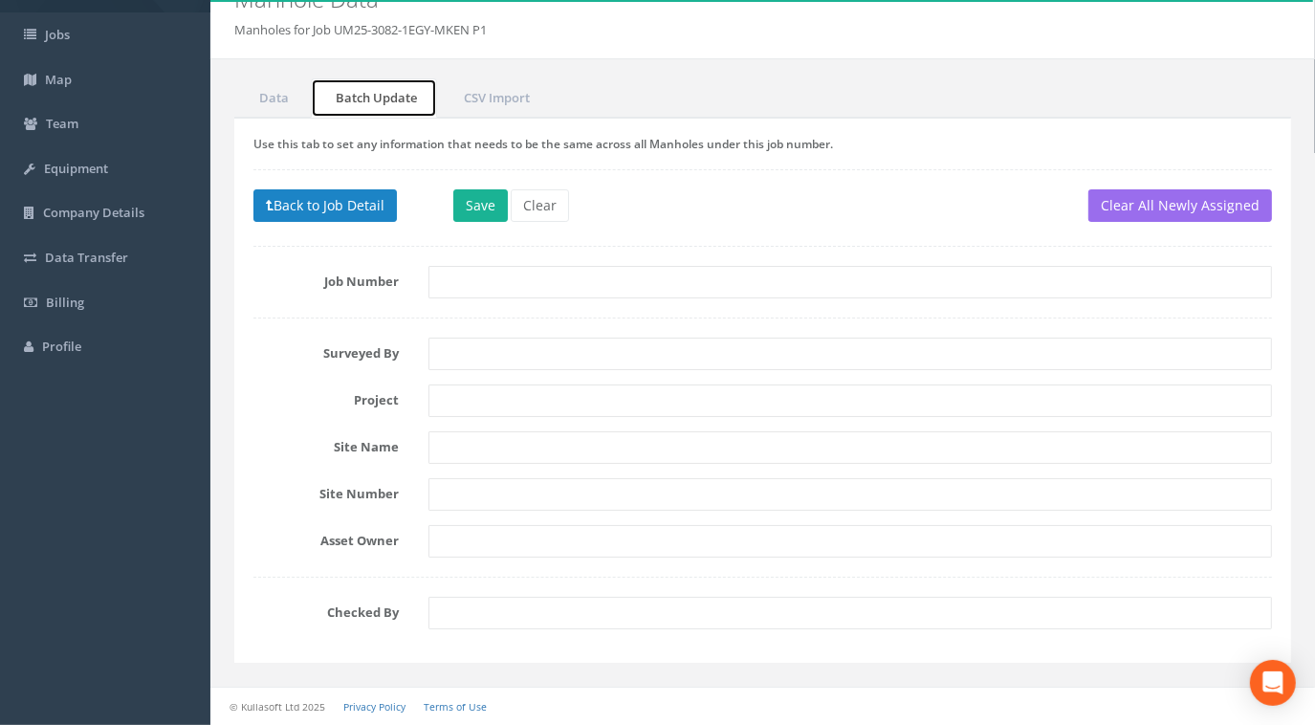
scroll to position [88, 0]
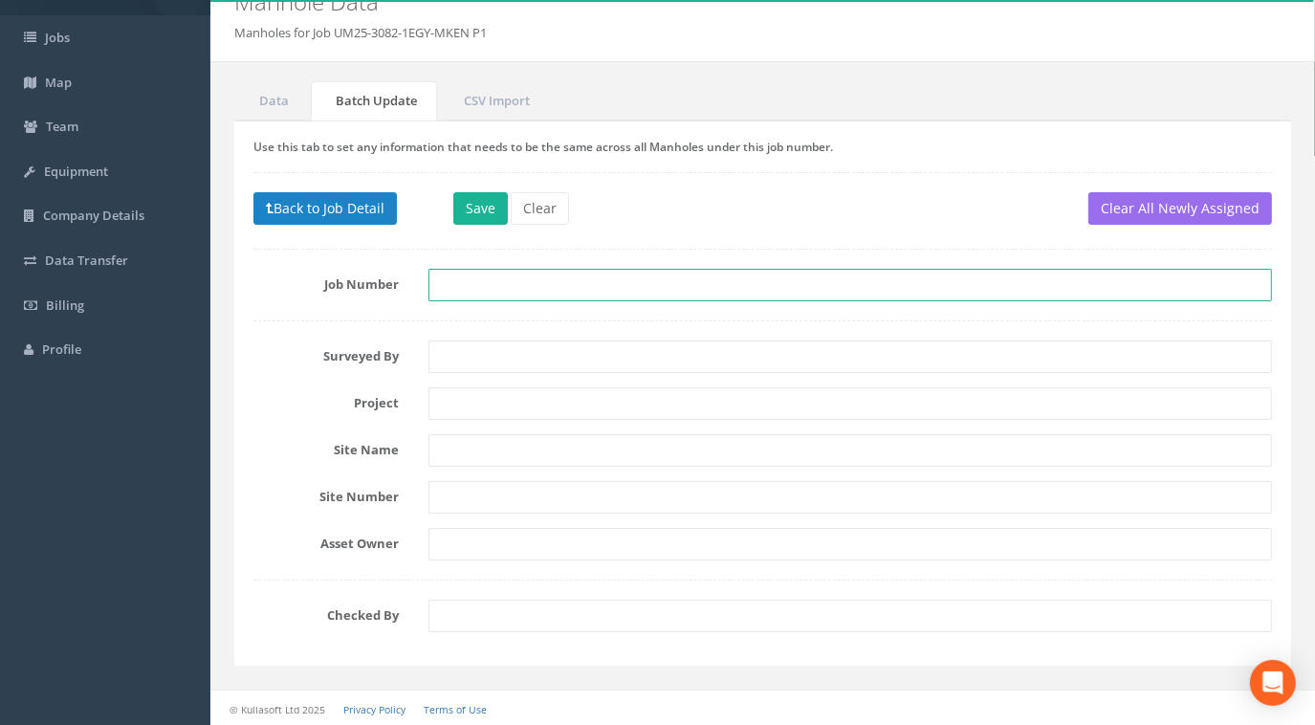
click at [490, 282] on input "text" at bounding box center [850, 285] width 844 height 33
paste input "UM25-3082-1EGY Misc/Unknown"
type input "UM25-3082-1EGY Misc/Unknown"
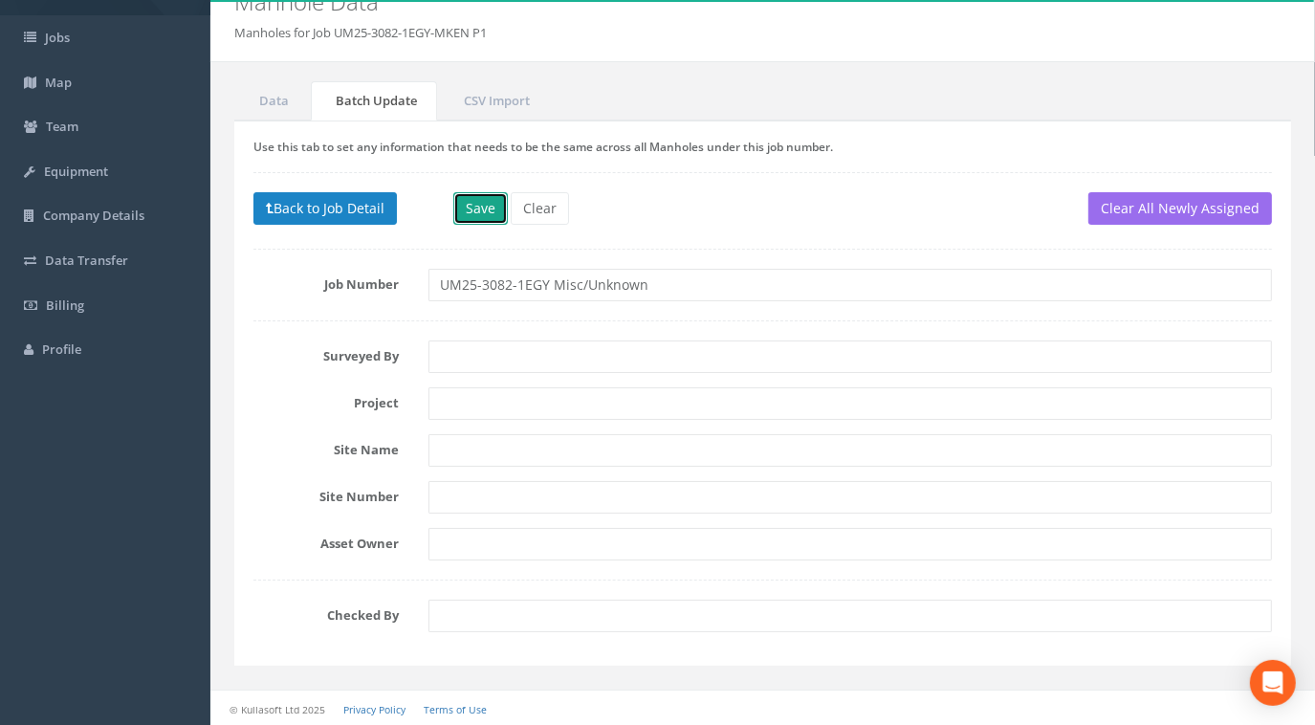
click at [481, 198] on button "Save" at bounding box center [480, 208] width 54 height 33
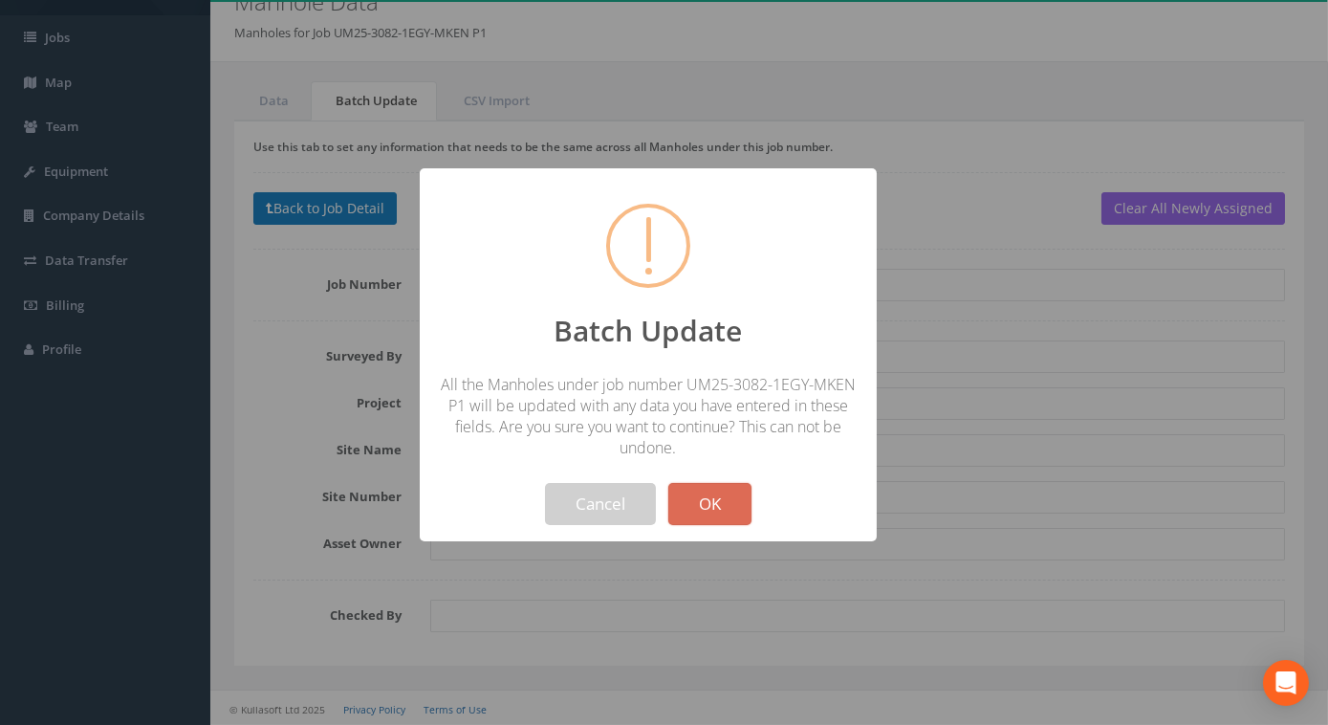
click at [741, 524] on div "Batch Update All the Manholes under job number UM25-3082-1EGY-MKEN P1 will be u…" at bounding box center [648, 354] width 457 height 373
click at [731, 506] on button "OK" at bounding box center [709, 504] width 83 height 42
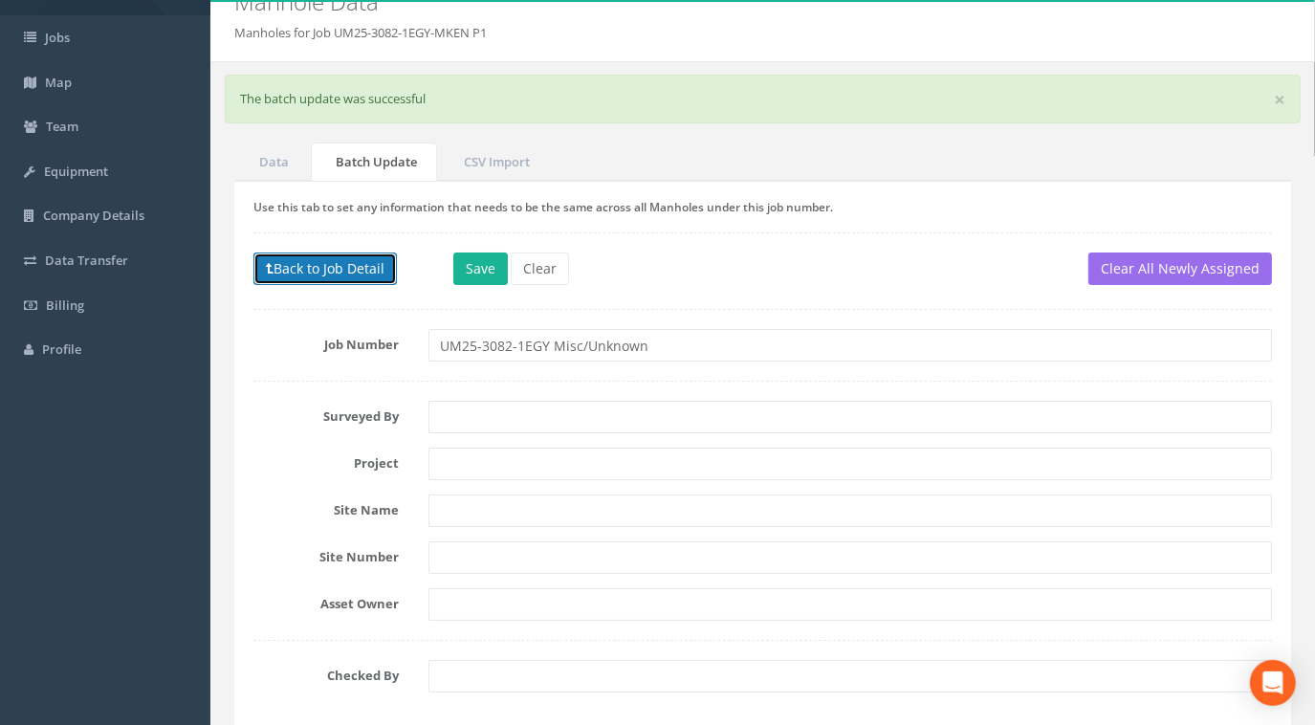
click at [345, 276] on button "Back to Job Detail" at bounding box center [324, 268] width 143 height 33
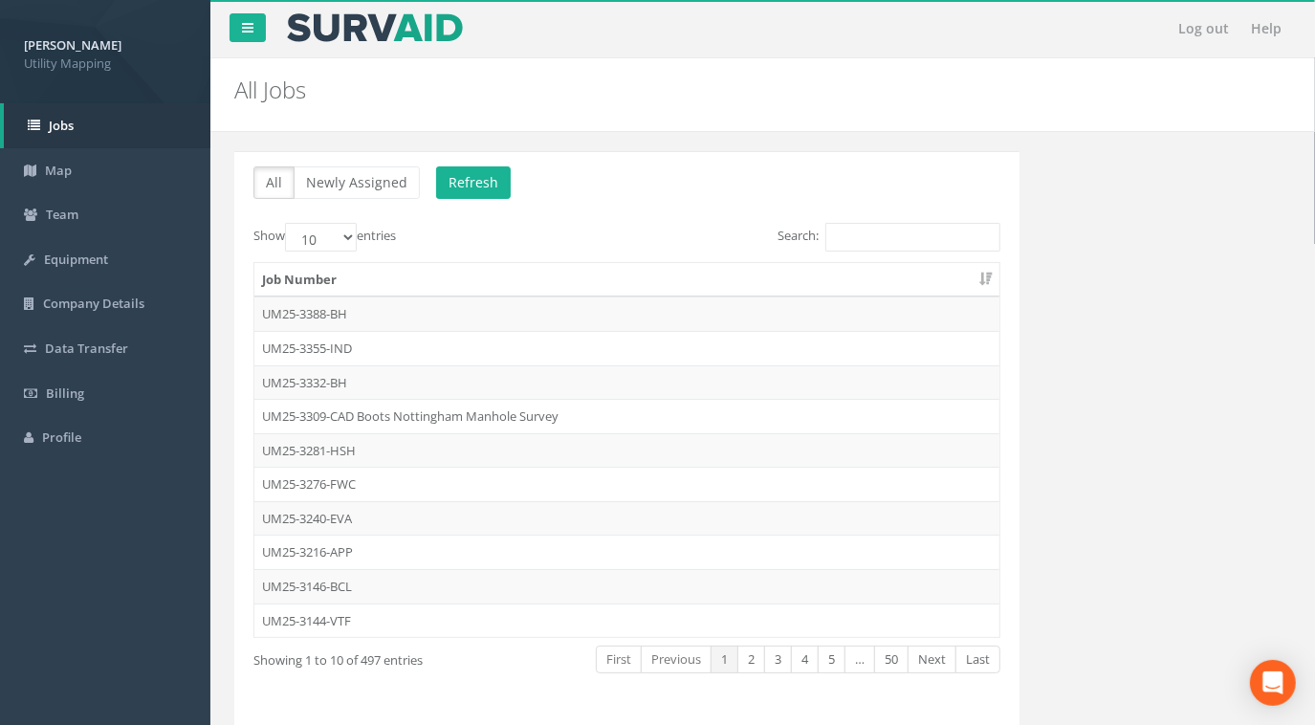
click at [876, 250] on div "Search:" at bounding box center [821, 239] width 359 height 33
click at [891, 231] on input "Search:" at bounding box center [912, 237] width 175 height 29
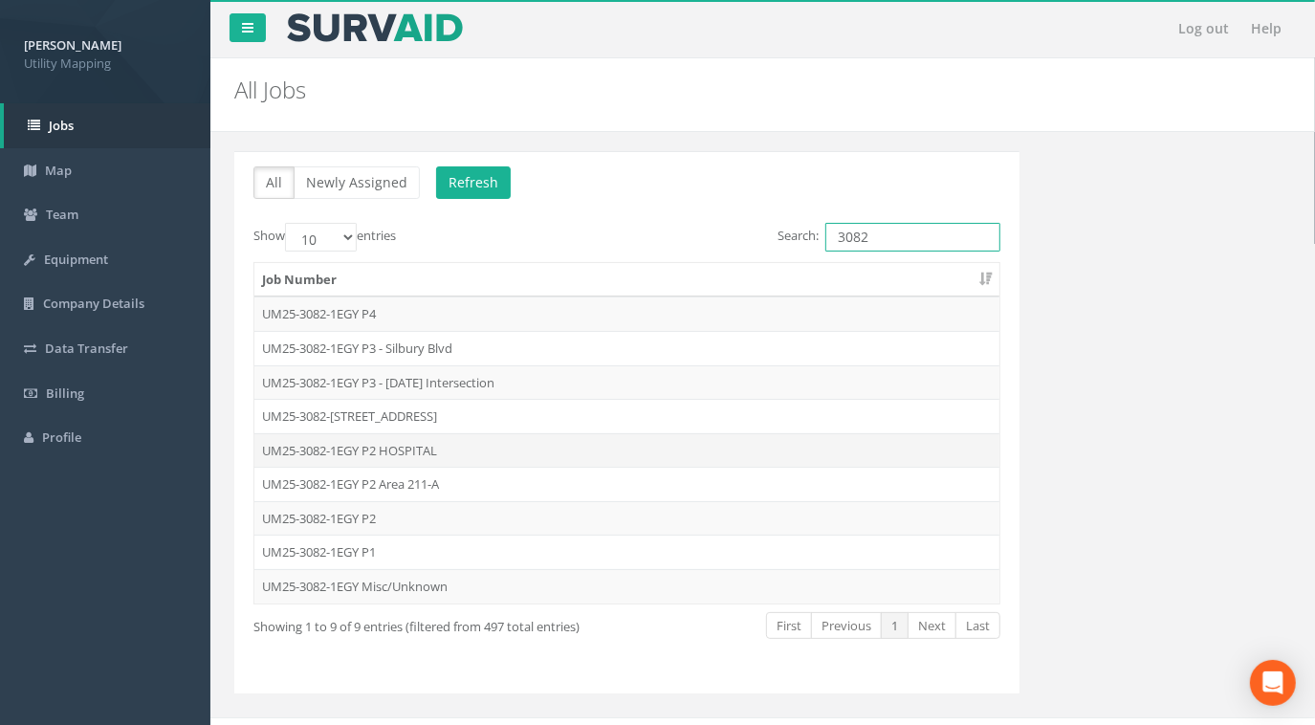
type input "3082"
click at [414, 448] on td "UM25-3082-1EGY P2 HOSPITAL" at bounding box center [626, 450] width 745 height 34
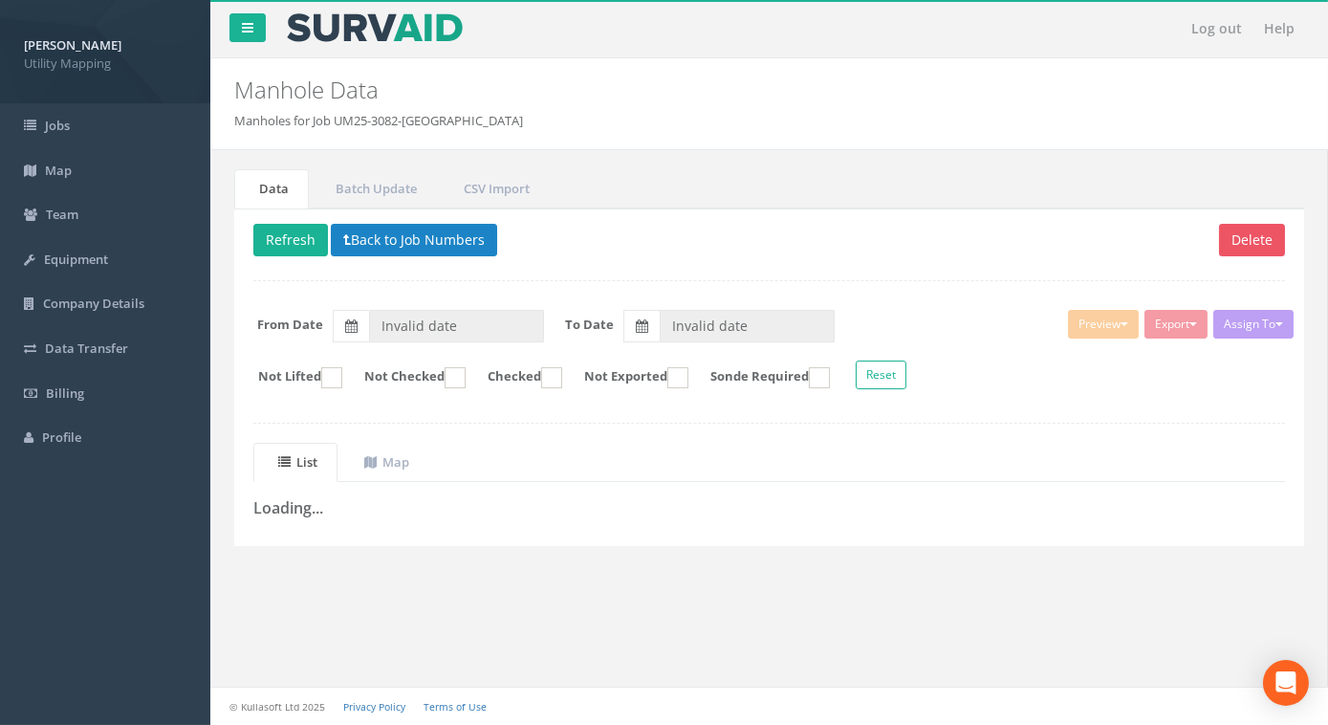
type input "[DATE]"
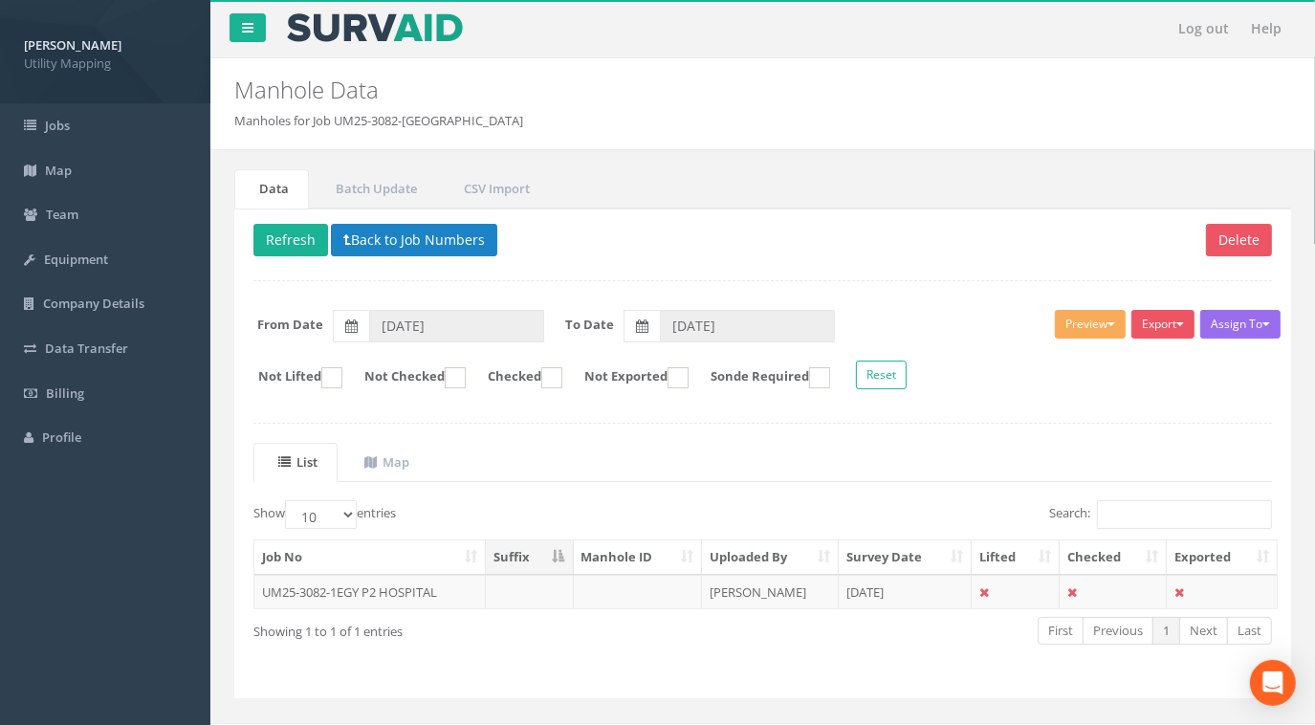
scroll to position [31, 0]
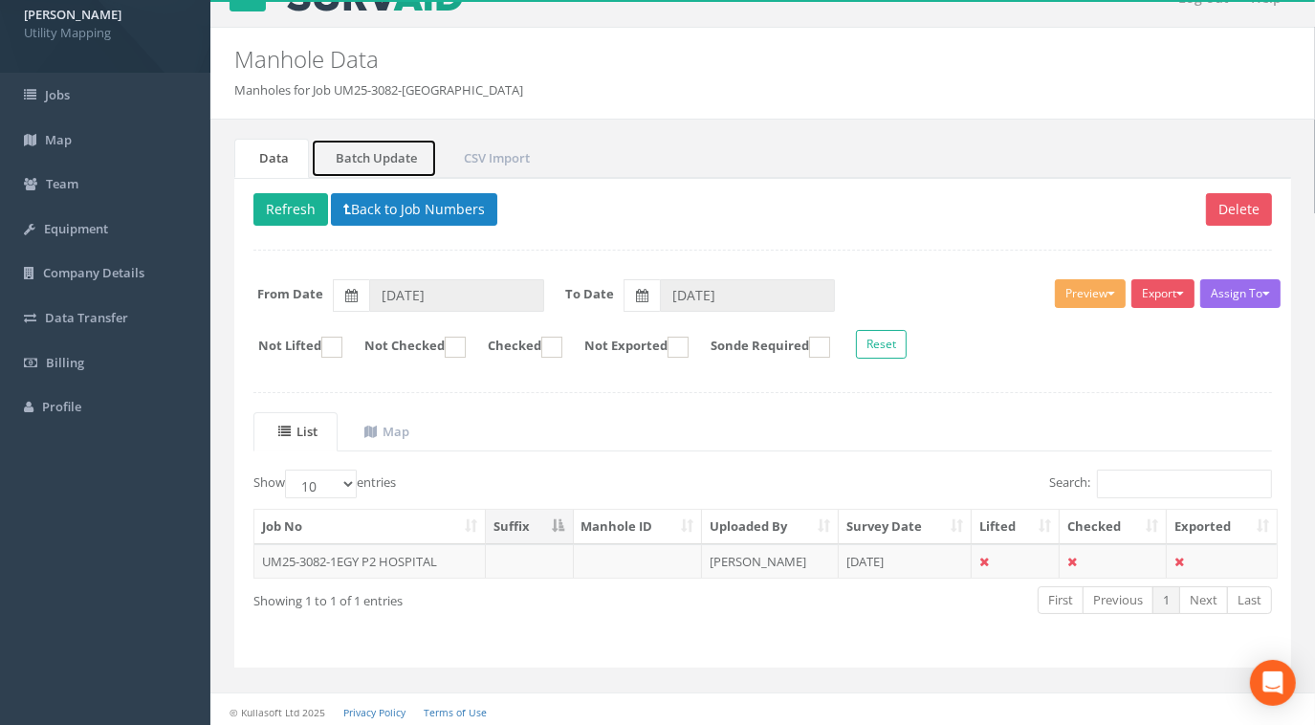
click at [398, 151] on link "Batch Update" at bounding box center [374, 158] width 126 height 39
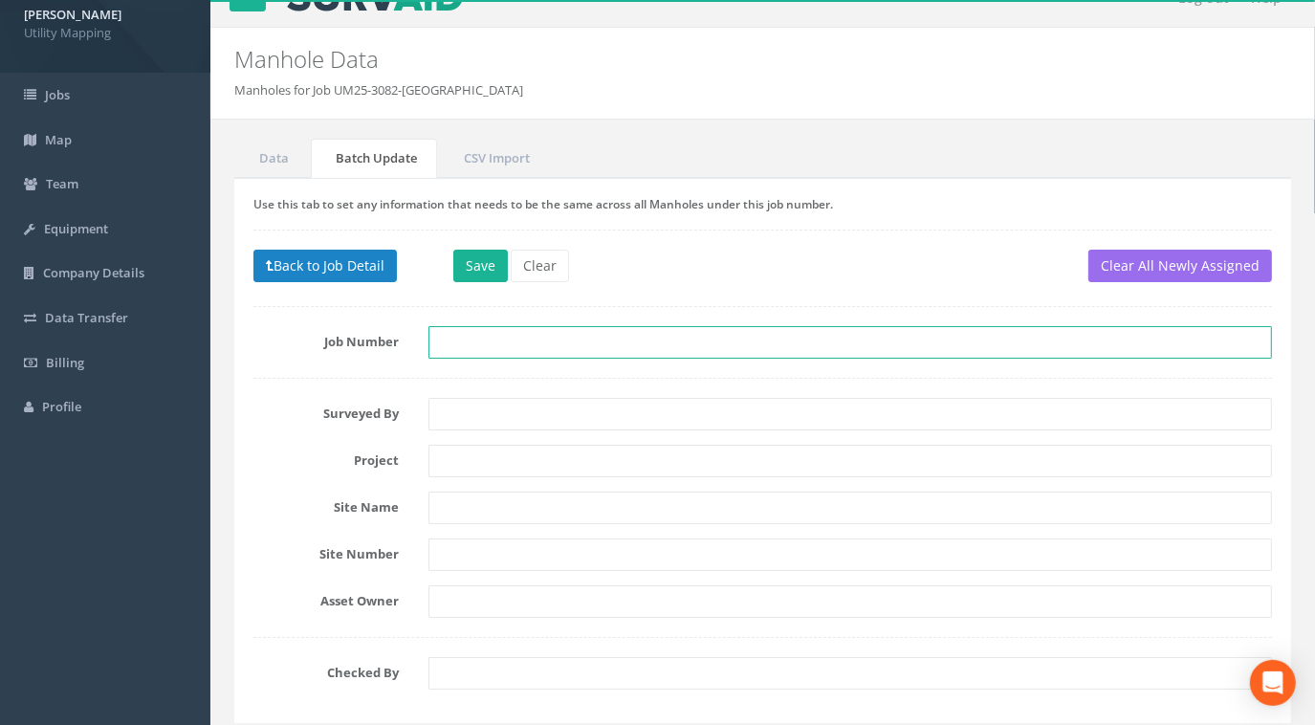
click at [476, 346] on input "text" at bounding box center [850, 342] width 844 height 33
paste input "UM25-3082-1EGY Misc/Unknown"
type input "UM25-3082-1EGY Misc/Unknown"
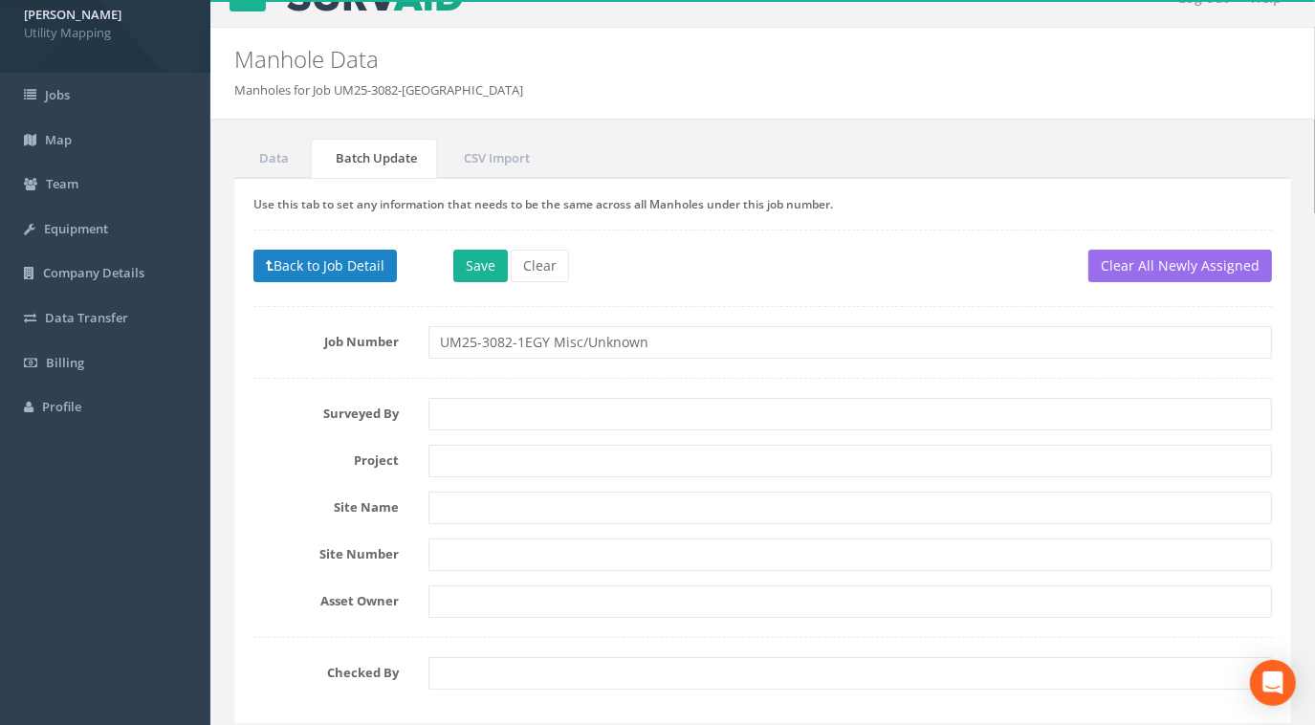
click at [679, 292] on div "Use this tab to set any information that needs to be the same across all Manhol…" at bounding box center [762, 450] width 1056 height 545
click at [487, 272] on button "Save" at bounding box center [480, 266] width 54 height 33
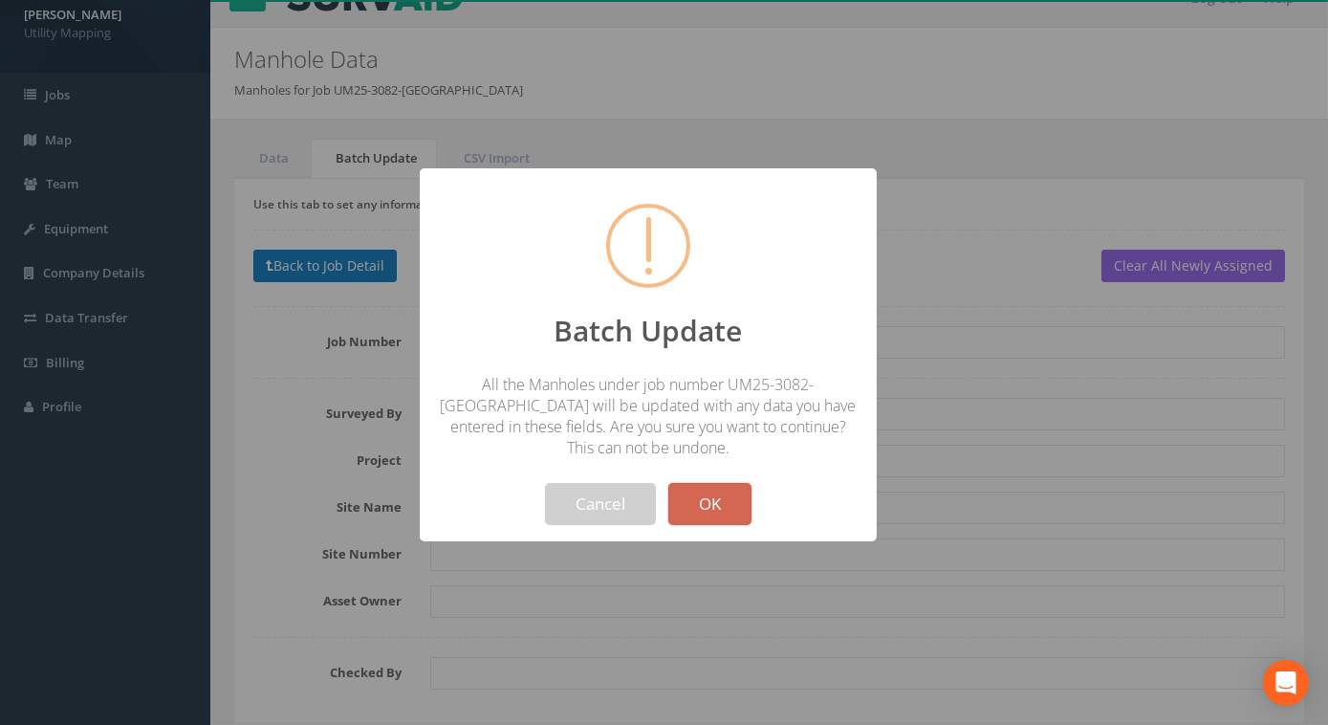
click at [731, 517] on button "OK" at bounding box center [709, 504] width 83 height 42
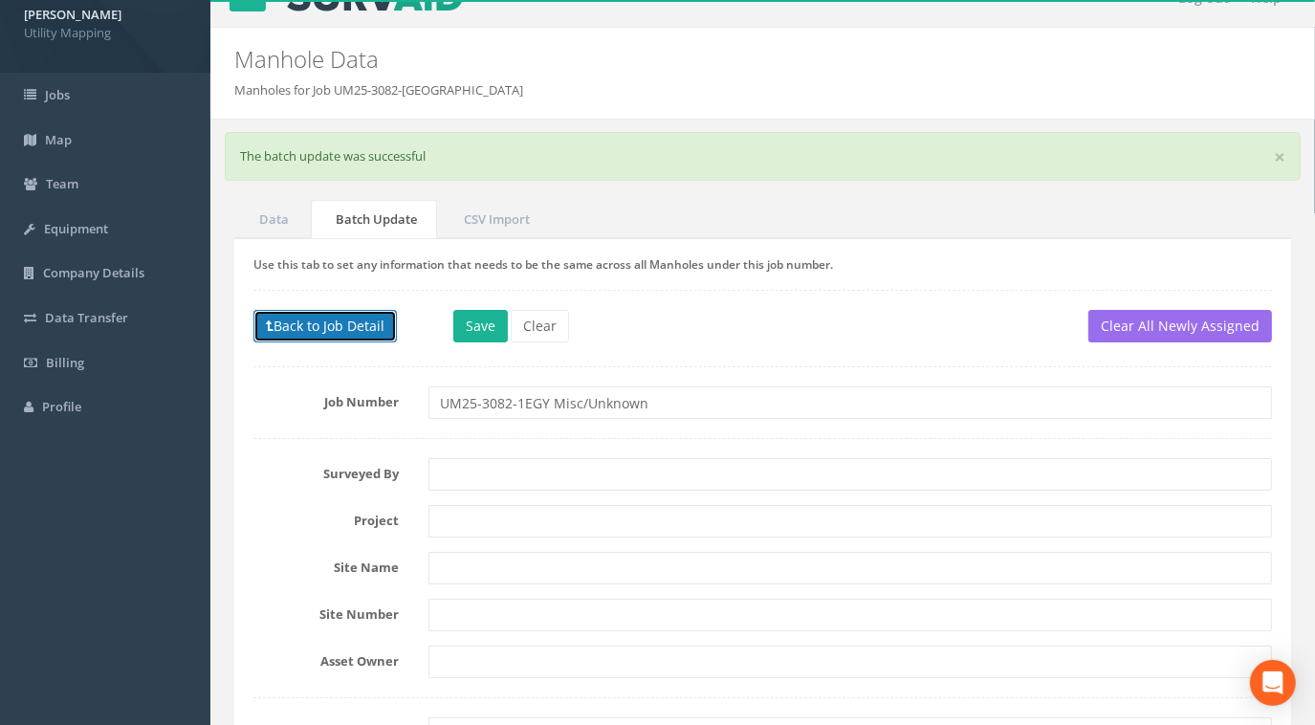
click at [356, 329] on button "Back to Job Detail" at bounding box center [324, 326] width 143 height 33
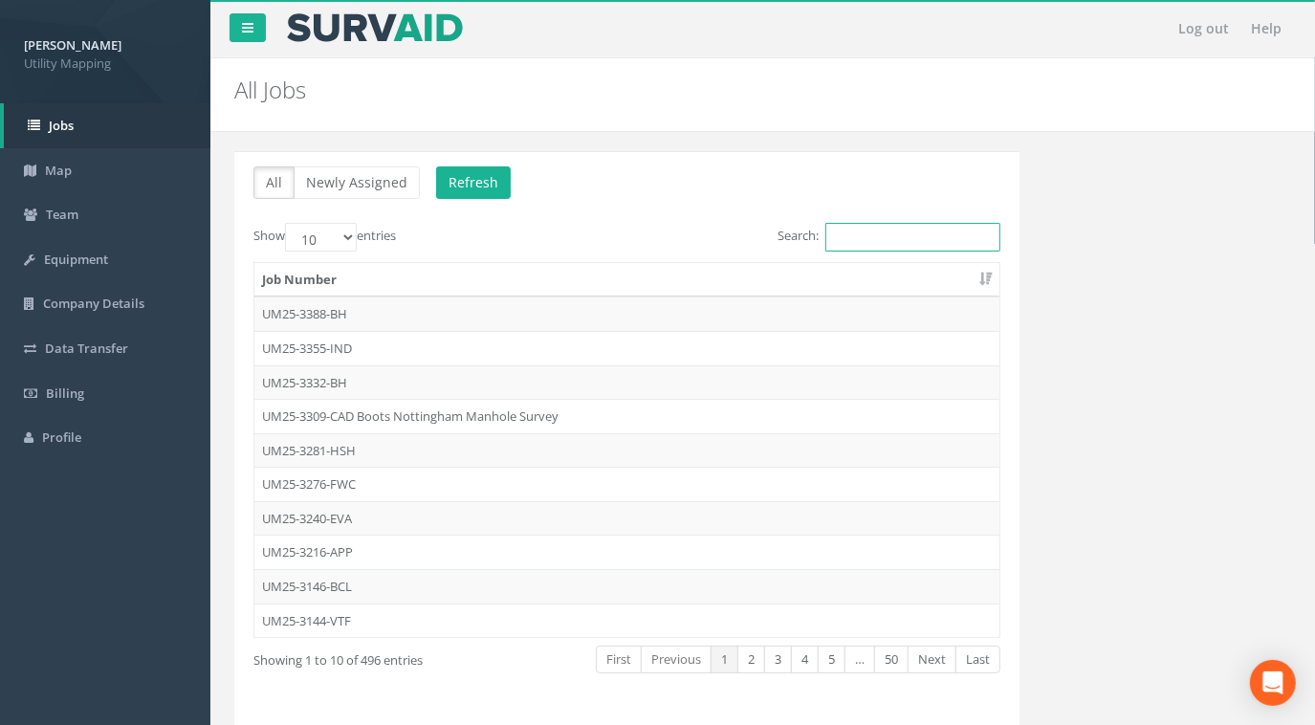
click at [858, 238] on input "Search:" at bounding box center [912, 237] width 175 height 29
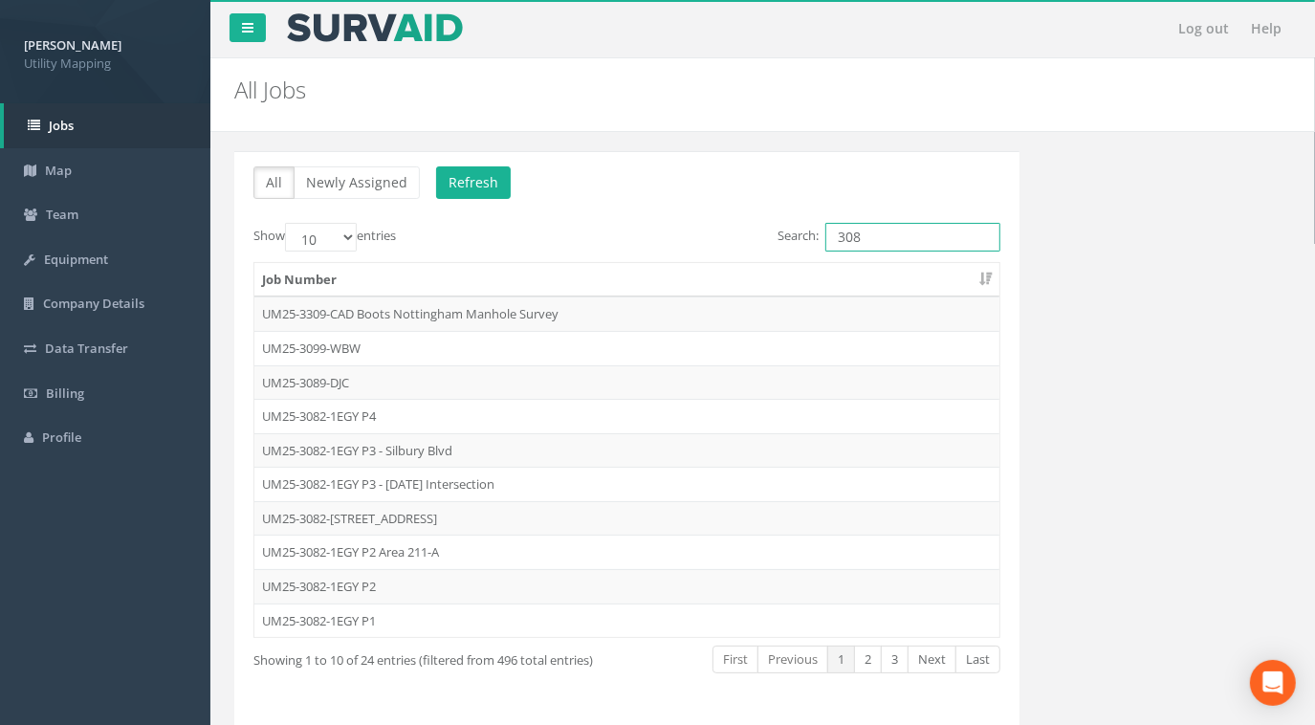
type input "3082"
